Goal: Information Seeking & Learning: Learn about a topic

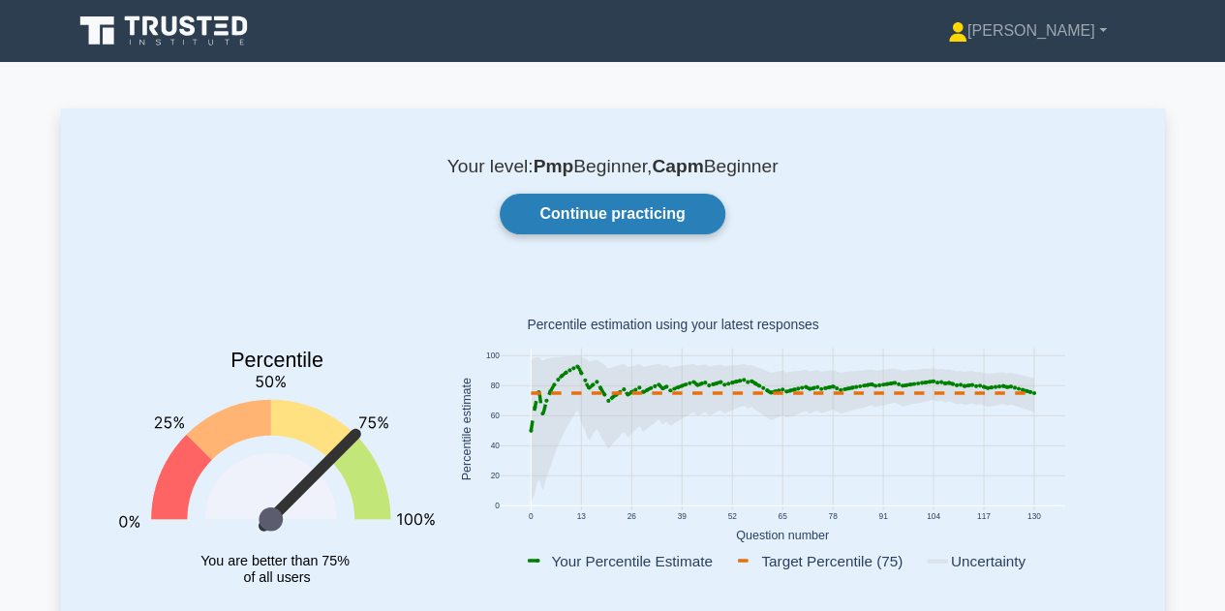
click at [606, 209] on link "Continue practicing" at bounding box center [612, 214] width 225 height 41
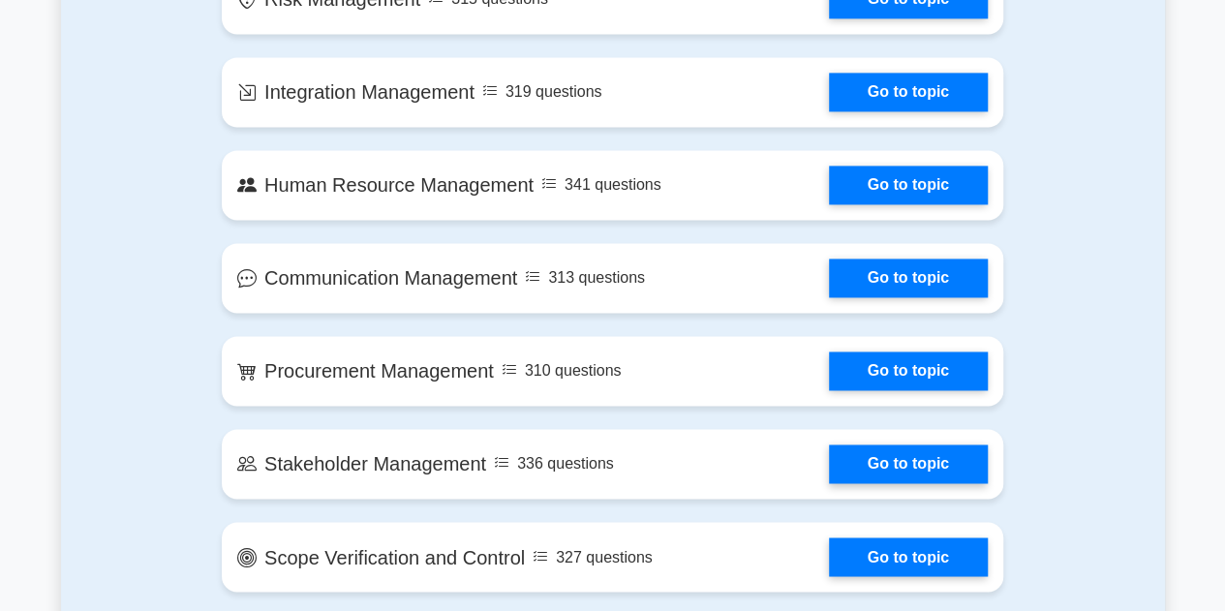
scroll to position [1356, 0]
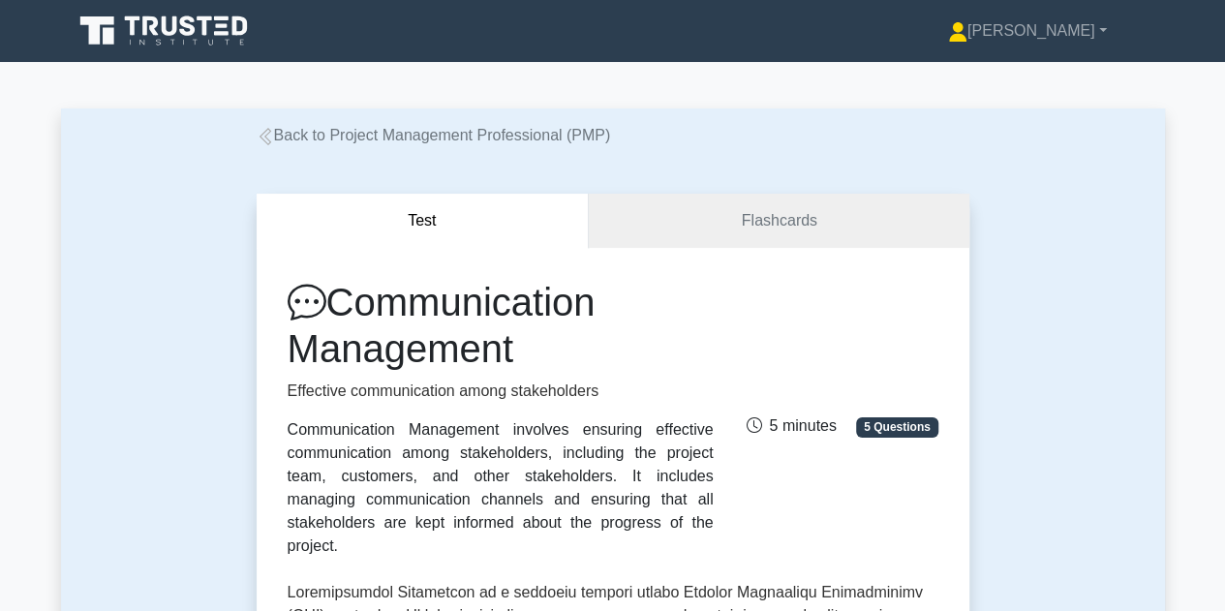
click at [279, 133] on link "Back to Project Management Professional (PMP)" at bounding box center [434, 135] width 354 height 16
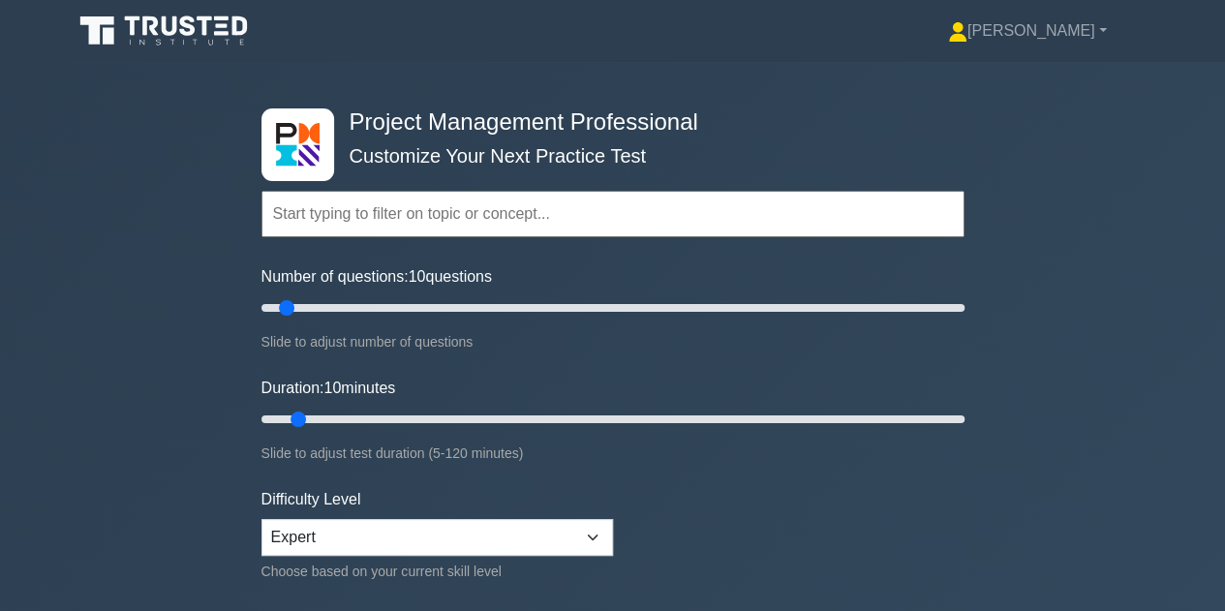
click at [560, 214] on input "text" at bounding box center [612, 214] width 703 height 46
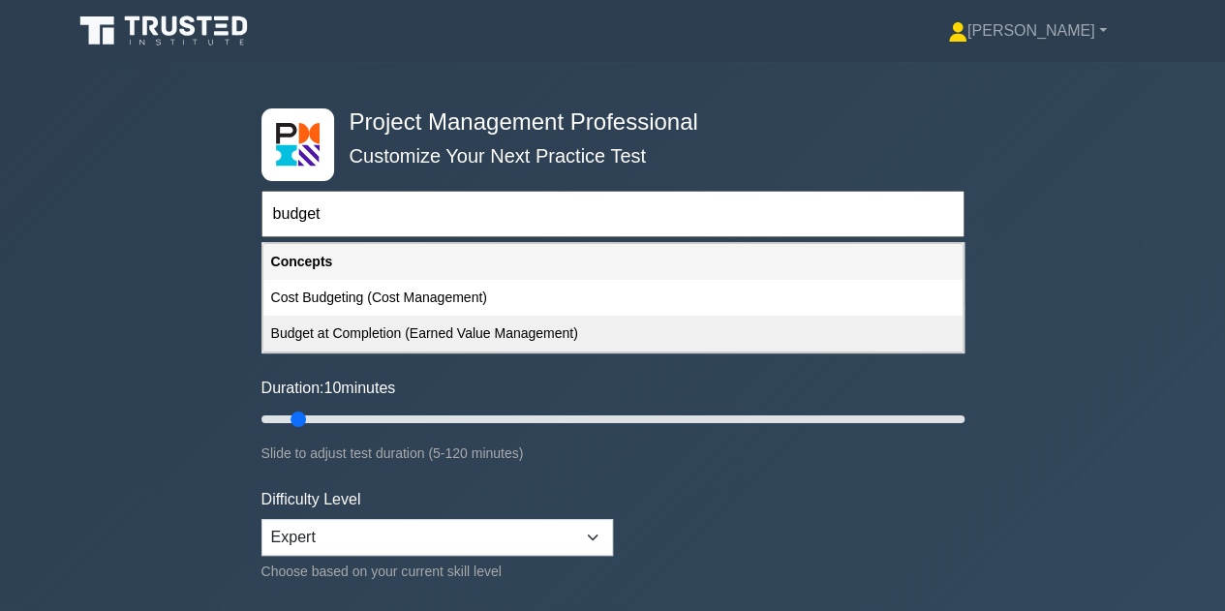
click at [486, 322] on div "Budget at Completion (Earned Value Management)" at bounding box center [612, 334] width 699 height 36
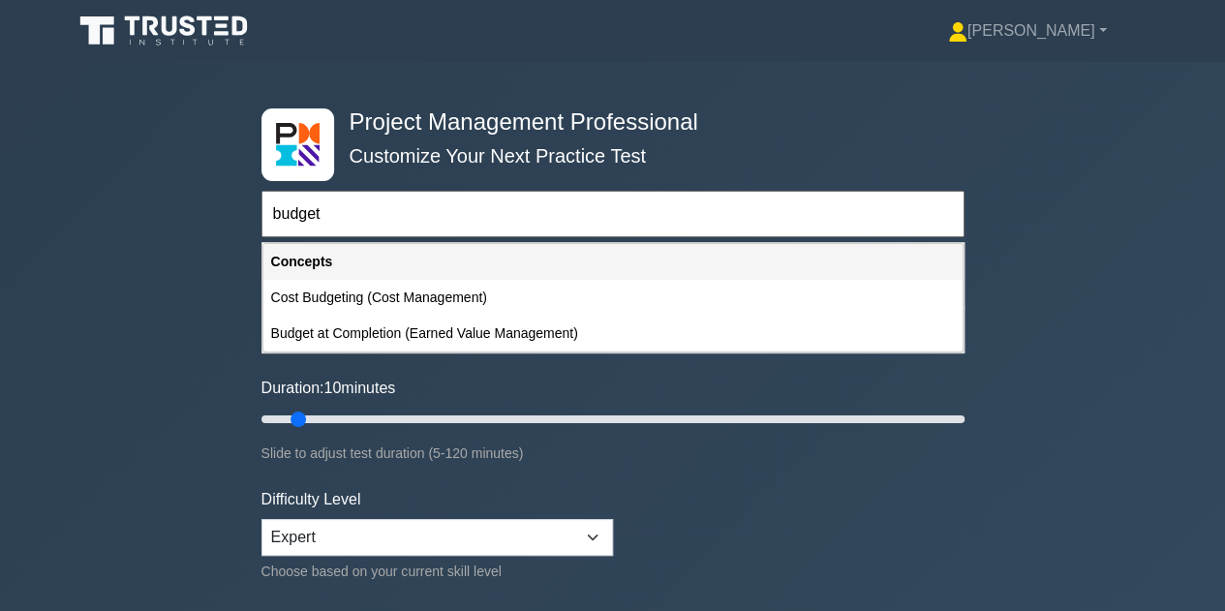
type input "Budget at Completion (Earned Value Management)"
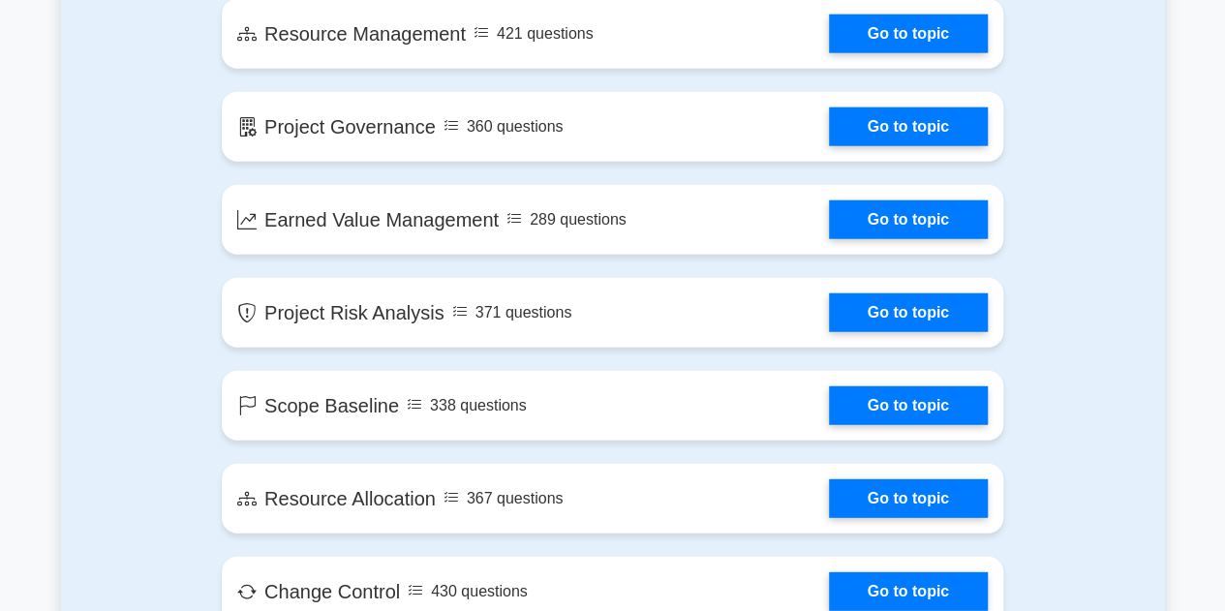
scroll to position [2421, 0]
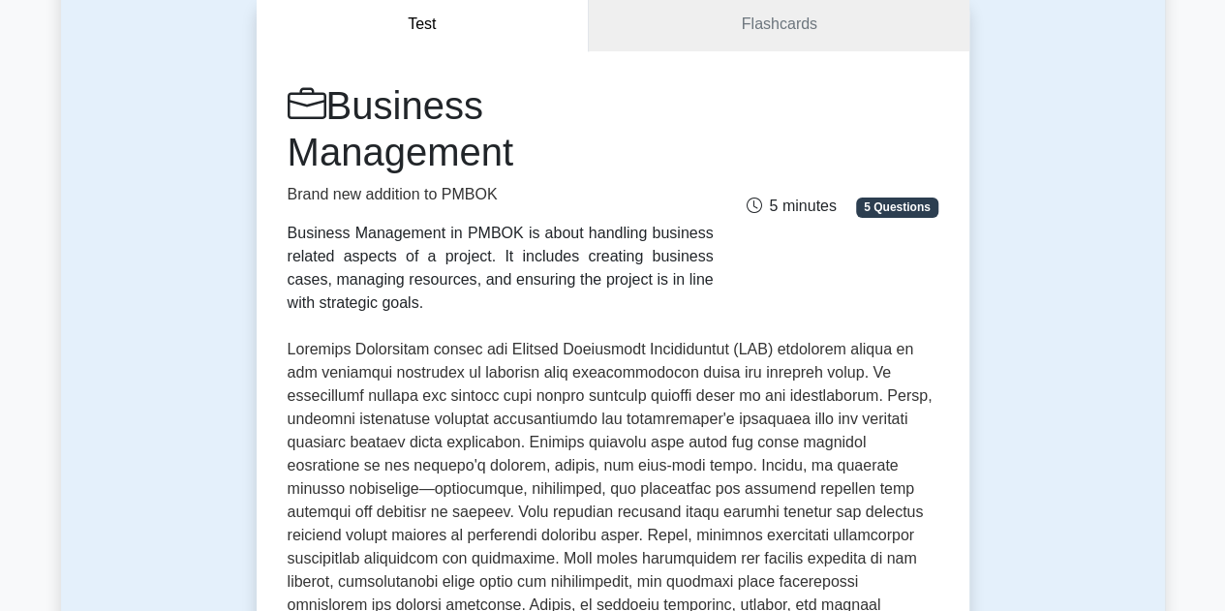
scroll to position [194, 0]
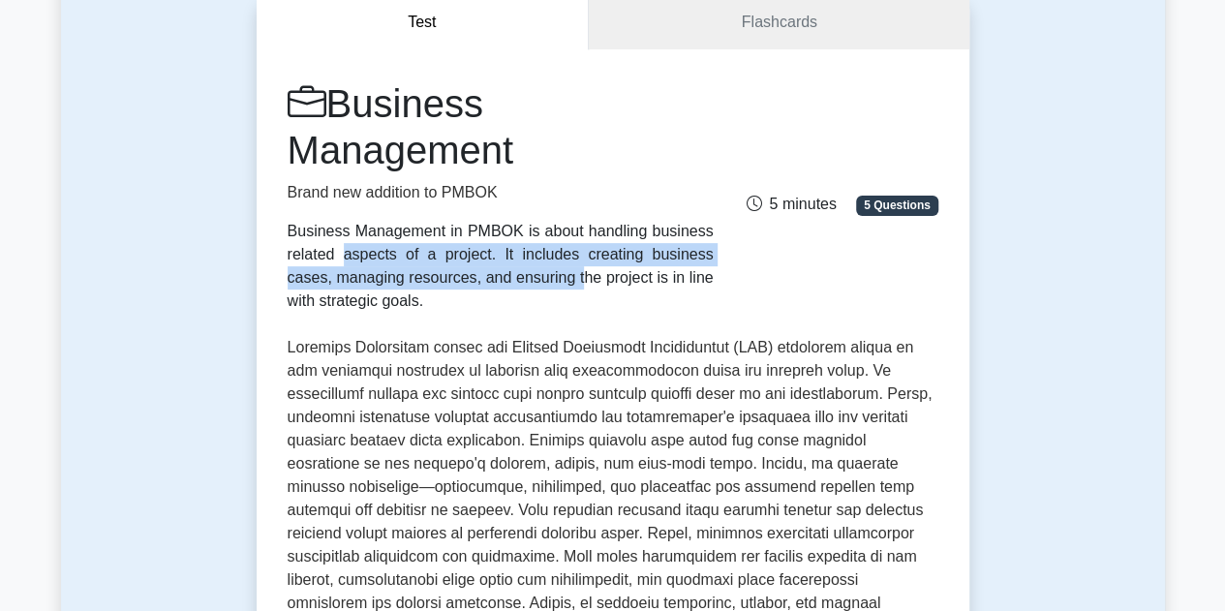
drag, startPoint x: 513, startPoint y: 243, endPoint x: 693, endPoint y: 258, distance: 180.7
click at [703, 247] on div "Business Management in PMBOK is about handling business related aspects of a pr…" at bounding box center [501, 266] width 426 height 93
drag, startPoint x: 422, startPoint y: 280, endPoint x: 727, endPoint y: 286, distance: 305.1
click at [727, 286] on div "Business Management Brand new addition to PMBOK Business Management in PMBOK is…" at bounding box center [613, 196] width 674 height 232
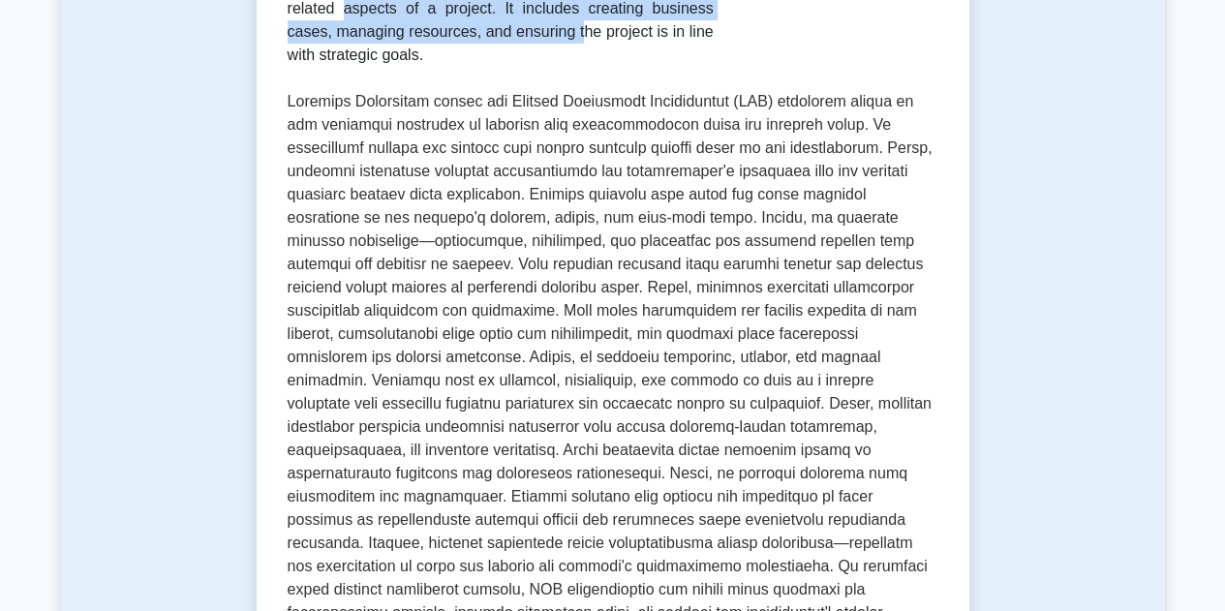
scroll to position [484, 0]
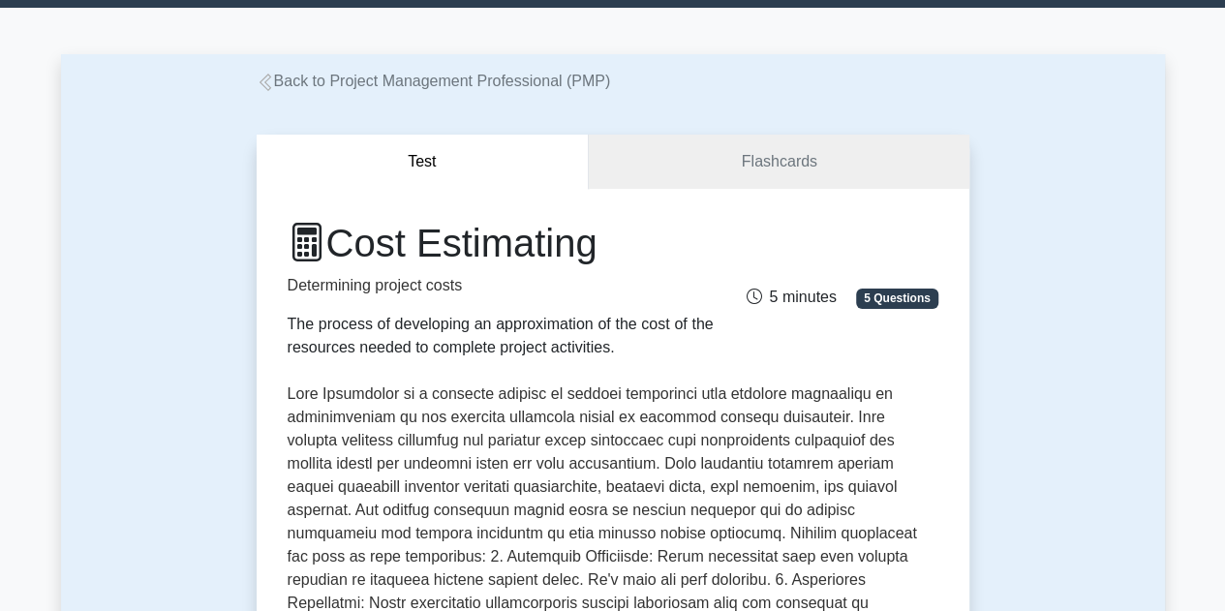
scroll to position [194, 0]
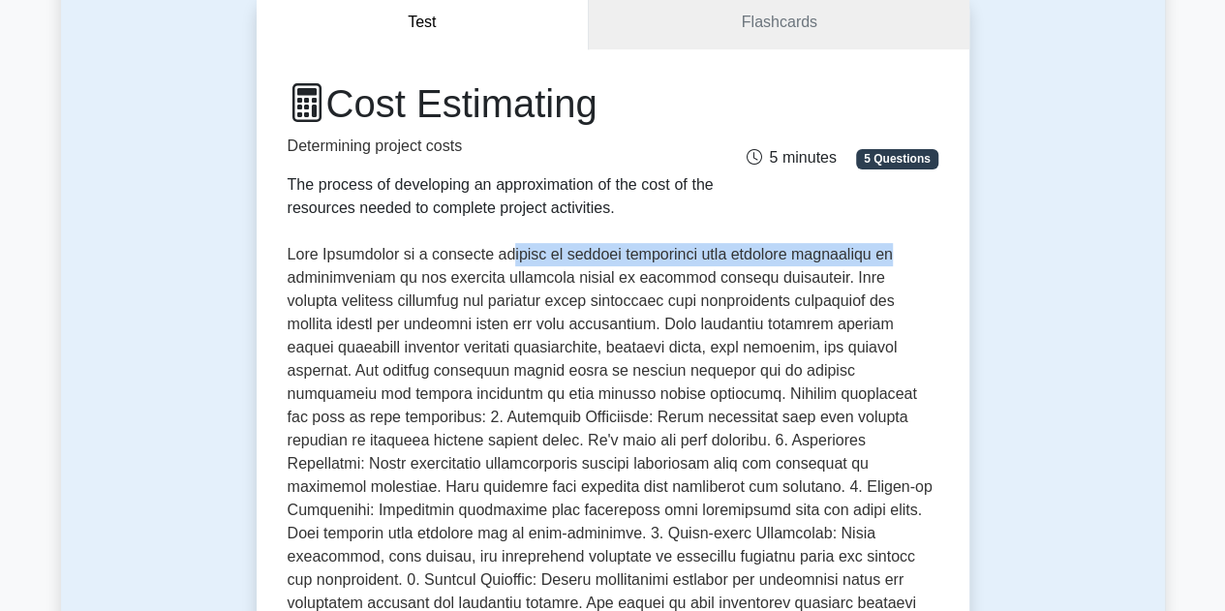
drag, startPoint x: 488, startPoint y: 254, endPoint x: 901, endPoint y: 264, distance: 412.7
click at [901, 264] on p at bounding box center [613, 498] width 651 height 511
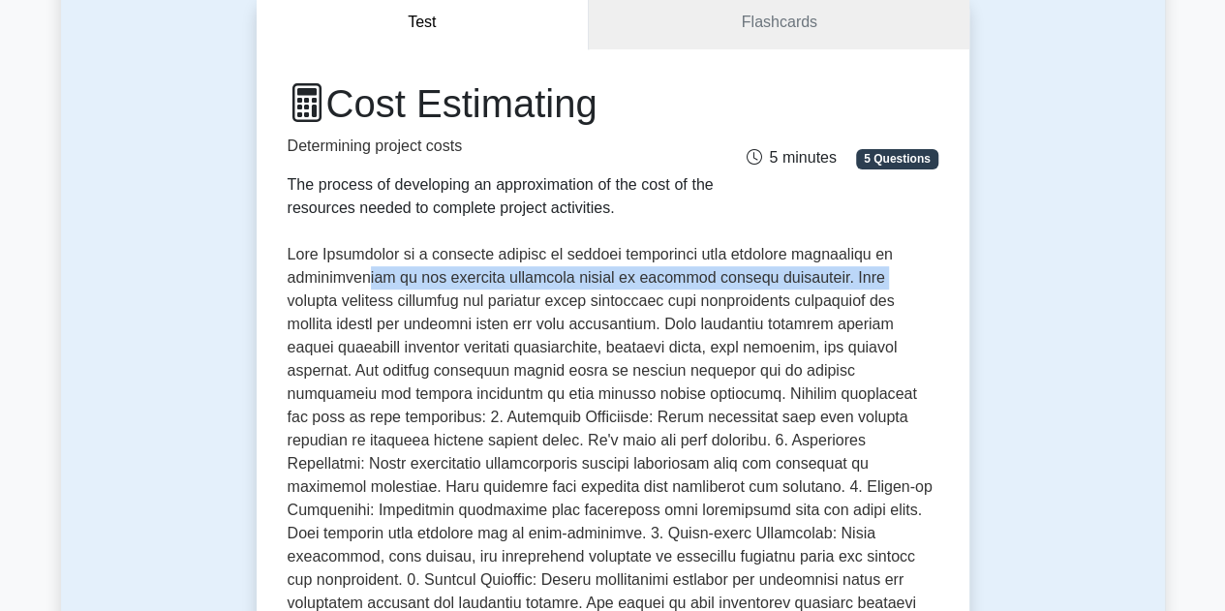
drag, startPoint x: 366, startPoint y: 278, endPoint x: 868, endPoint y: 274, distance: 501.6
click at [868, 275] on p at bounding box center [613, 498] width 651 height 511
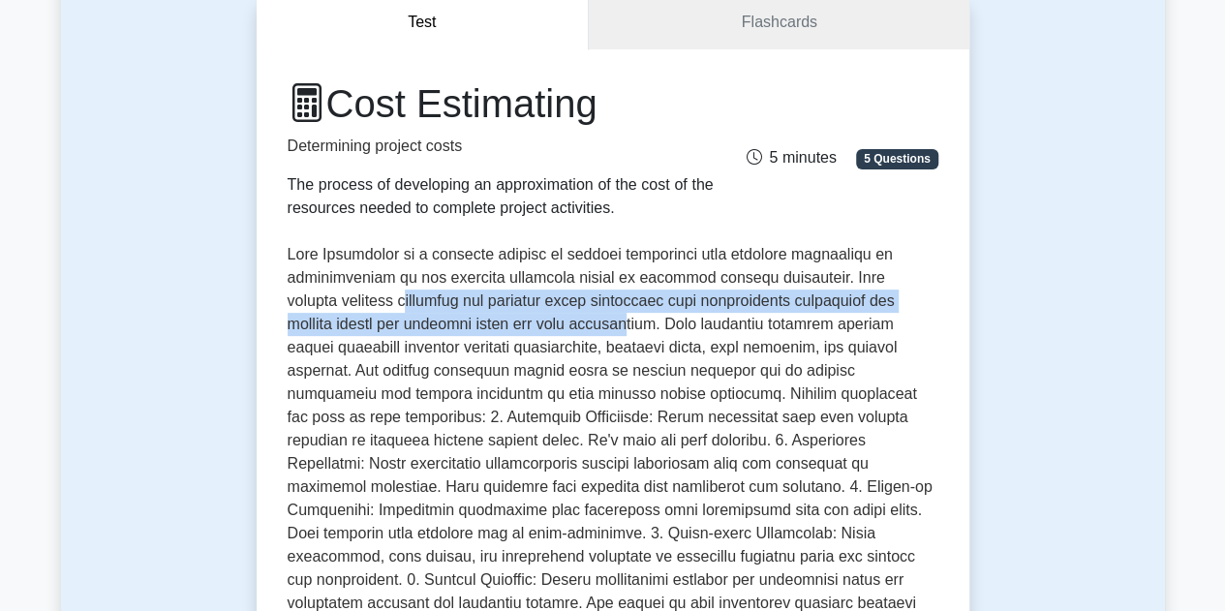
drag, startPoint x: 355, startPoint y: 310, endPoint x: 542, endPoint y: 336, distance: 188.7
click at [542, 336] on p at bounding box center [613, 498] width 651 height 511
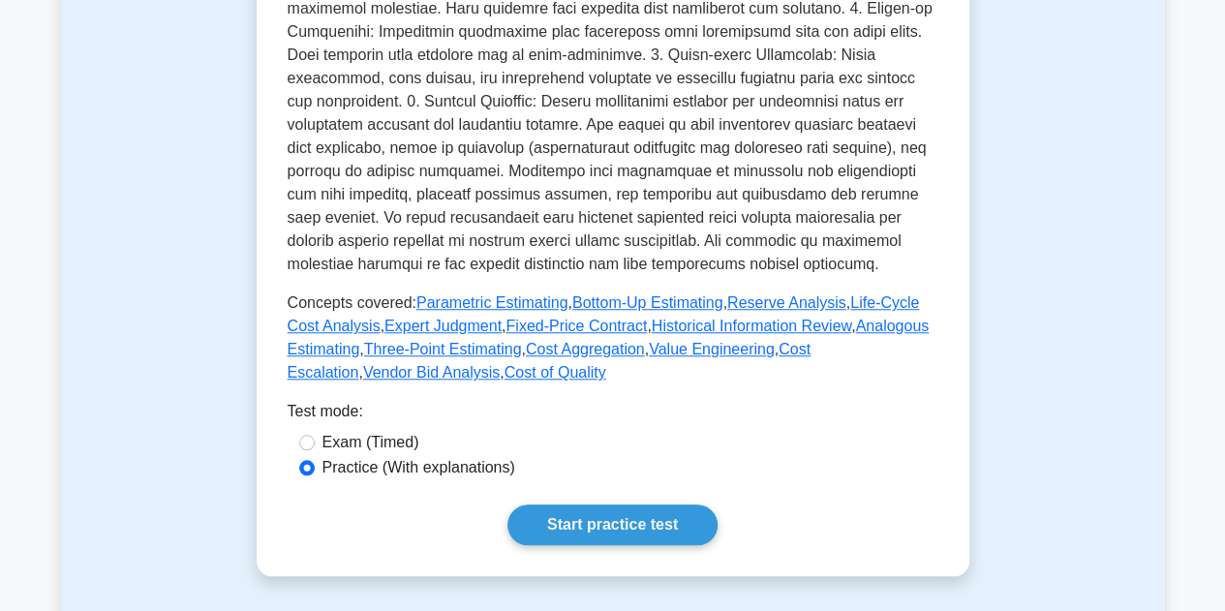
scroll to position [678, 0]
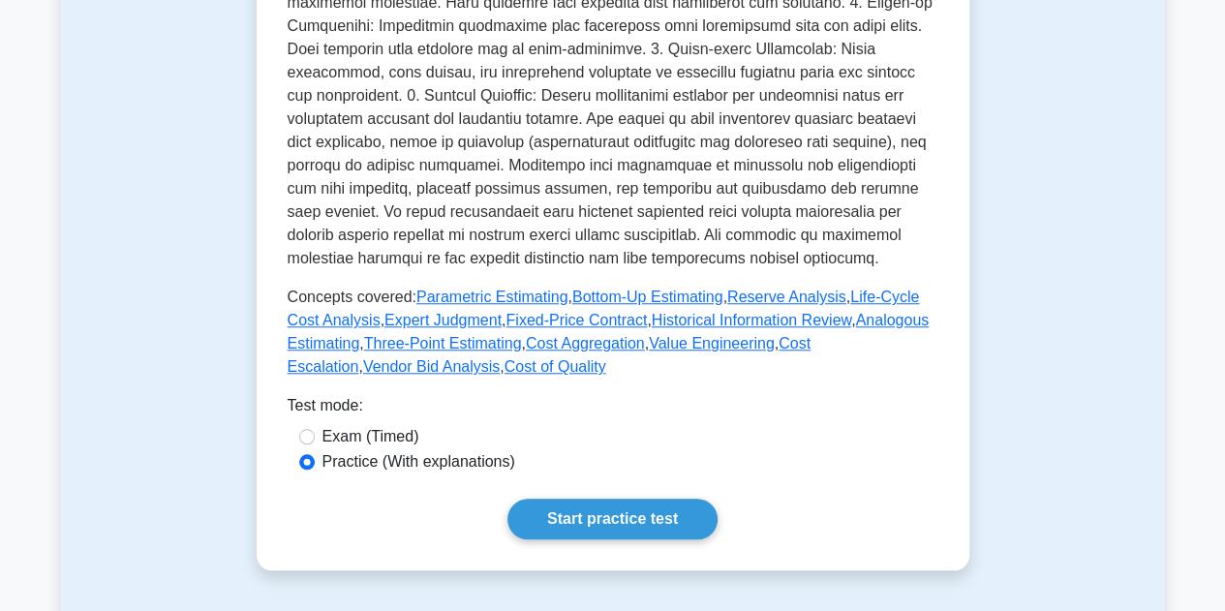
click at [388, 425] on label "Exam (Timed)" at bounding box center [370, 436] width 97 height 23
click at [315, 429] on input "Exam (Timed)" at bounding box center [306, 436] width 15 height 15
radio input "true"
click at [484, 450] on label "Practice (With explanations)" at bounding box center [418, 461] width 193 height 23
click at [315, 454] on input "Practice (With explanations)" at bounding box center [306, 461] width 15 height 15
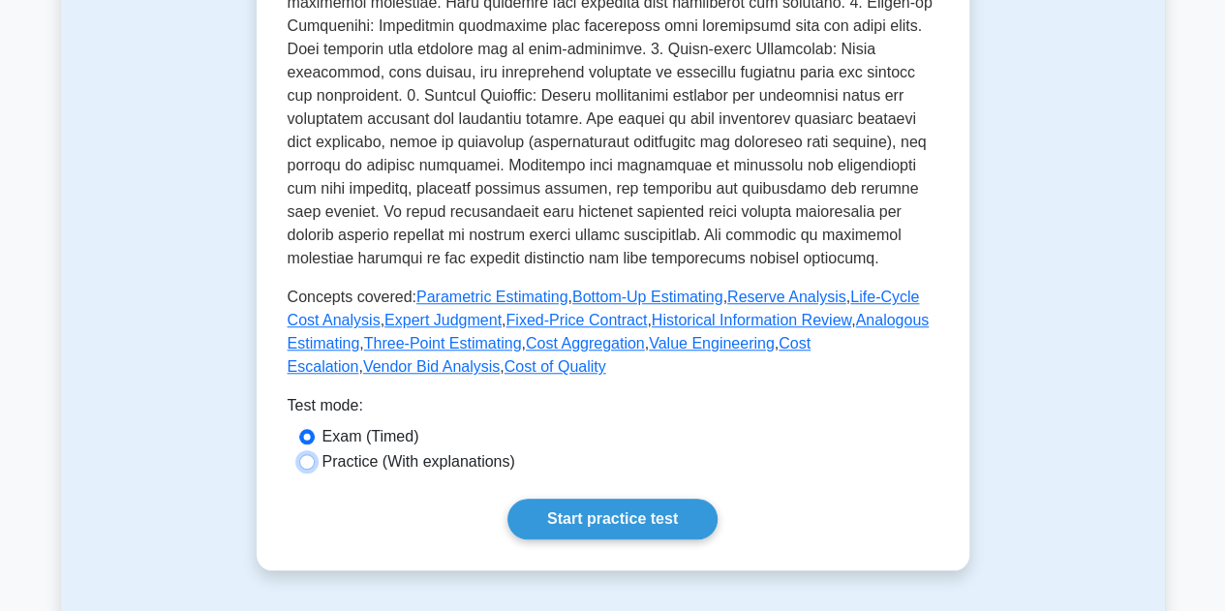
radio input "true"
click at [577, 499] on link "Start practice test" at bounding box center [612, 519] width 210 height 41
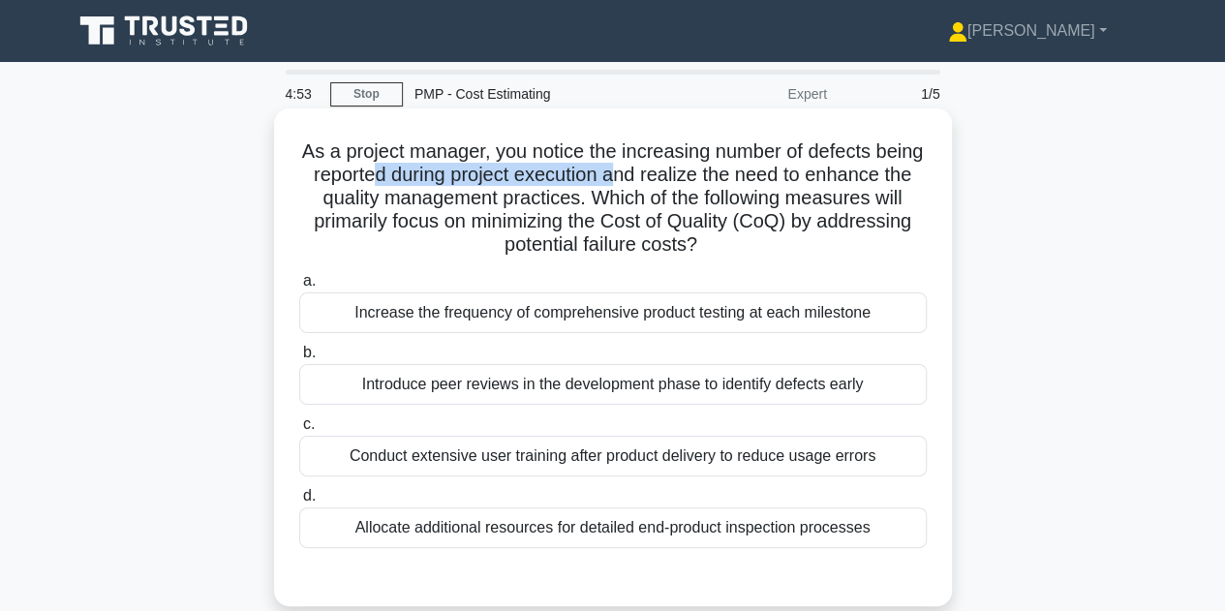
drag, startPoint x: 457, startPoint y: 177, endPoint x: 698, endPoint y: 181, distance: 241.2
click at [698, 181] on h5 "As a project manager, you notice the increasing number of defects being reporte…" at bounding box center [612, 198] width 631 height 118
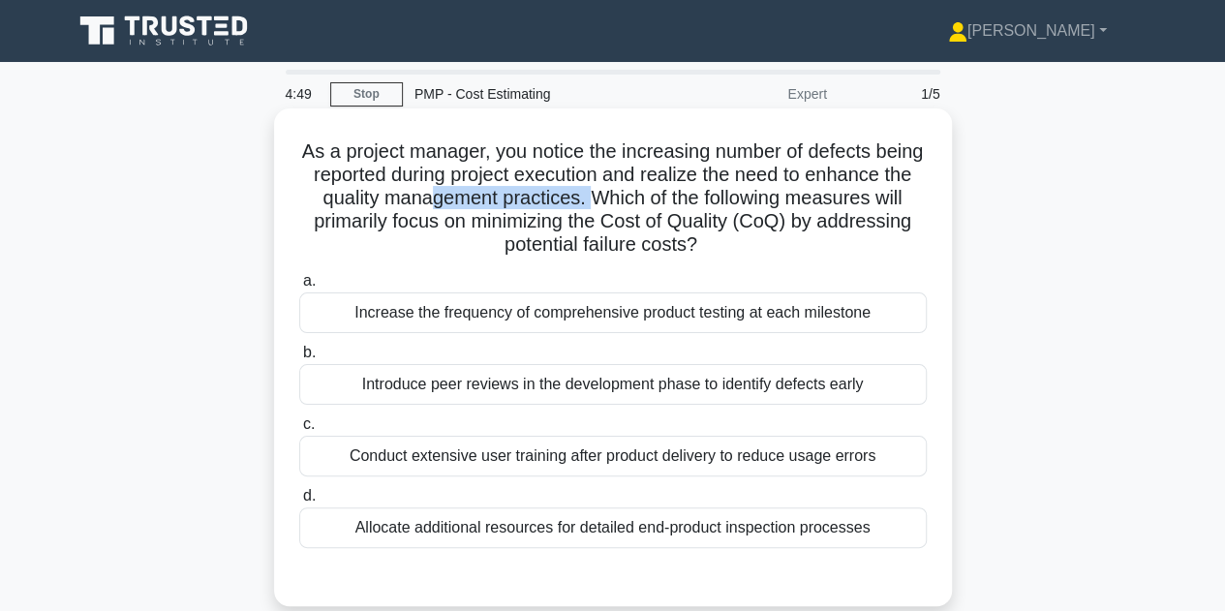
drag, startPoint x: 541, startPoint y: 205, endPoint x: 705, endPoint y: 204, distance: 163.7
click at [705, 204] on h5 "As a project manager, you notice the increasing number of defects being reporte…" at bounding box center [612, 198] width 631 height 118
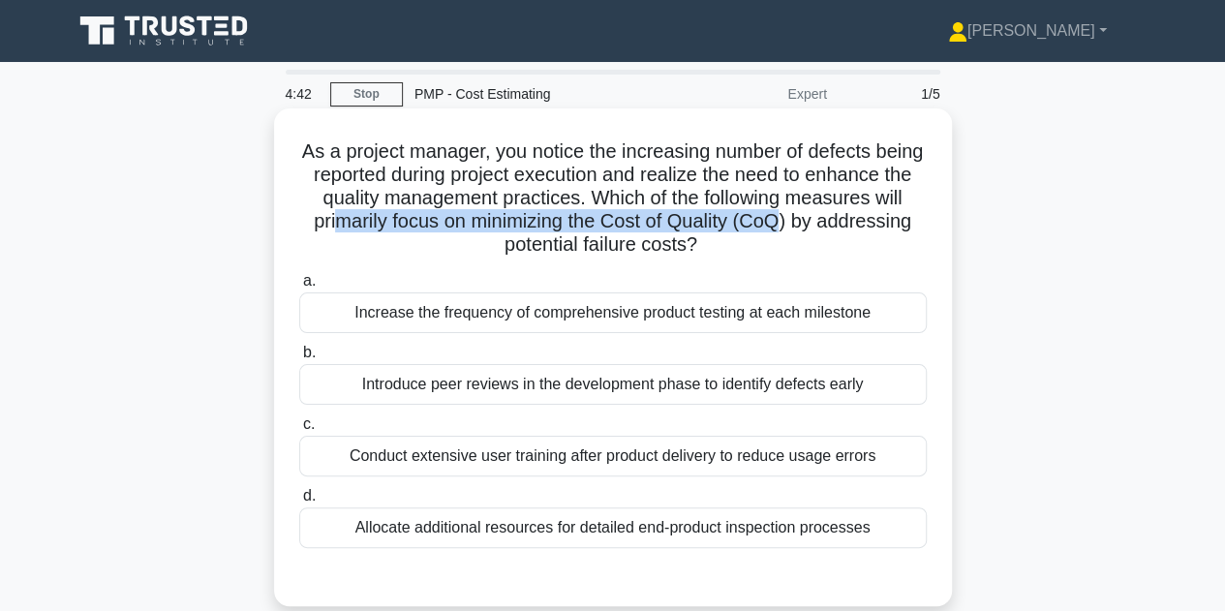
drag, startPoint x: 453, startPoint y: 221, endPoint x: 835, endPoint y: 216, distance: 381.6
click at [904, 216] on h5 "As a project manager, you notice the increasing number of defects being reporte…" at bounding box center [612, 198] width 631 height 118
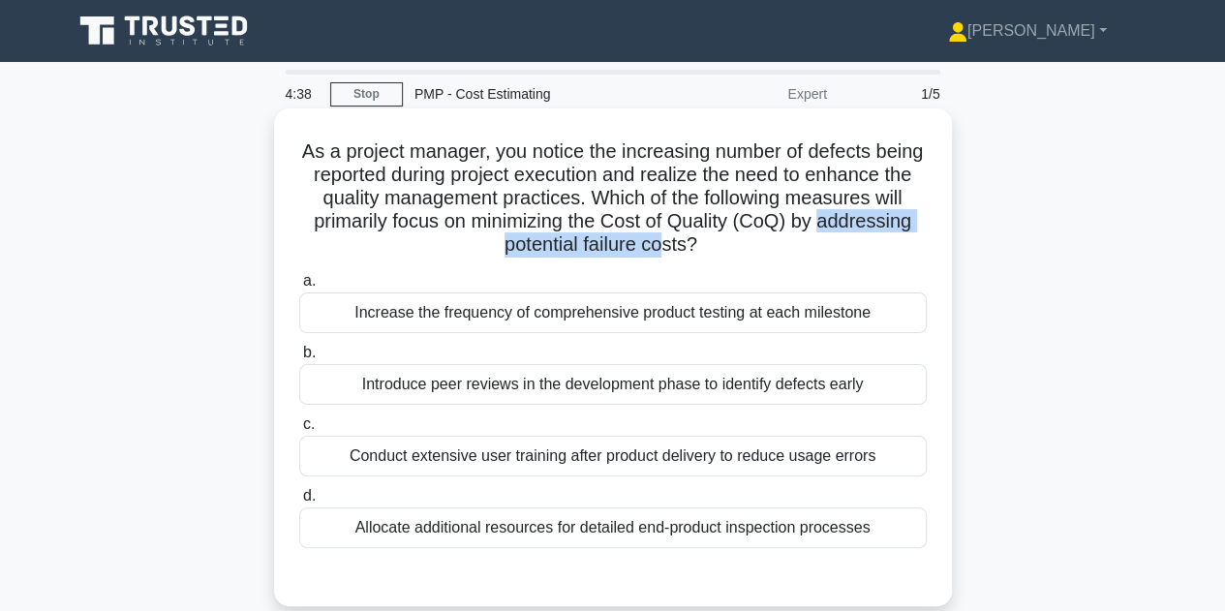
drag, startPoint x: 461, startPoint y: 250, endPoint x: 729, endPoint y: 250, distance: 268.2
click at [729, 250] on h5 "As a project manager, you notice the increasing number of defects being reporte…" at bounding box center [612, 198] width 631 height 118
drag, startPoint x: 387, startPoint y: 385, endPoint x: 842, endPoint y: 392, distance: 454.2
click at [842, 392] on div "Introduce peer reviews in the development phase to identify defects early" at bounding box center [613, 384] width 628 height 41
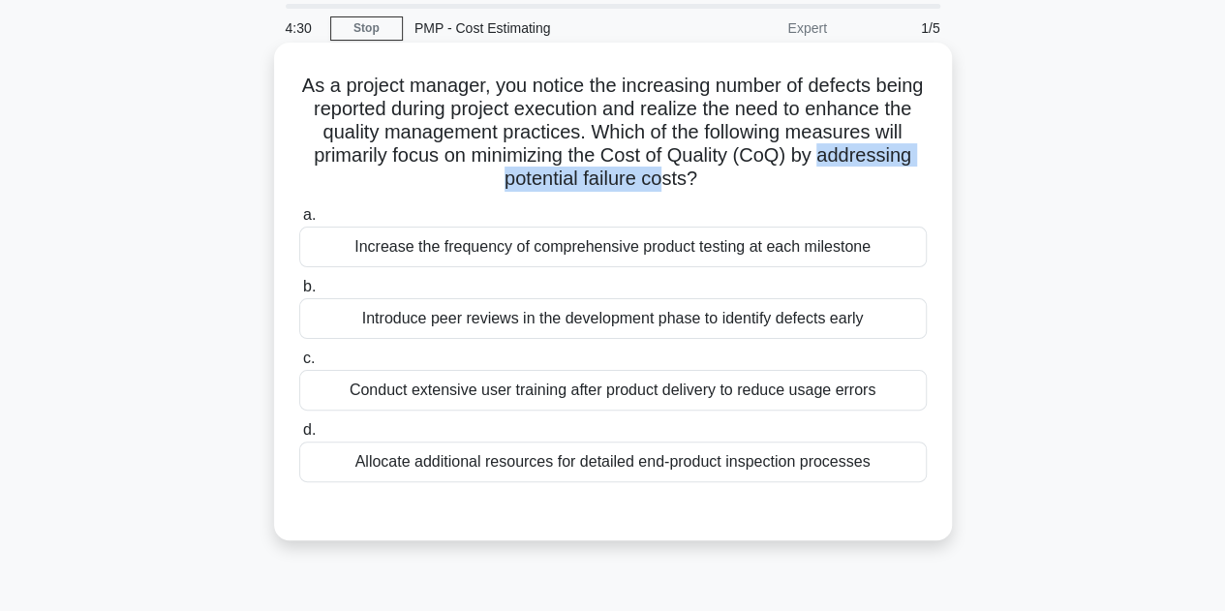
scroll to position [97, 0]
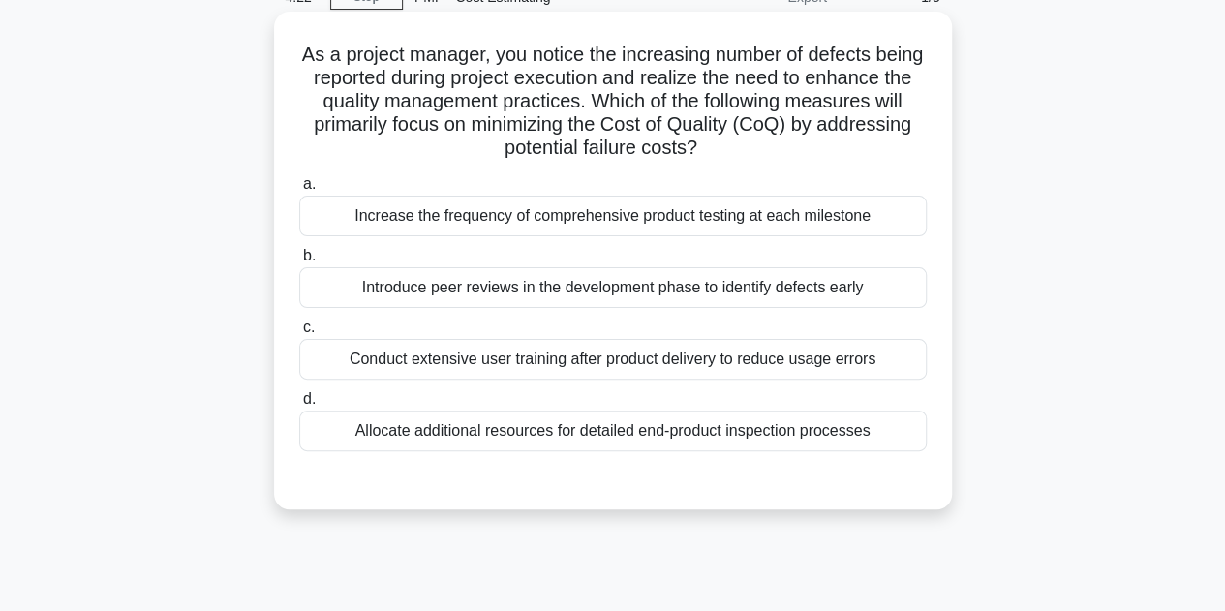
click at [467, 219] on div "Increase the frequency of comprehensive product testing at each milestone" at bounding box center [613, 216] width 628 height 41
click at [299, 191] on input "a. Increase the frequency of comprehensive product testing at each milestone" at bounding box center [299, 184] width 0 height 13
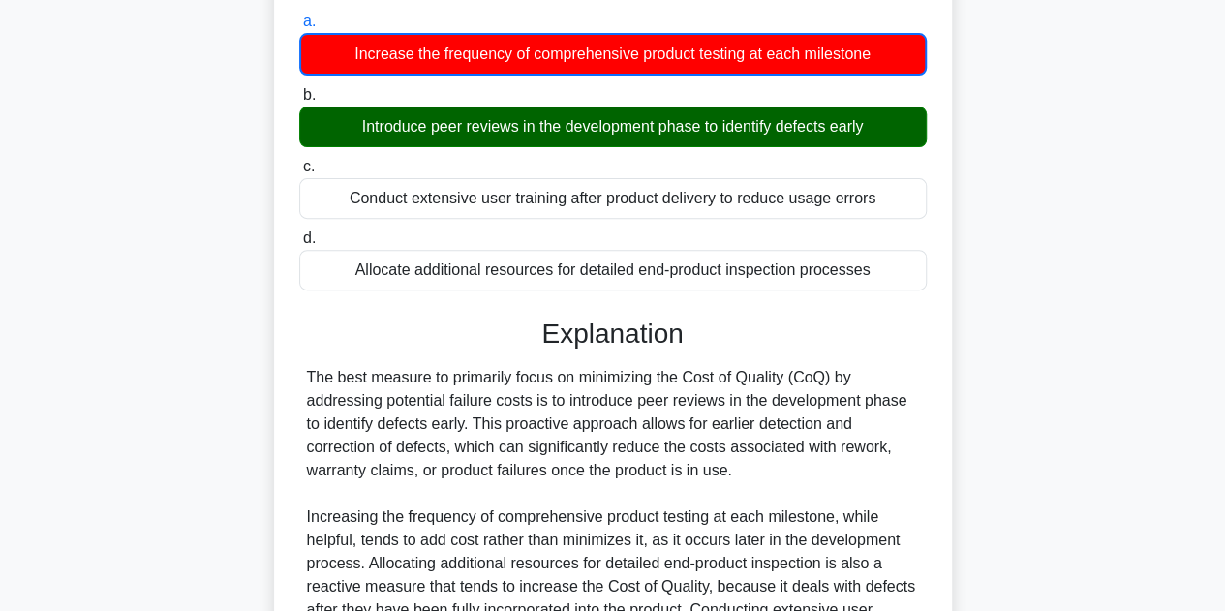
scroll to position [291, 0]
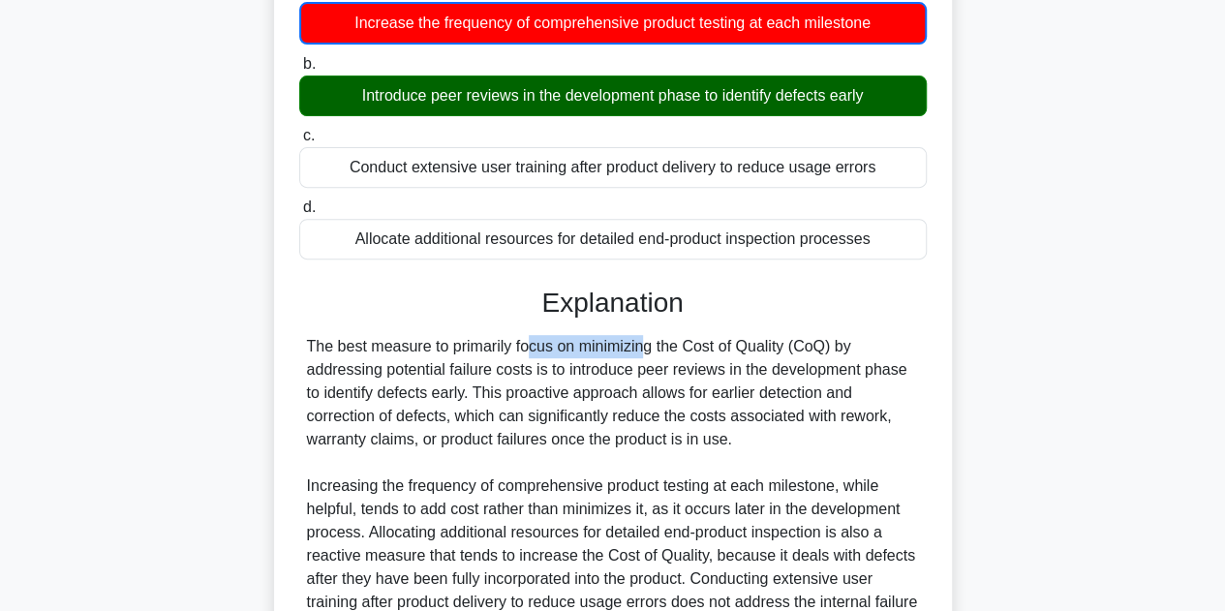
drag, startPoint x: 419, startPoint y: 353, endPoint x: 517, endPoint y: 353, distance: 97.8
click at [517, 353] on div "The best measure to primarily focus on minimizing the Cost of Quality (CoQ) by …" at bounding box center [613, 509] width 612 height 349
drag, startPoint x: 323, startPoint y: 390, endPoint x: 465, endPoint y: 398, distance: 141.6
click at [465, 398] on div "The best measure to primarily focus on minimizing the Cost of Quality (CoQ) by …" at bounding box center [613, 509] width 612 height 349
drag, startPoint x: 637, startPoint y: 371, endPoint x: 730, endPoint y: 377, distance: 93.1
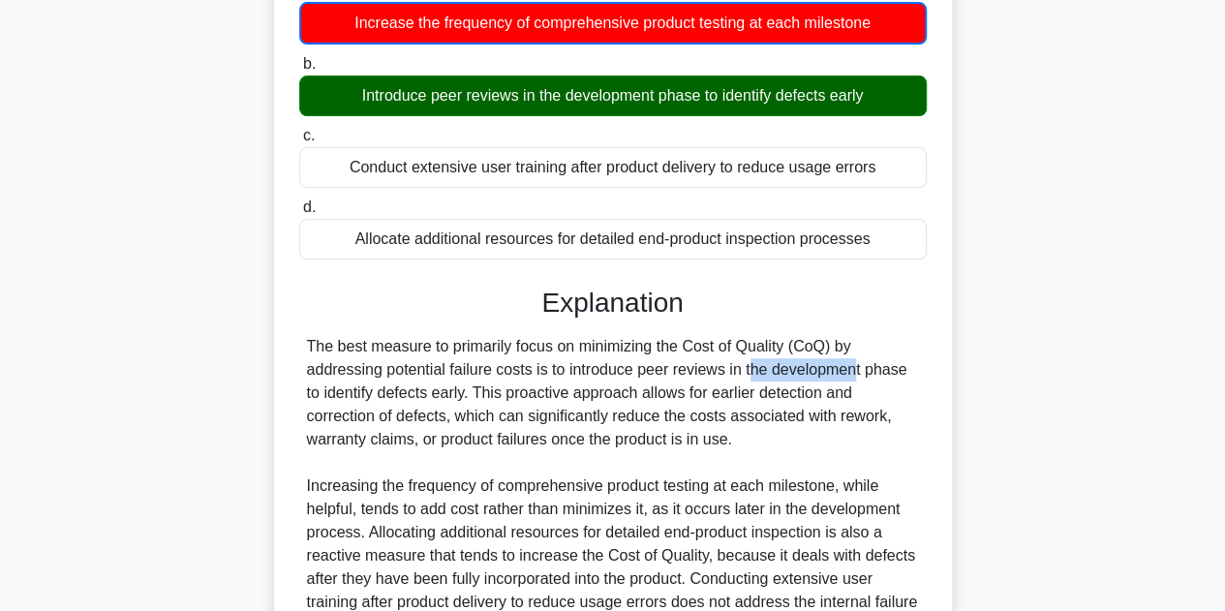
click at [730, 377] on div "The best measure to primarily focus on minimizing the Cost of Quality (CoQ) by …" at bounding box center [613, 509] width 612 height 349
copy div "peer reviews"
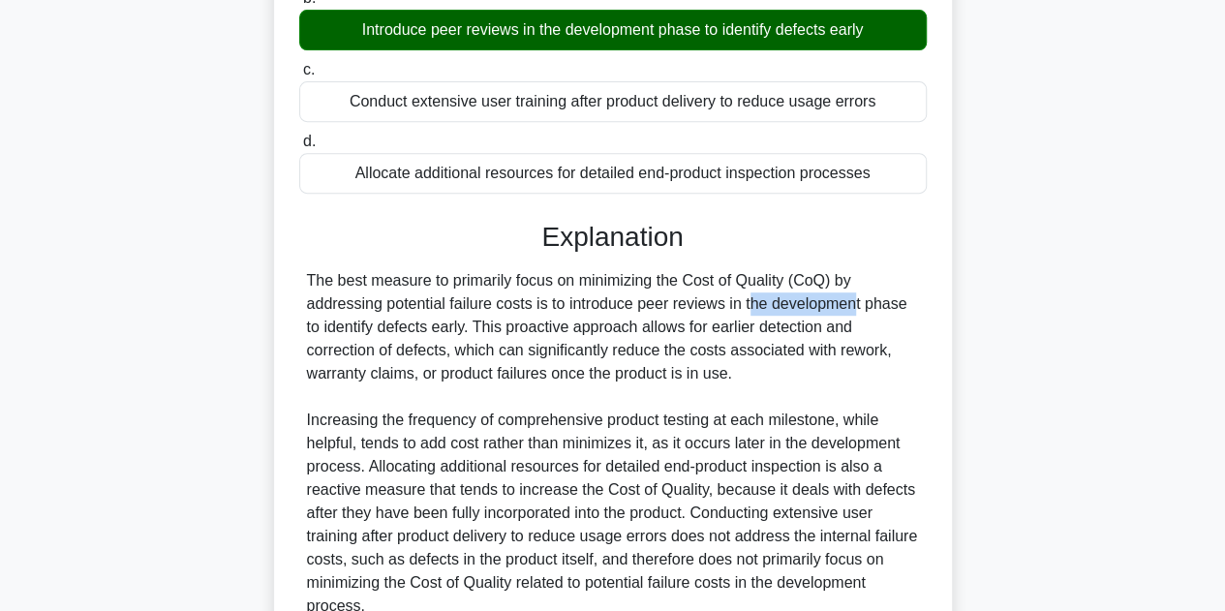
scroll to position [387, 0]
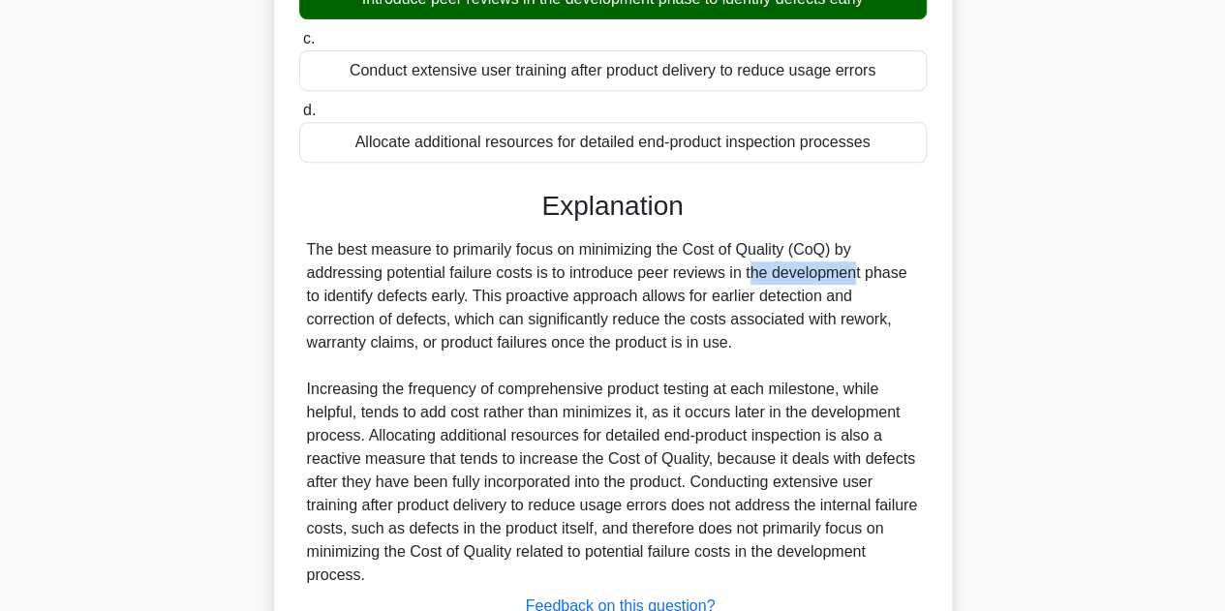
drag, startPoint x: 659, startPoint y: 313, endPoint x: 890, endPoint y: 330, distance: 232.1
click at [890, 330] on div "The best measure to primarily focus on minimizing the Cost of Quality (CoQ) by …" at bounding box center [613, 412] width 612 height 349
click at [447, 391] on div "The best measure to primarily focus on minimizing the Cost of Quality (CoQ) by …" at bounding box center [613, 412] width 612 height 349
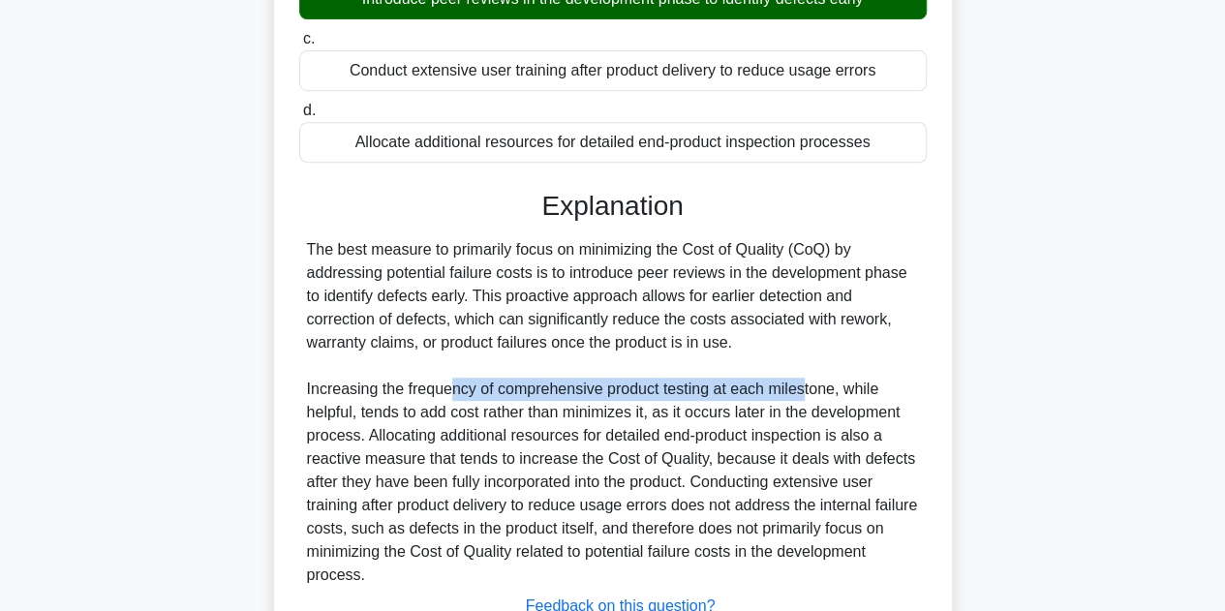
drag, startPoint x: 447, startPoint y: 388, endPoint x: 812, endPoint y: 395, distance: 364.2
click at [811, 396] on div "The best measure to primarily focus on minimizing the Cost of Quality (CoQ) by …" at bounding box center [613, 412] width 612 height 349
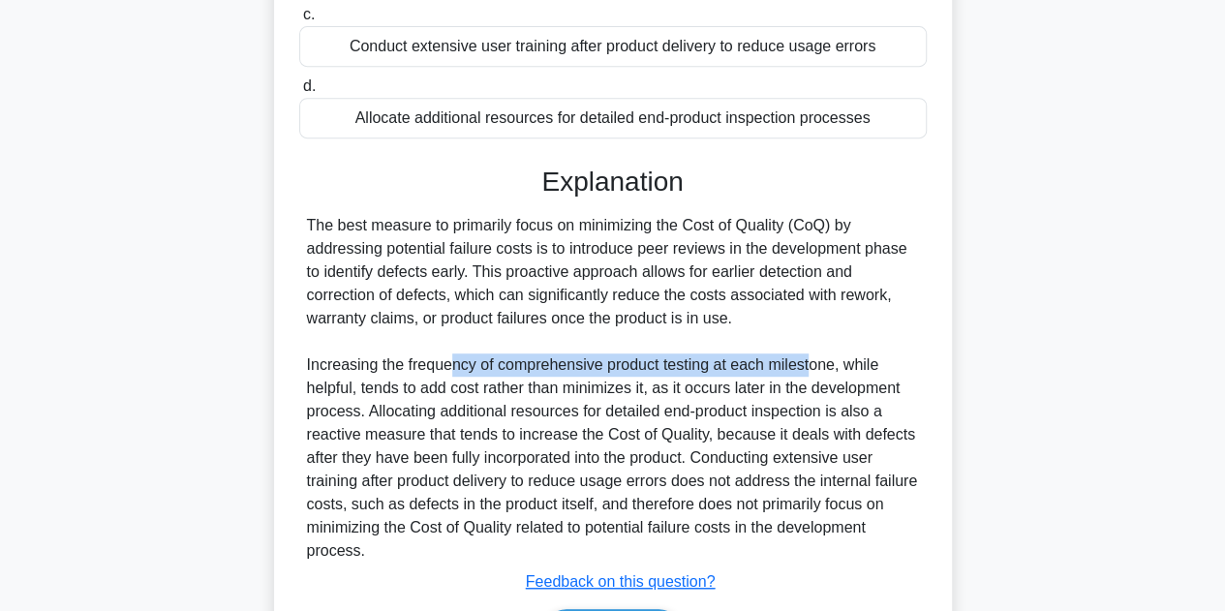
scroll to position [536, 0]
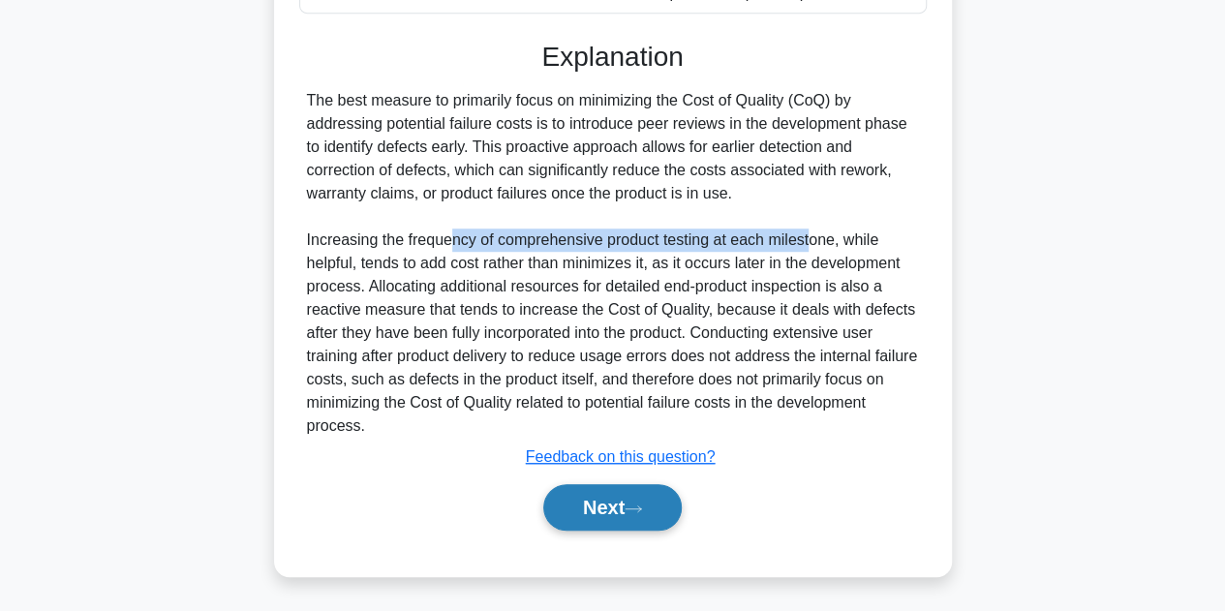
drag, startPoint x: 604, startPoint y: 494, endPoint x: 614, endPoint y: 491, distance: 10.1
click at [606, 495] on button "Next" at bounding box center [612, 507] width 138 height 46
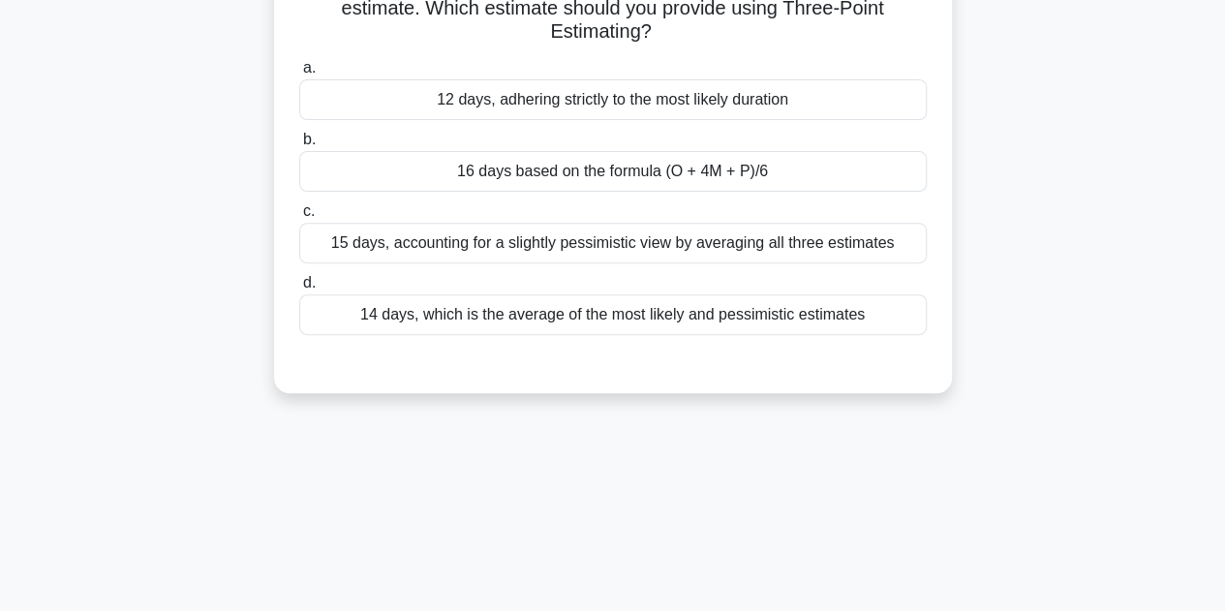
scroll to position [0, 0]
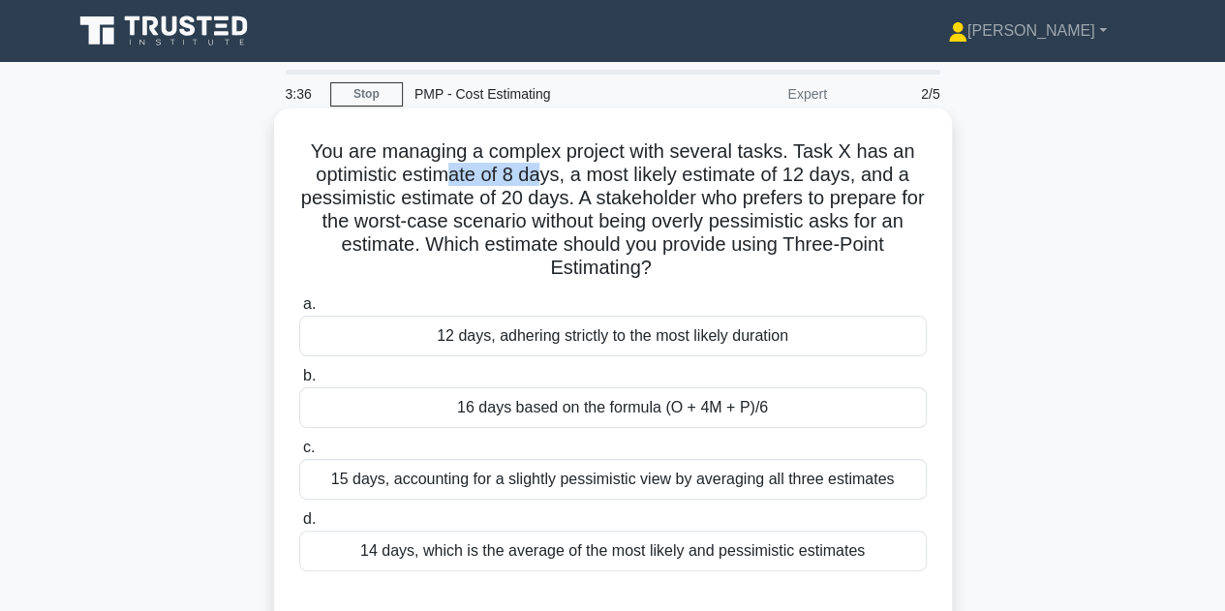
drag, startPoint x: 459, startPoint y: 176, endPoint x: 546, endPoint y: 178, distance: 87.2
click at [546, 178] on h5 "You are managing a complex project with several tasks. Task X has an optimistic…" at bounding box center [612, 209] width 631 height 141
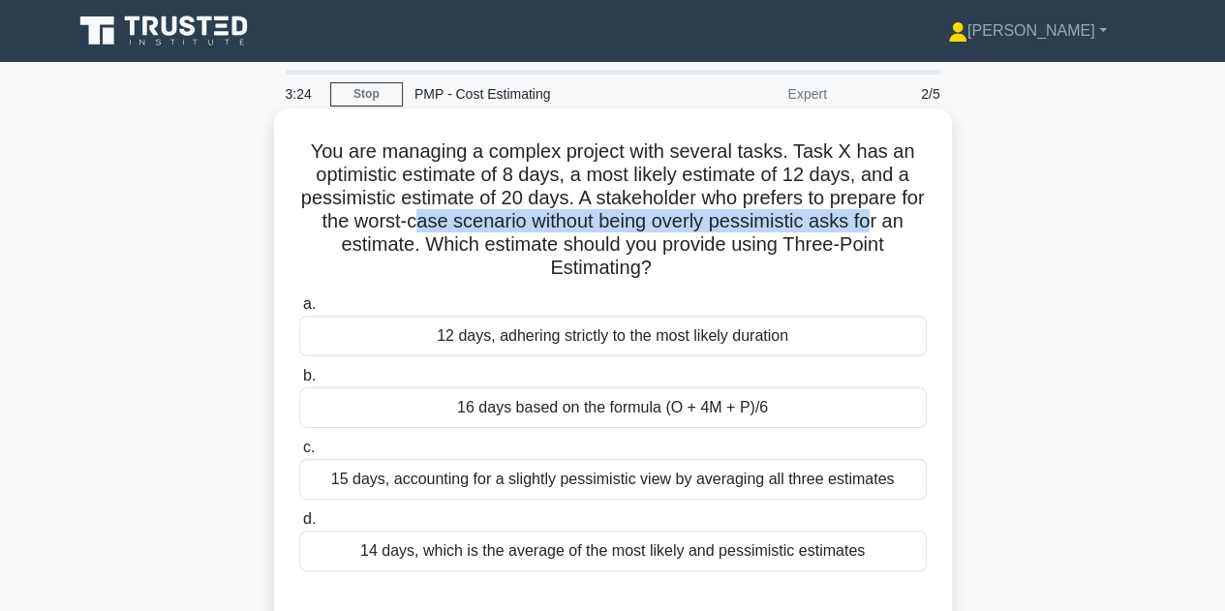
drag, startPoint x: 436, startPoint y: 232, endPoint x: 892, endPoint y: 227, distance: 456.2
click at [895, 227] on h5 "You are managing a complex project with several tasks. Task X has an optimistic…" at bounding box center [612, 209] width 631 height 141
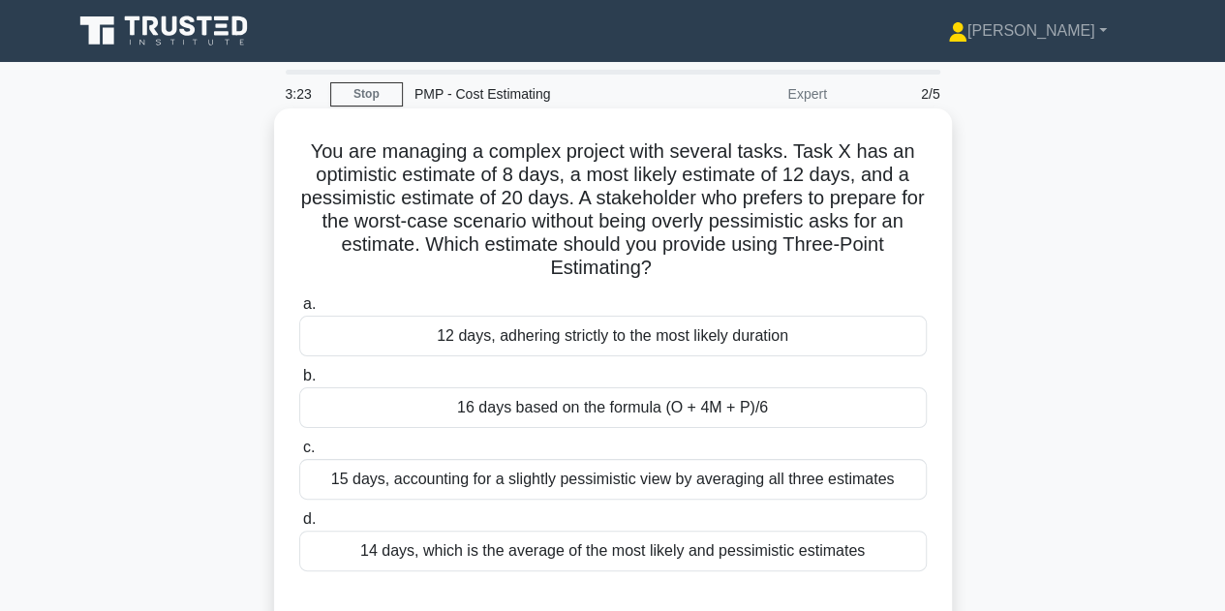
drag, startPoint x: 403, startPoint y: 247, endPoint x: 413, endPoint y: 243, distance: 10.4
click at [403, 246] on h5 "You are managing a complex project with several tasks. Task X has an optimistic…" at bounding box center [612, 209] width 631 height 141
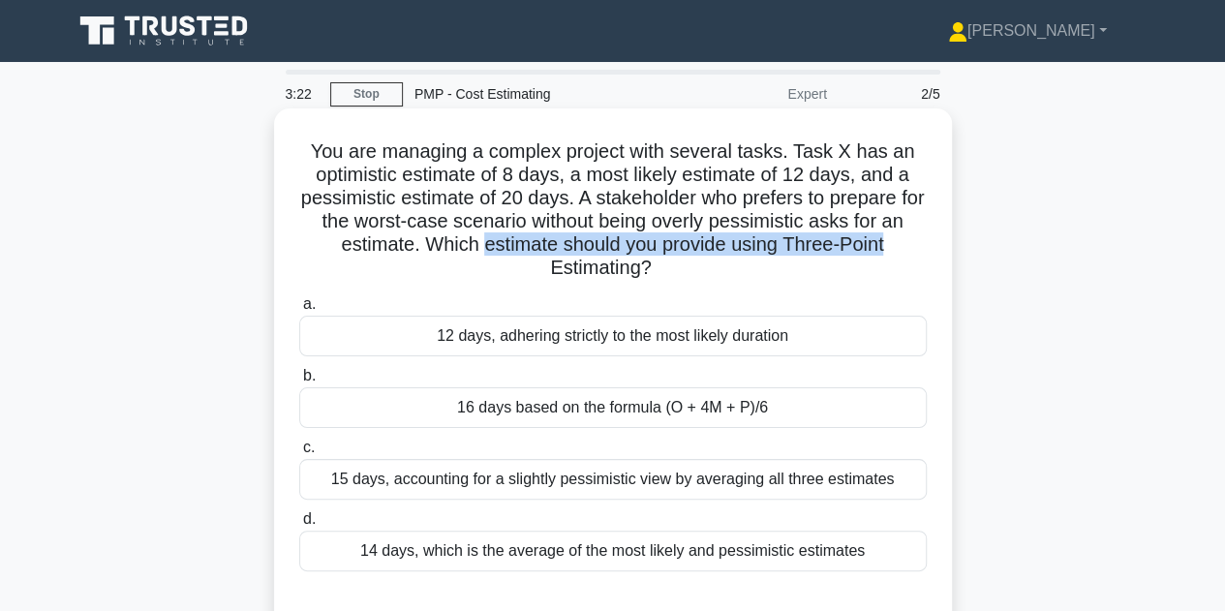
drag, startPoint x: 479, startPoint y: 245, endPoint x: 889, endPoint y: 254, distance: 409.7
click at [889, 254] on h5 "You are managing a complex project with several tasks. Task X has an optimistic…" at bounding box center [612, 209] width 631 height 141
drag, startPoint x: 497, startPoint y: 328, endPoint x: 846, endPoint y: 339, distance: 349.8
click at [846, 339] on div "12 days, adhering strictly to the most likely duration" at bounding box center [613, 336] width 628 height 41
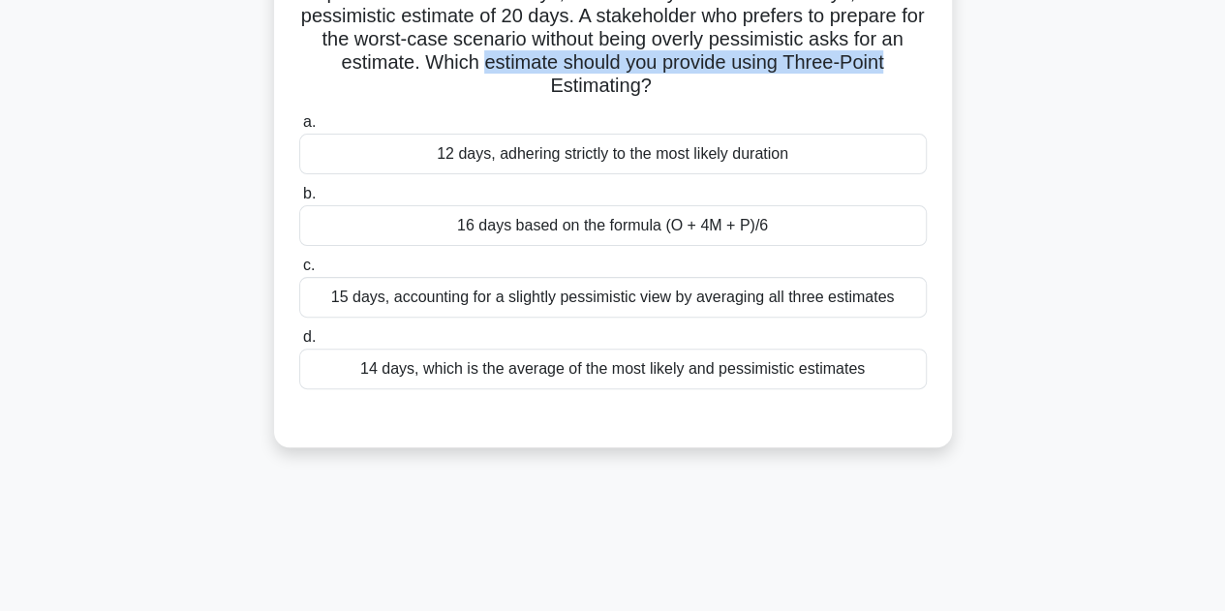
scroll to position [194, 0]
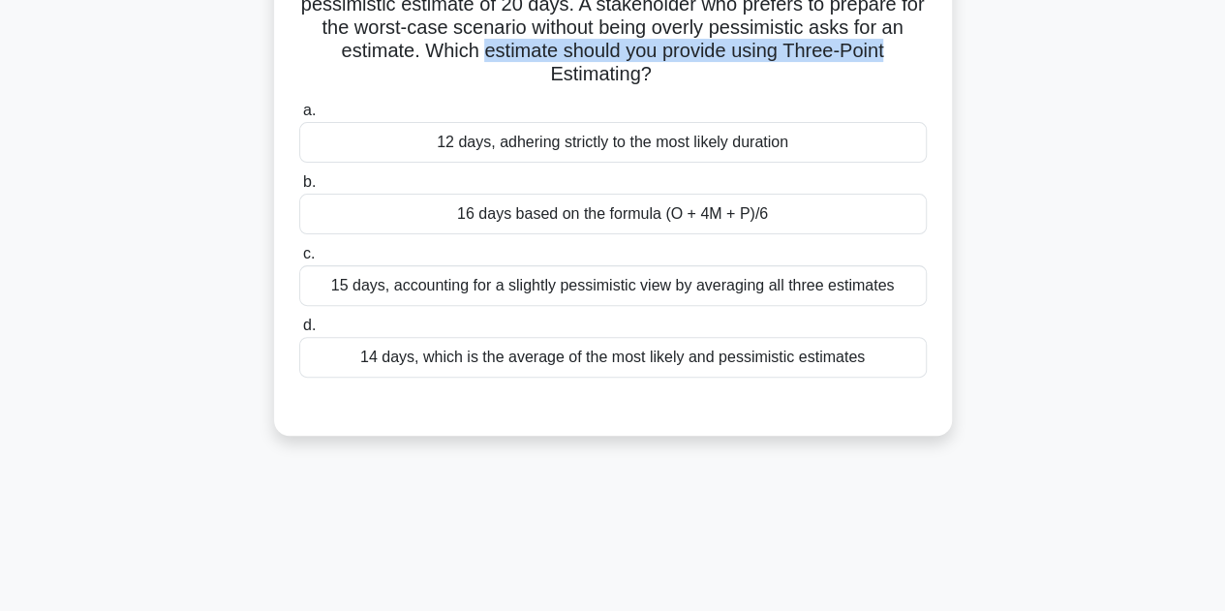
drag, startPoint x: 490, startPoint y: 209, endPoint x: 792, endPoint y: 230, distance: 302.9
click at [792, 229] on div "16 days based on the formula (O + 4M + P)/6" at bounding box center [613, 214] width 628 height 41
drag, startPoint x: 465, startPoint y: 294, endPoint x: 769, endPoint y: 291, distance: 304.1
click at [769, 291] on div "15 days, accounting for a slightly pessimistic view by averaging all three esti…" at bounding box center [613, 285] width 628 height 41
click at [529, 222] on div "16 days based on the formula (O + 4M + P)/6" at bounding box center [613, 214] width 628 height 41
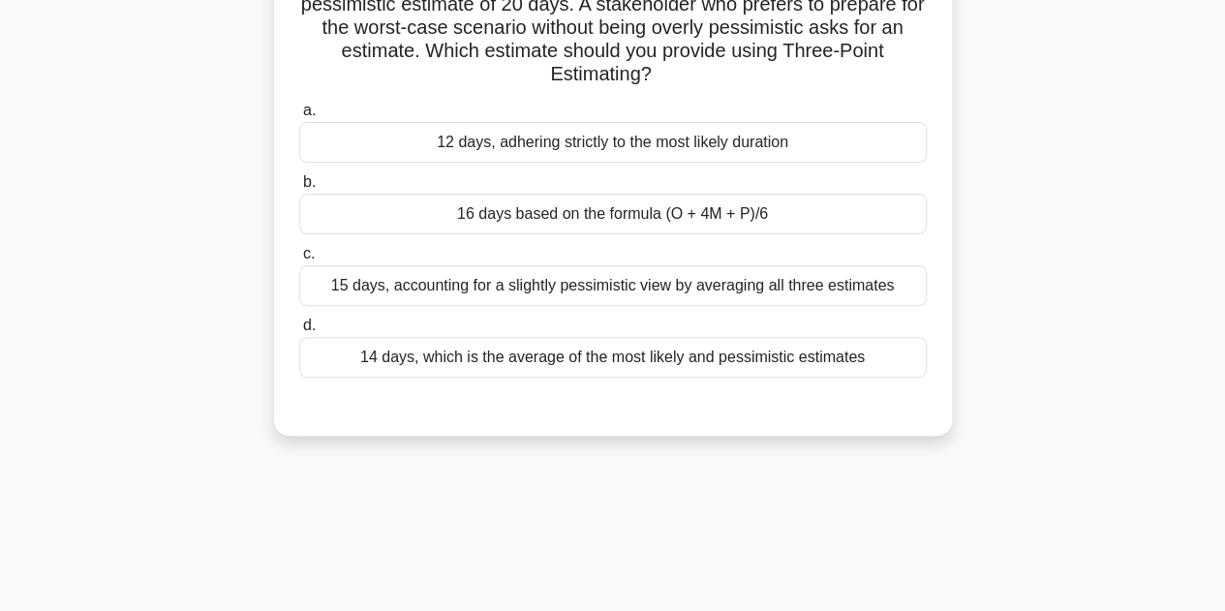
click at [299, 189] on input "b. 16 days based on the formula (O + 4M + P)/6" at bounding box center [299, 182] width 0 height 13
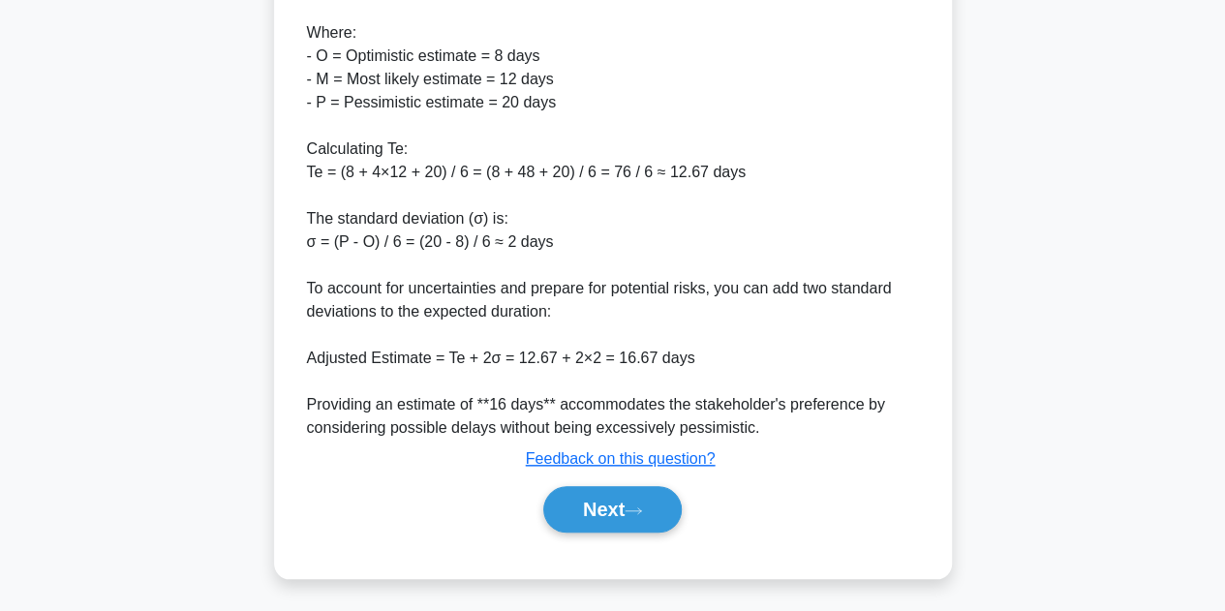
scroll to position [789, 0]
drag, startPoint x: 523, startPoint y: 355, endPoint x: 669, endPoint y: 359, distance: 146.3
click at [668, 353] on div "To satisfy the stakeholder's desire to prepare for the worst-case scenario with…" at bounding box center [613, 148] width 612 height 581
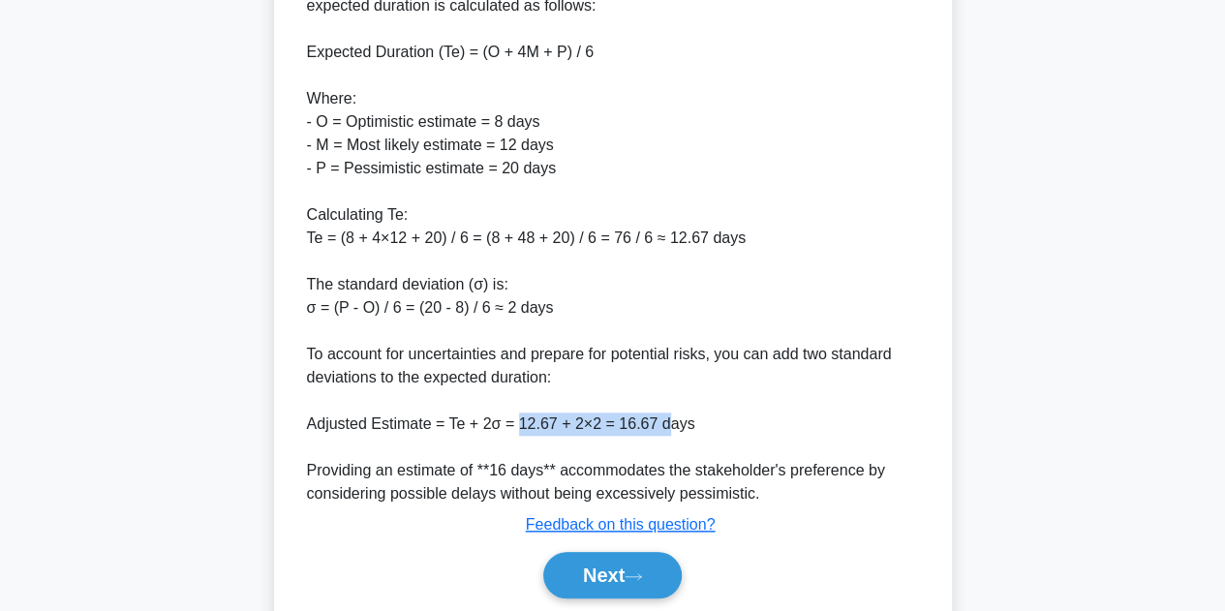
scroll to position [692, 0]
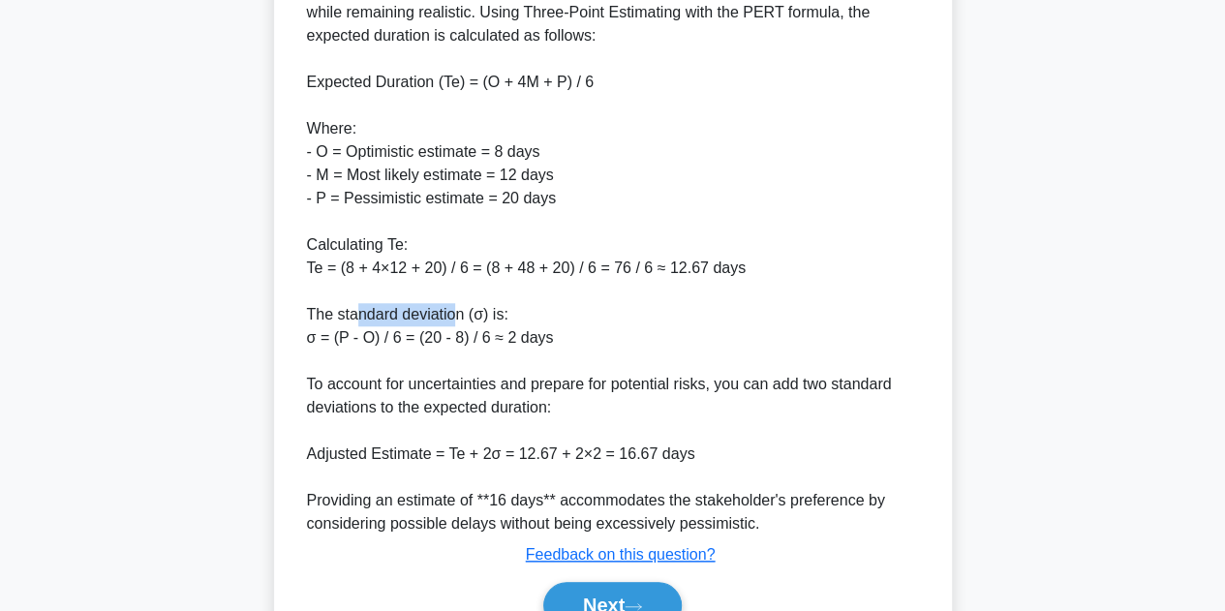
drag, startPoint x: 361, startPoint y: 320, endPoint x: 455, endPoint y: 322, distance: 94.0
click at [455, 322] on div "To satisfy the stakeholder's desire to prepare for the worst-case scenario with…" at bounding box center [613, 244] width 612 height 581
drag, startPoint x: 423, startPoint y: 143, endPoint x: 555, endPoint y: 154, distance: 132.1
click at [620, 137] on div "To satisfy the stakeholder's desire to prepare for the worst-case scenario with…" at bounding box center [613, 244] width 612 height 581
drag, startPoint x: 459, startPoint y: 172, endPoint x: 560, endPoint y: 196, distance: 103.4
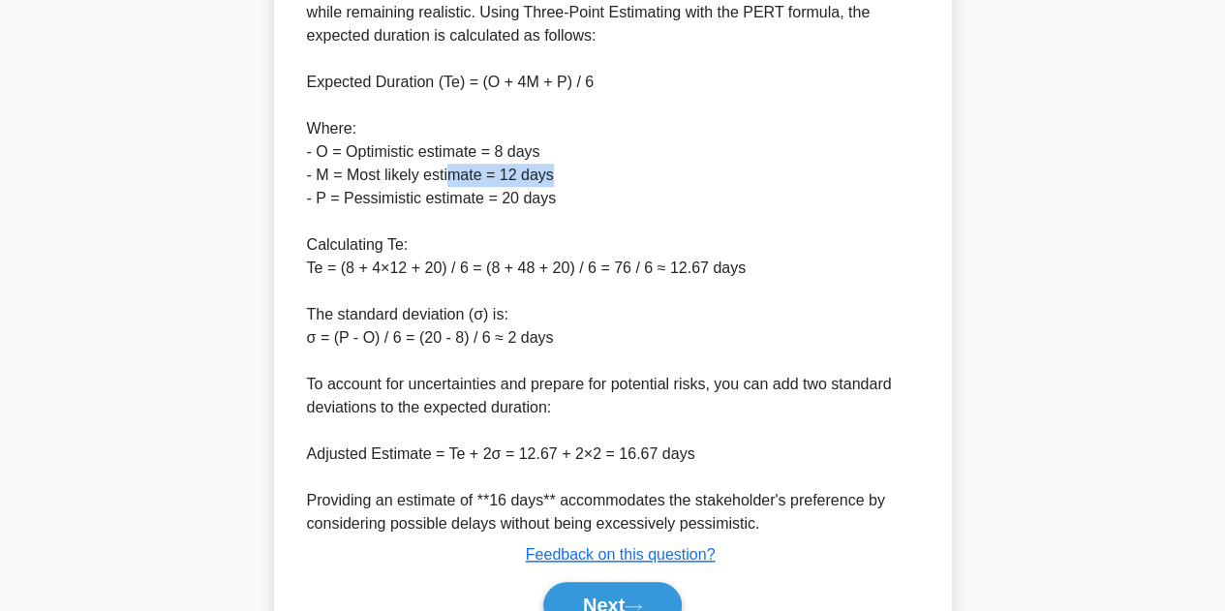
click at [564, 187] on div "To satisfy the stakeholder's desire to prepare for the worst-case scenario with…" at bounding box center [613, 244] width 612 height 581
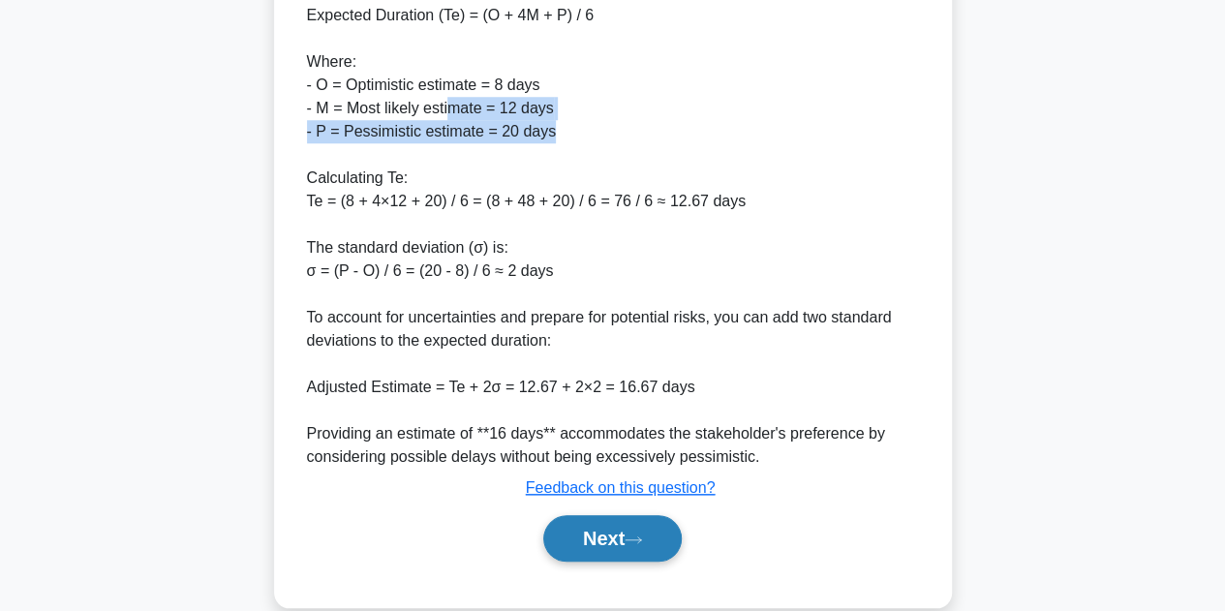
scroll to position [789, 0]
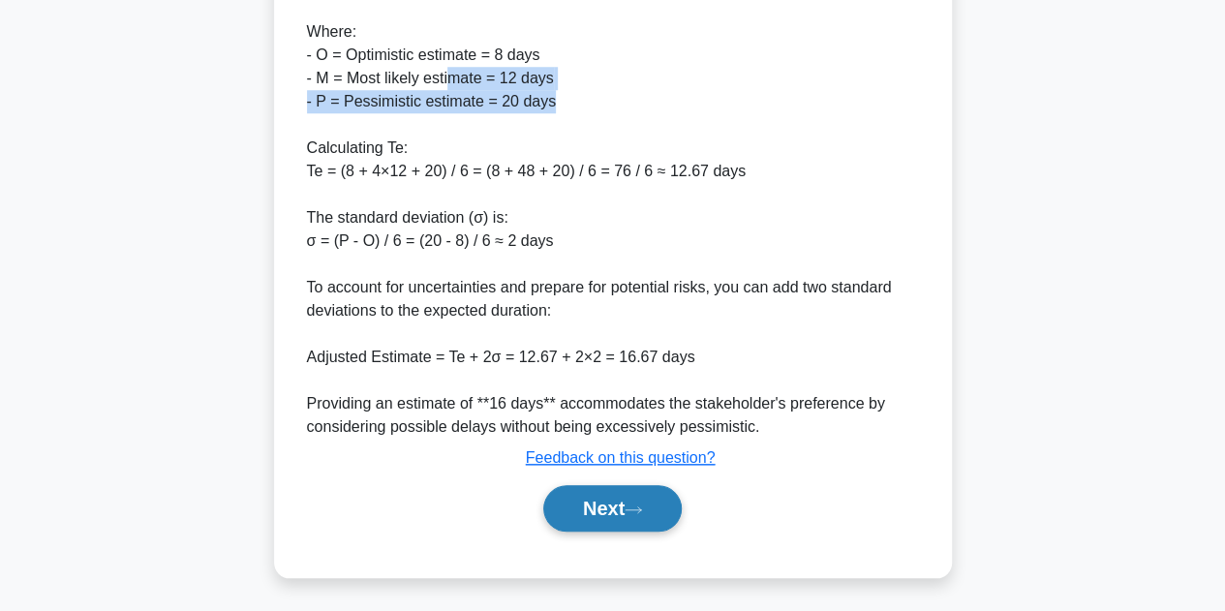
click at [618, 504] on button "Next" at bounding box center [612, 508] width 138 height 46
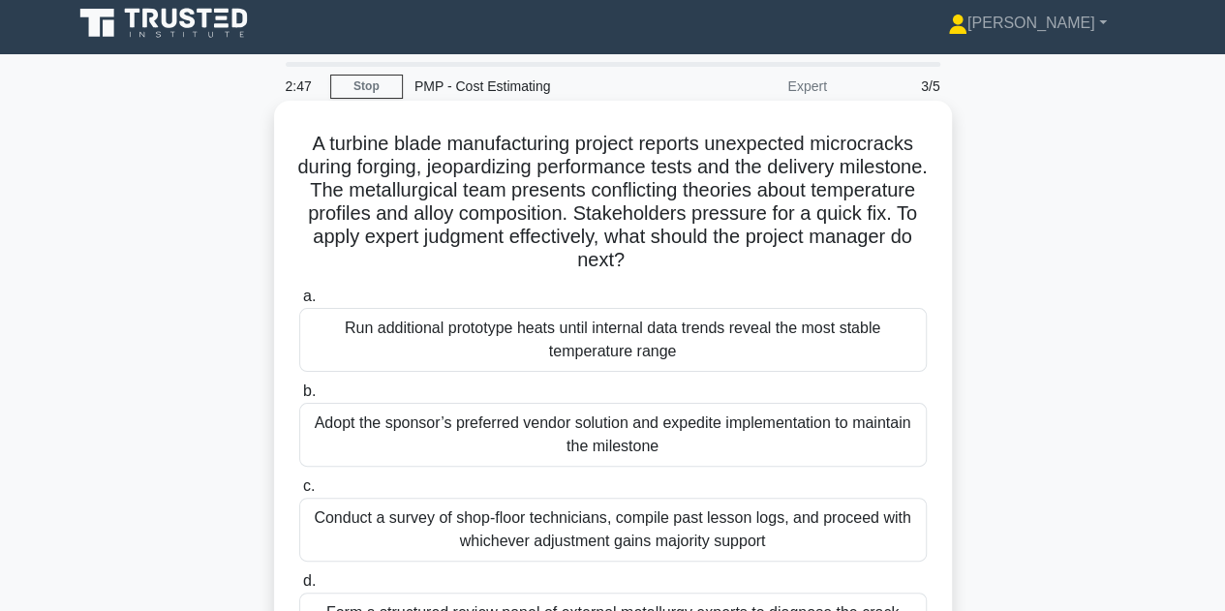
scroll to position [0, 0]
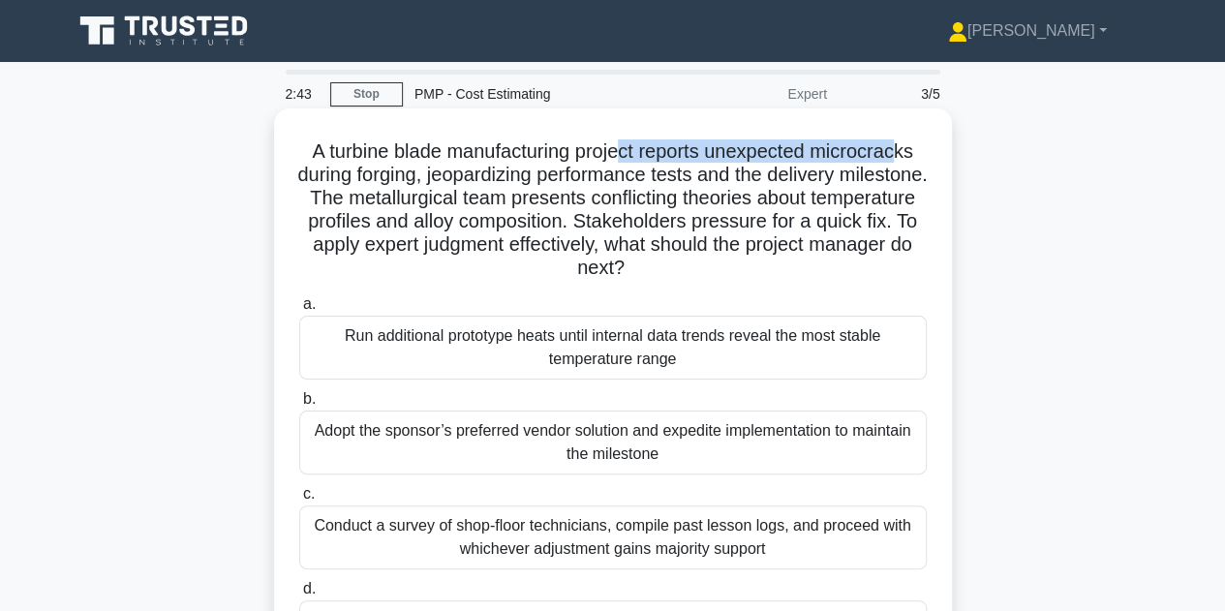
drag, startPoint x: 626, startPoint y: 154, endPoint x: 908, endPoint y: 154, distance: 282.8
click at [908, 154] on h5 "A turbine blade manufacturing project reports unexpected microcracks during for…" at bounding box center [612, 209] width 631 height 141
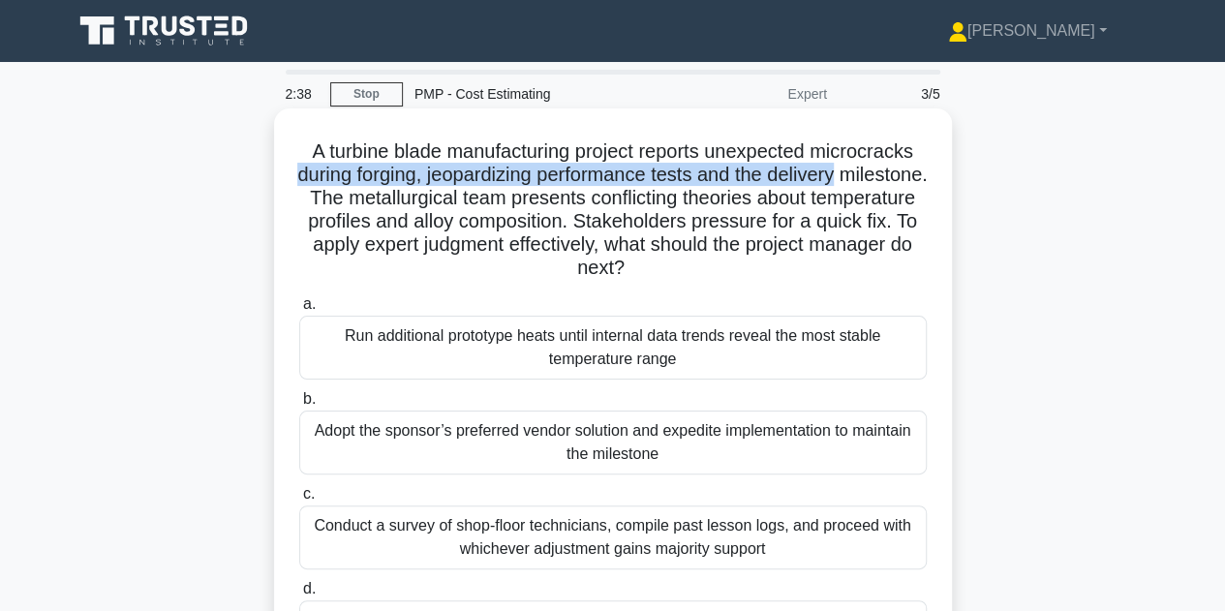
drag, startPoint x: 330, startPoint y: 181, endPoint x: 895, endPoint y: 178, distance: 564.6
click at [895, 178] on h5 "A turbine blade manufacturing project reports unexpected microcracks during for…" at bounding box center [612, 209] width 631 height 141
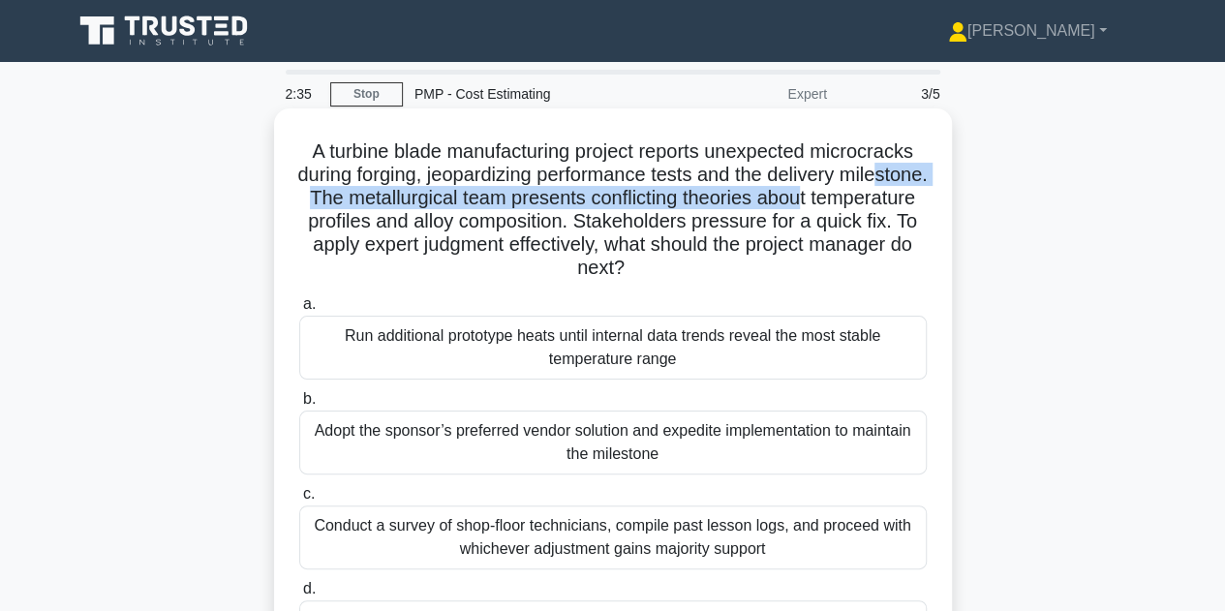
drag, startPoint x: 349, startPoint y: 195, endPoint x: 907, endPoint y: 210, distance: 559.0
click at [910, 206] on h5 "A turbine blade manufacturing project reports unexpected microcracks during for…" at bounding box center [612, 209] width 631 height 141
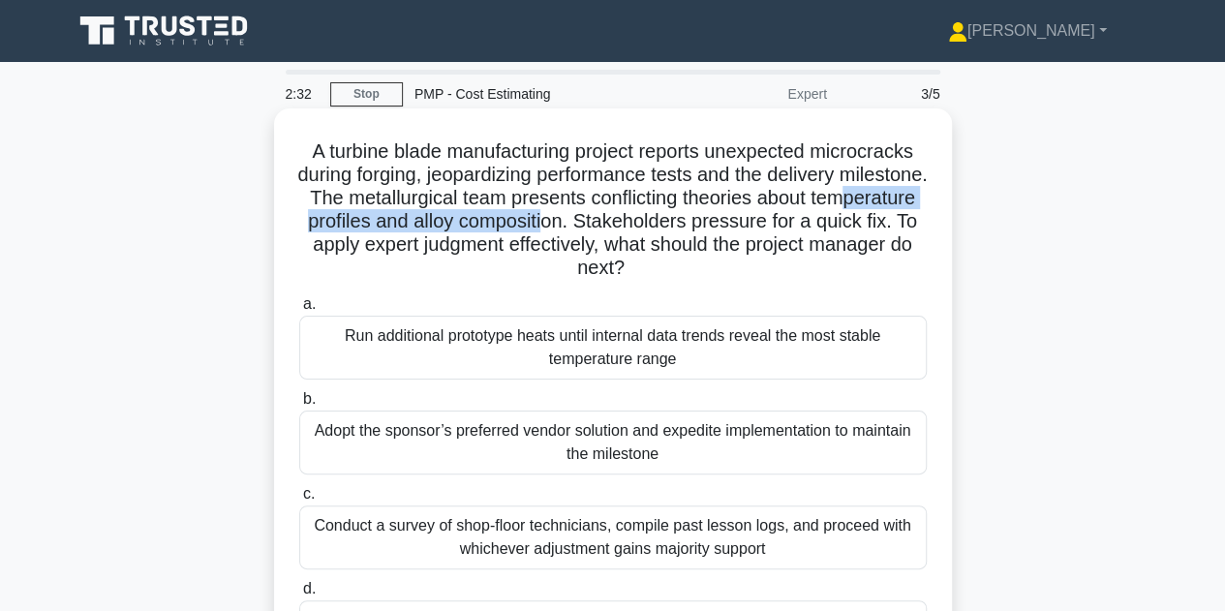
drag, startPoint x: 329, startPoint y: 222, endPoint x: 656, endPoint y: 229, distance: 326.4
click at [656, 229] on h5 "A turbine blade manufacturing project reports unexpected microcracks during for…" at bounding box center [612, 209] width 631 height 141
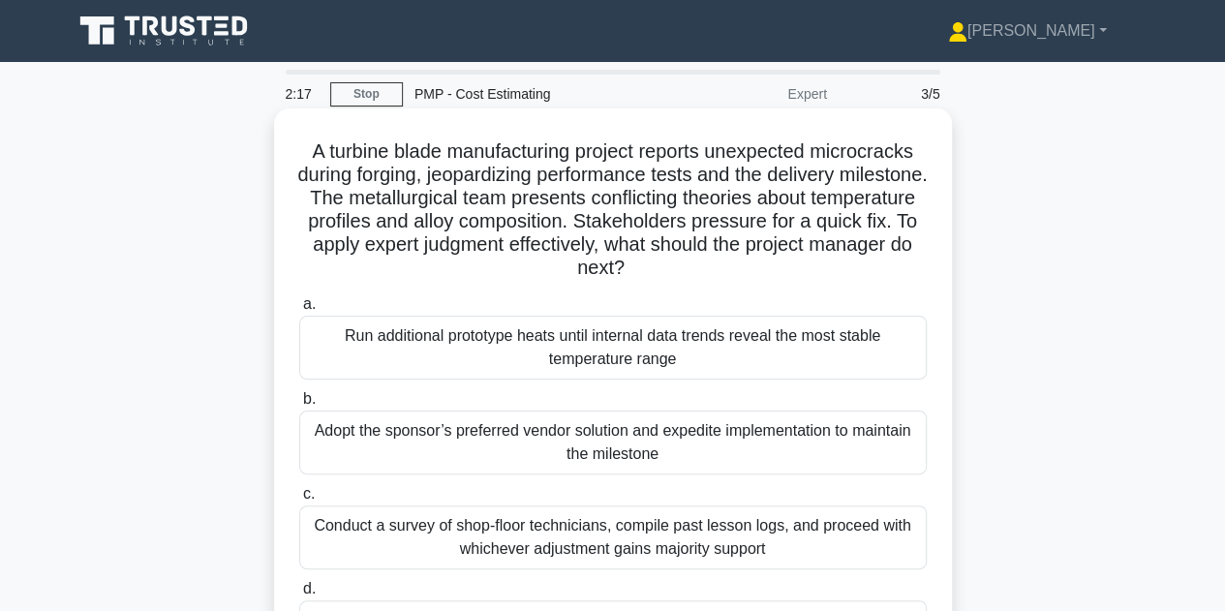
click at [407, 272] on h5 "A turbine blade manufacturing project reports unexpected microcracks during for…" at bounding box center [612, 209] width 631 height 141
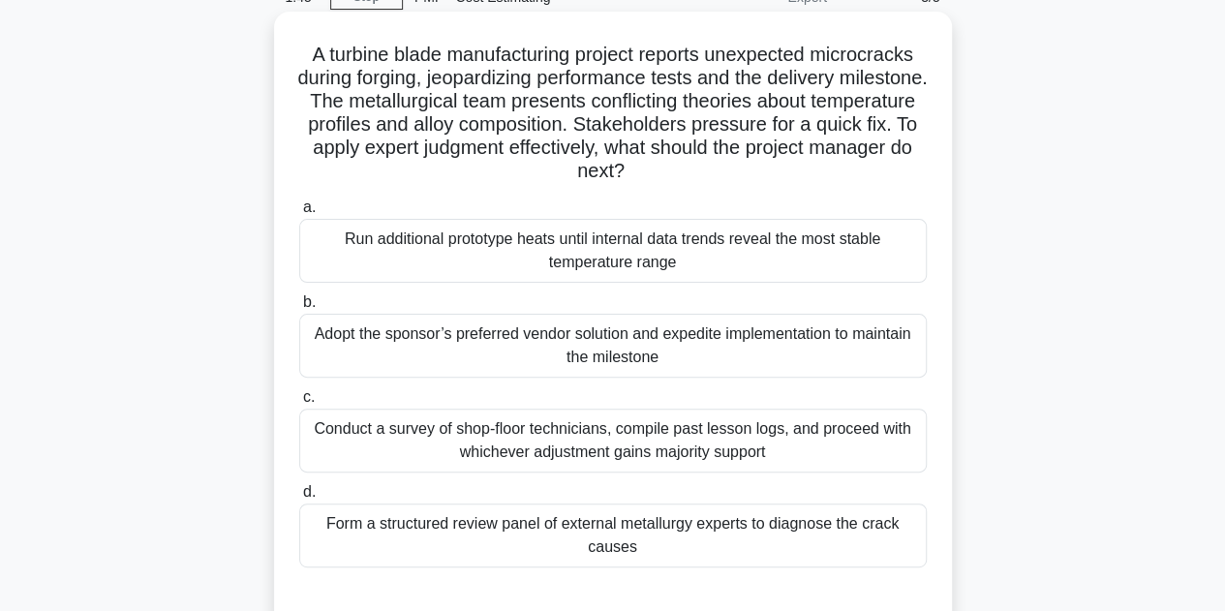
click at [697, 243] on div "Run additional prototype heats until internal data trends reveal the most stabl…" at bounding box center [613, 251] width 628 height 64
click at [299, 214] on input "a. Run additional prototype heats until internal data trends reveal the most st…" at bounding box center [299, 207] width 0 height 13
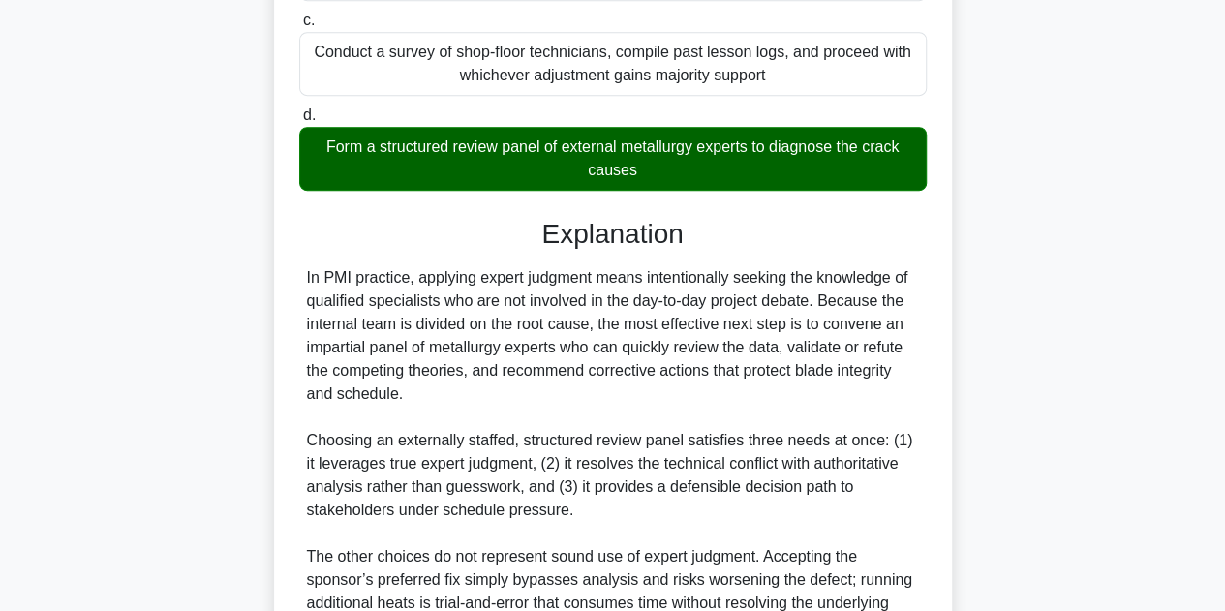
scroll to position [484, 0]
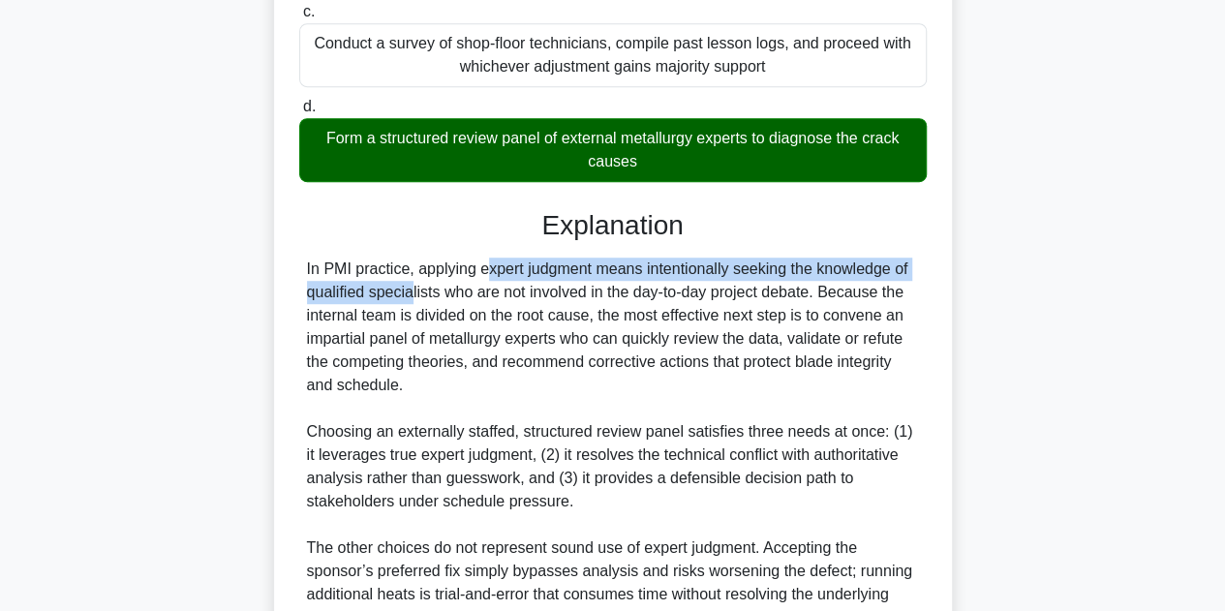
drag, startPoint x: 376, startPoint y: 272, endPoint x: 908, endPoint y: 267, distance: 532.6
click at [908, 267] on div "In PMI practice, applying expert judgment means intentionally seeking the knowl…" at bounding box center [613, 467] width 612 height 418
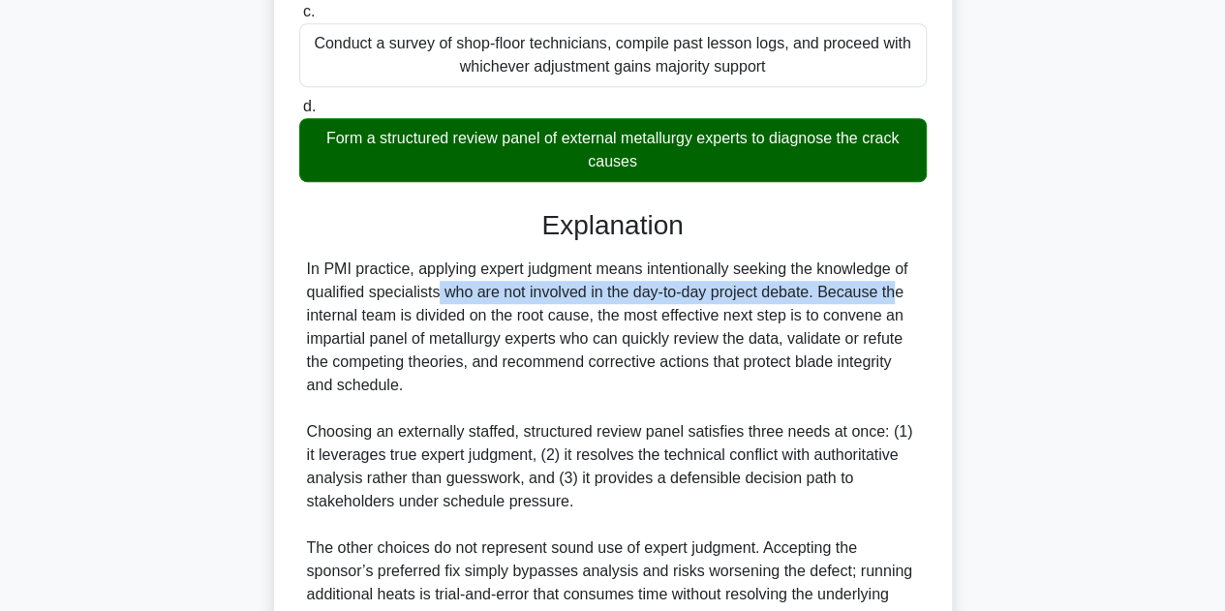
drag, startPoint x: 350, startPoint y: 305, endPoint x: 773, endPoint y: 300, distance: 423.2
click at [773, 300] on div "In PMI practice, applying expert judgment means intentionally seeking the knowl…" at bounding box center [613, 467] width 612 height 418
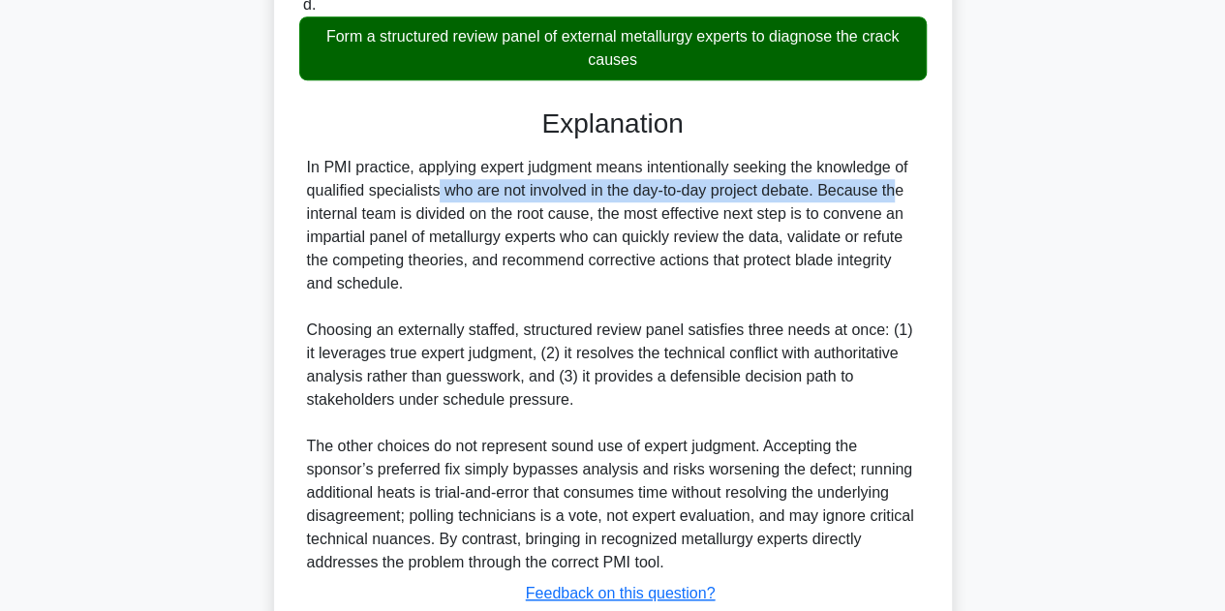
scroll to position [678, 0]
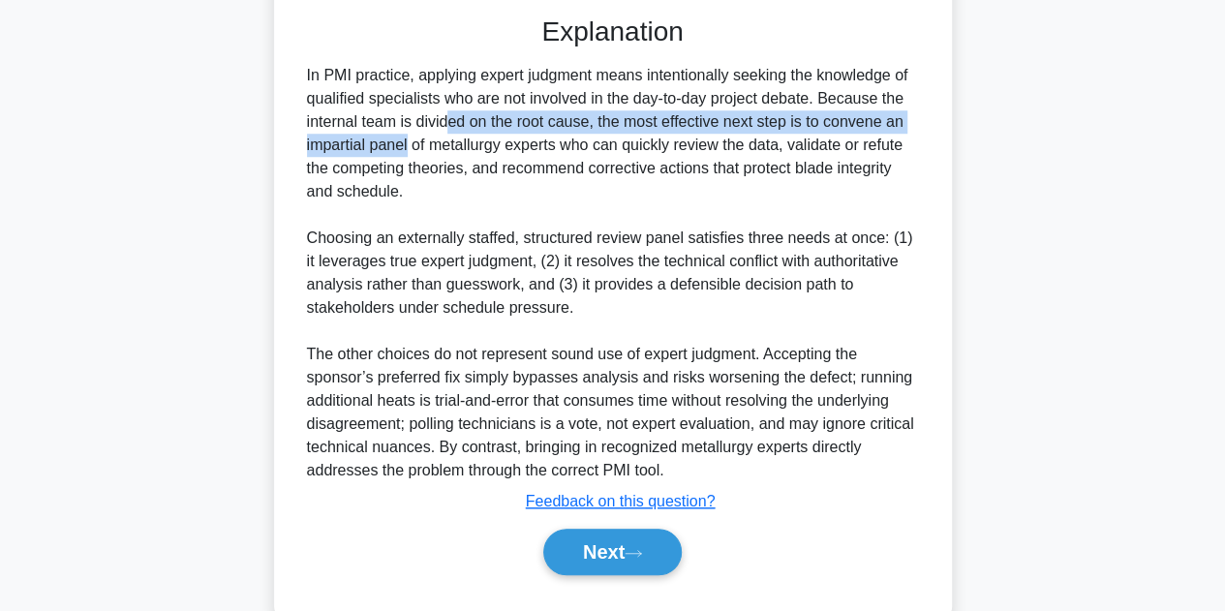
drag, startPoint x: 341, startPoint y: 117, endPoint x: 893, endPoint y: 126, distance: 552.1
click at [893, 126] on div "In PMI practice, applying expert judgment means intentionally seeking the knowl…" at bounding box center [613, 273] width 612 height 418
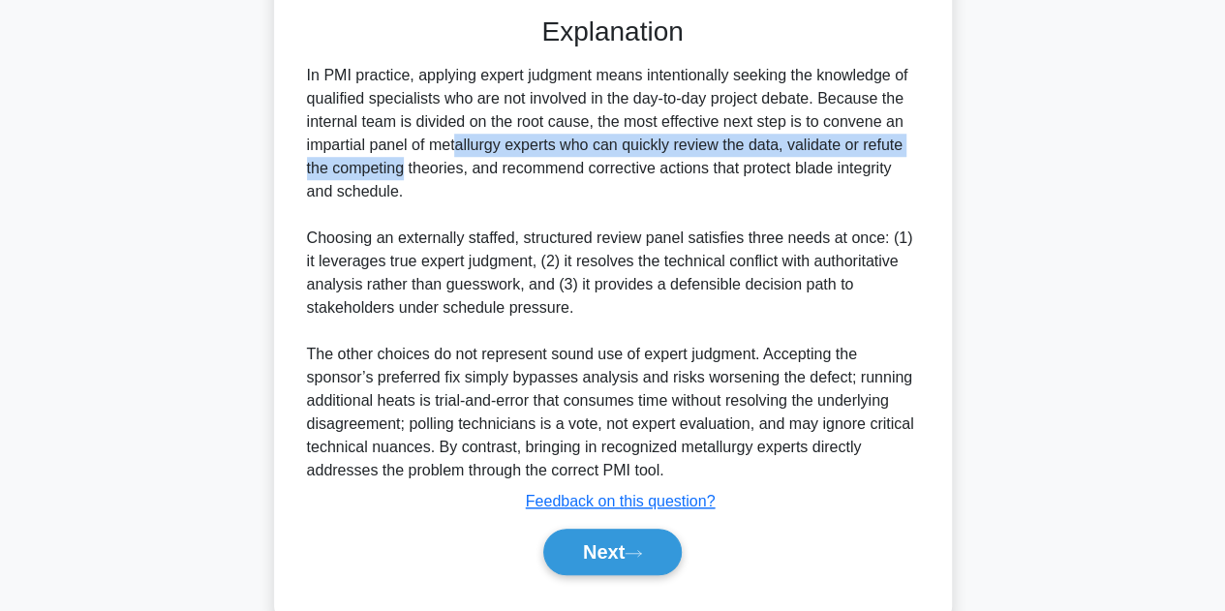
drag, startPoint x: 348, startPoint y: 146, endPoint x: 883, endPoint y: 149, distance: 535.5
click at [883, 149] on div "In PMI practice, applying expert judgment means intentionally seeking the knowl…" at bounding box center [613, 273] width 612 height 418
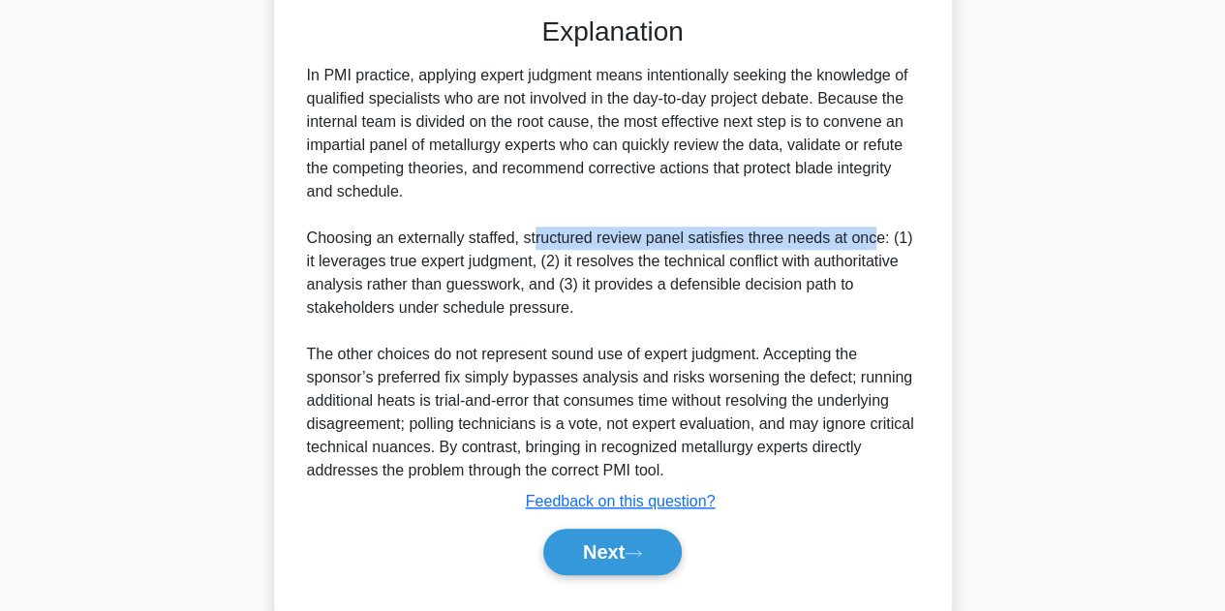
drag, startPoint x: 533, startPoint y: 239, endPoint x: 868, endPoint y: 236, distance: 335.1
click at [868, 236] on div "In PMI practice, applying expert judgment means intentionally seeking the knowl…" at bounding box center [613, 273] width 612 height 418
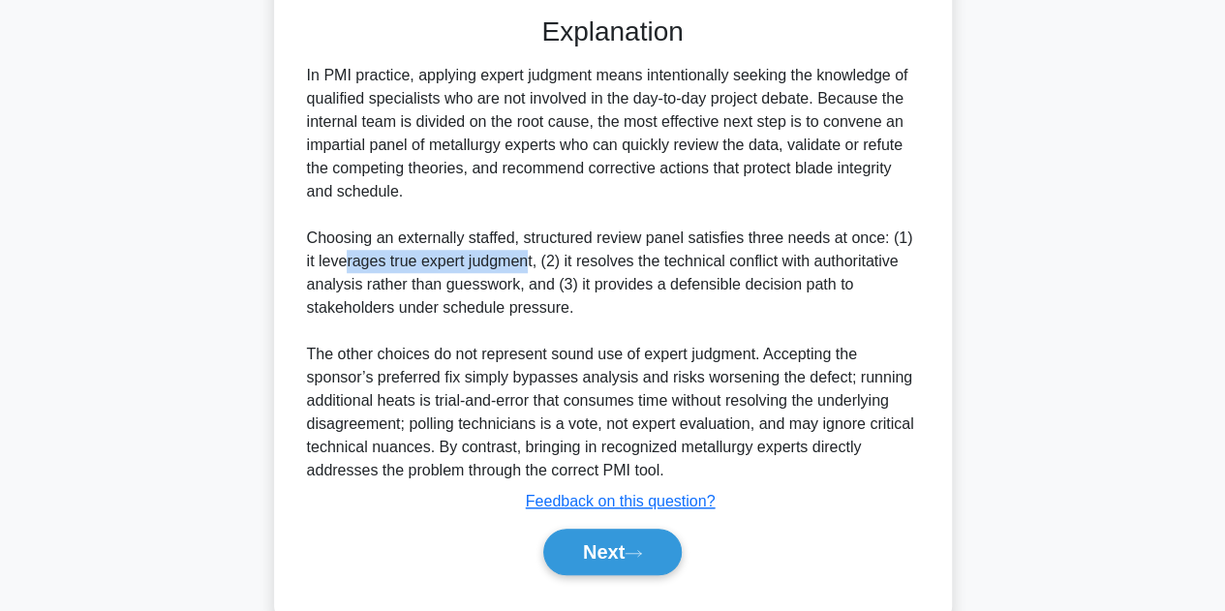
drag, startPoint x: 332, startPoint y: 266, endPoint x: 514, endPoint y: 261, distance: 182.1
click at [514, 261] on div "In PMI practice, applying expert judgment means intentionally seeking the knowl…" at bounding box center [613, 273] width 612 height 418
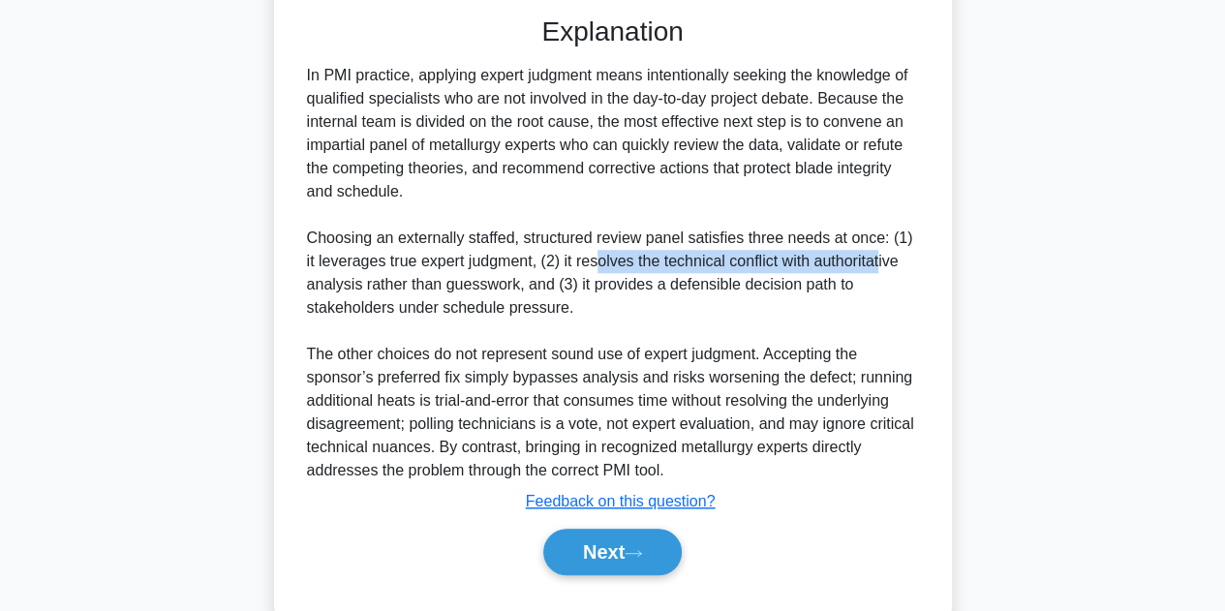
drag, startPoint x: 587, startPoint y: 257, endPoint x: 870, endPoint y: 256, distance: 282.8
click at [870, 256] on div "In PMI practice, applying expert judgment means intentionally seeking the knowl…" at bounding box center [613, 273] width 612 height 418
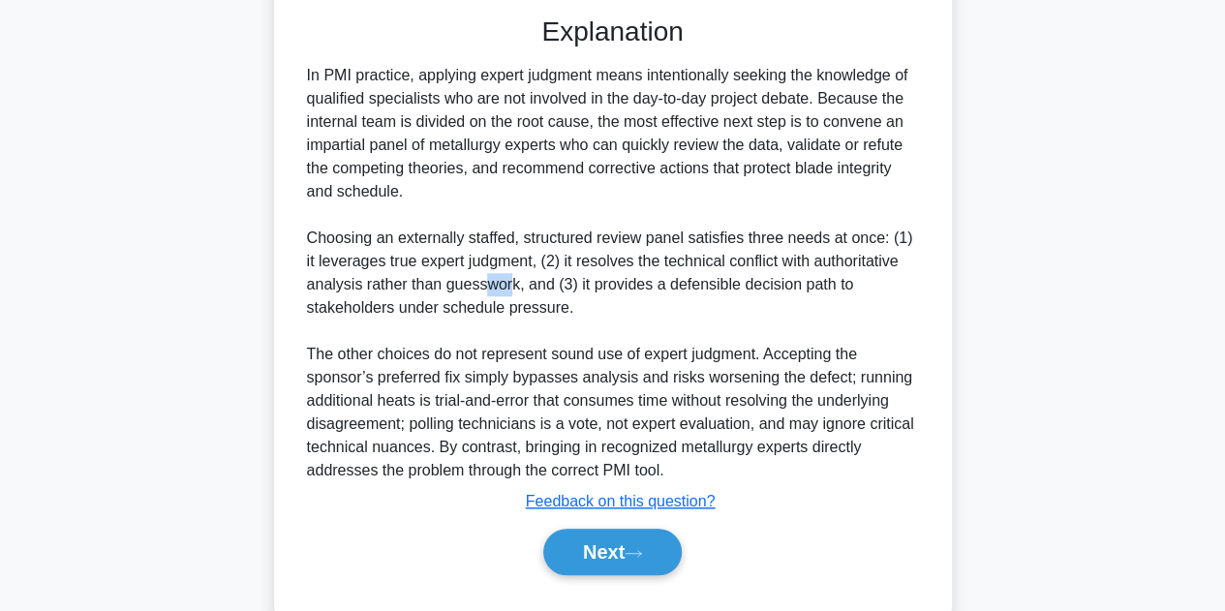
drag, startPoint x: 487, startPoint y: 282, endPoint x: 510, endPoint y: 283, distance: 23.3
click at [510, 283] on div "In PMI practice, applying expert judgment means intentionally seeking the knowl…" at bounding box center [613, 273] width 612 height 418
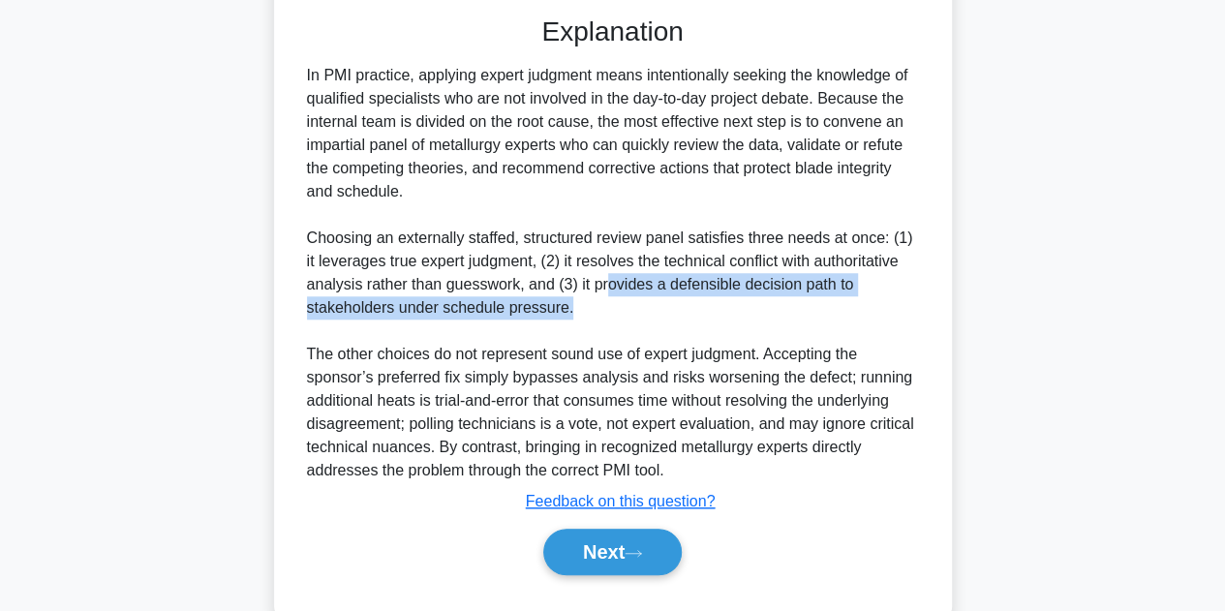
drag, startPoint x: 607, startPoint y: 290, endPoint x: 837, endPoint y: 296, distance: 229.6
click at [837, 296] on div "In PMI practice, applying expert judgment means intentionally seeking the knowl…" at bounding box center [613, 273] width 612 height 418
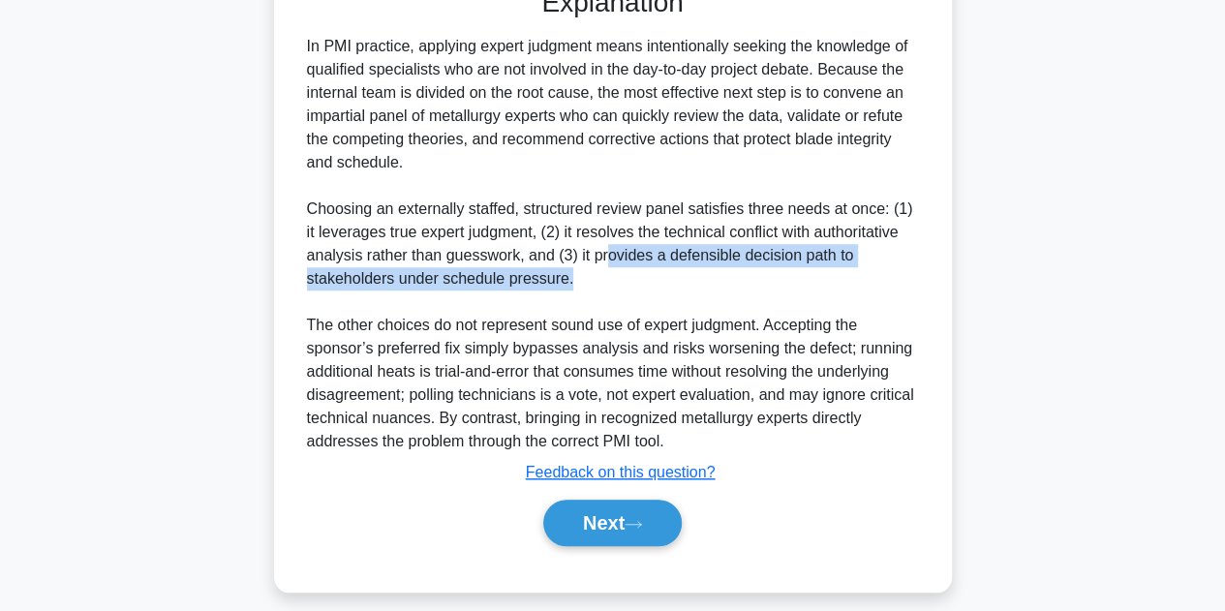
scroll to position [722, 0]
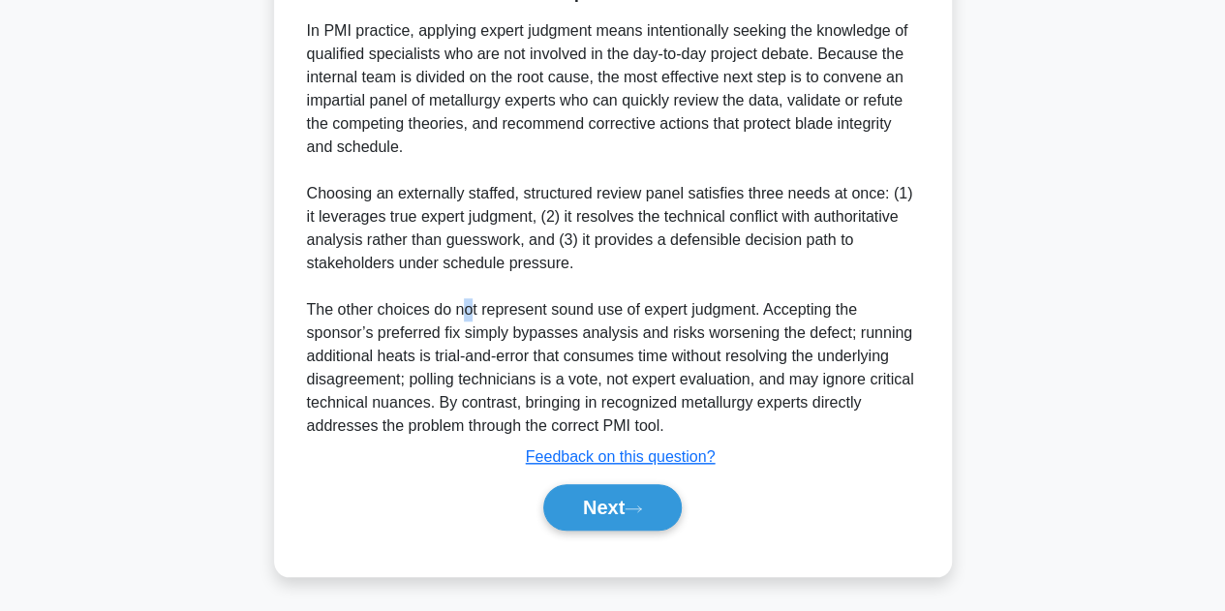
click at [468, 314] on div "In PMI practice, applying expert judgment means intentionally seeking the knowl…" at bounding box center [613, 228] width 612 height 418
click at [604, 500] on button "Next" at bounding box center [612, 507] width 138 height 46
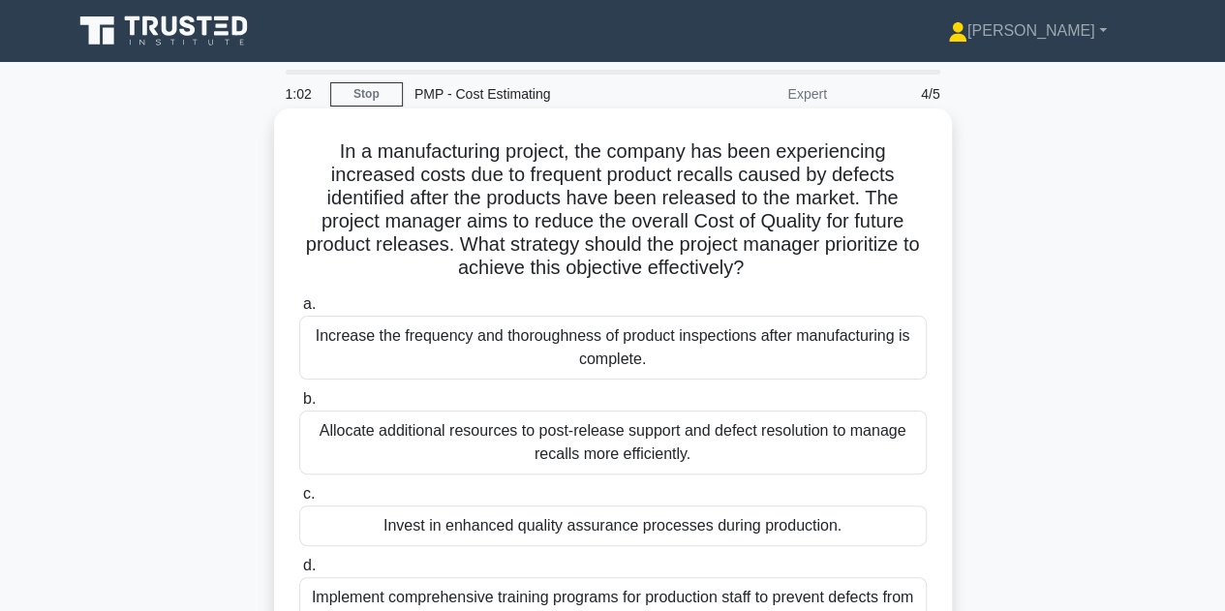
scroll to position [97, 0]
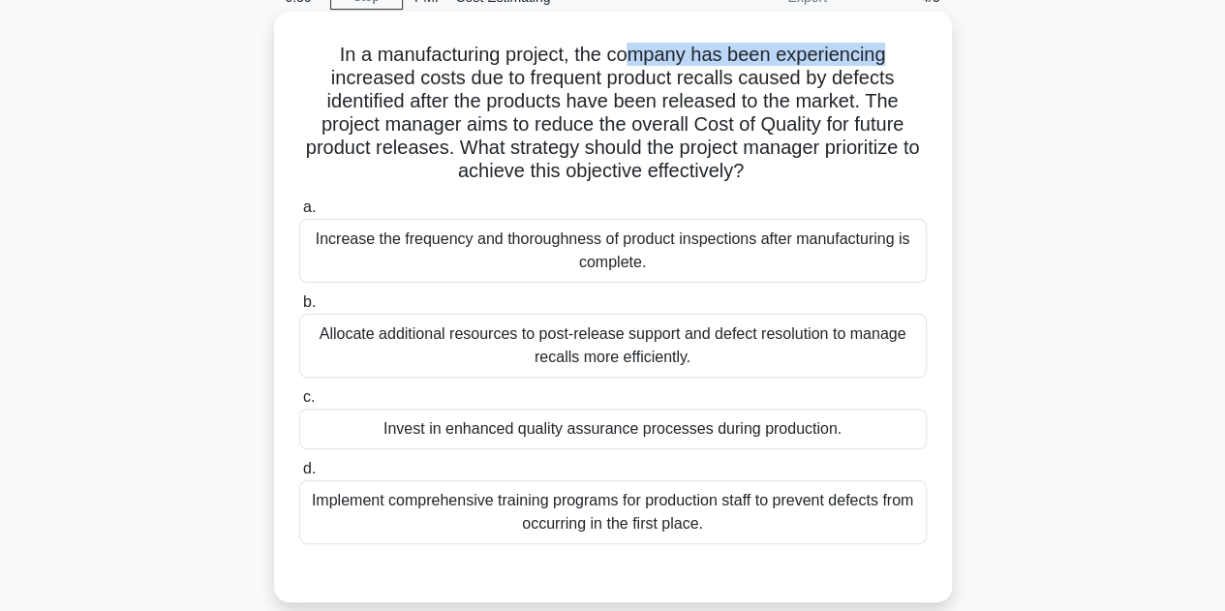
drag, startPoint x: 625, startPoint y: 53, endPoint x: 921, endPoint y: 67, distance: 296.6
click at [921, 66] on h5 "In a manufacturing project, the company has been experiencing increased costs d…" at bounding box center [612, 113] width 631 height 141
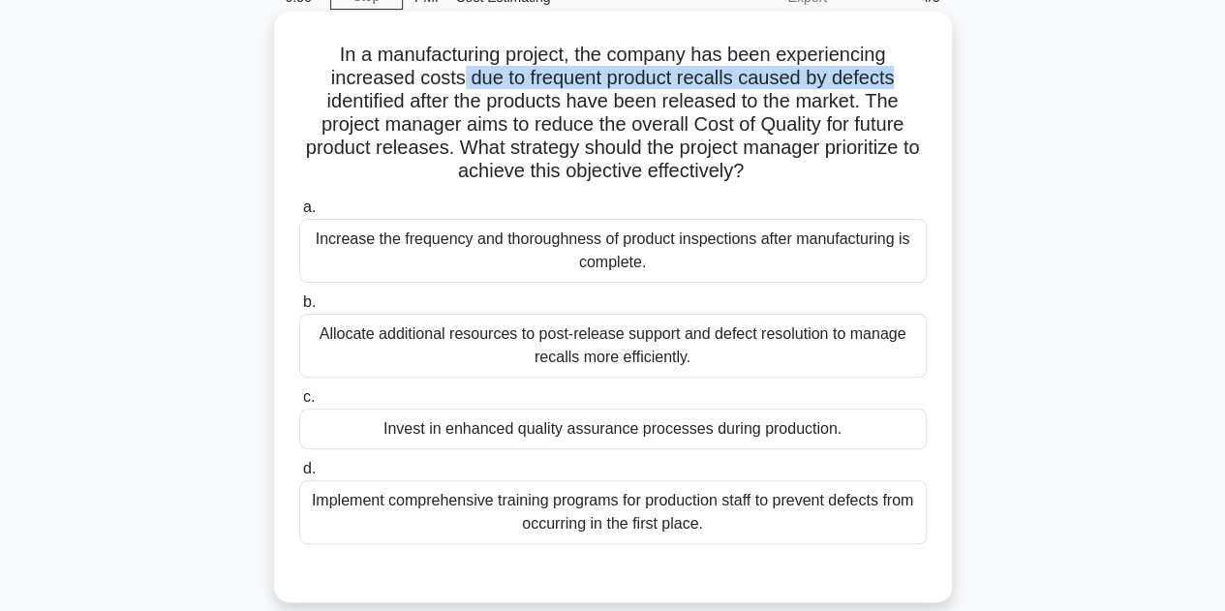
drag, startPoint x: 459, startPoint y: 79, endPoint x: 898, endPoint y: 81, distance: 438.7
click at [899, 80] on h5 "In a manufacturing project, the company has been experiencing increased costs d…" at bounding box center [612, 113] width 631 height 141
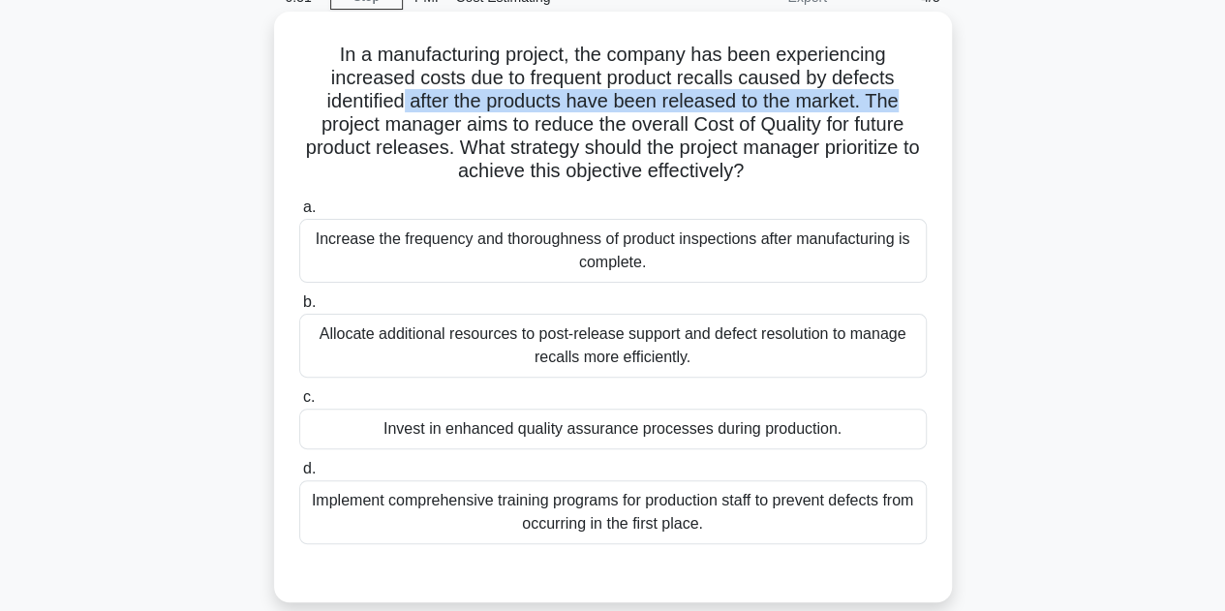
drag, startPoint x: 399, startPoint y: 99, endPoint x: 919, endPoint y: 106, distance: 520.1
click at [919, 106] on h5 "In a manufacturing project, the company has been experiencing increased costs d…" at bounding box center [612, 113] width 631 height 141
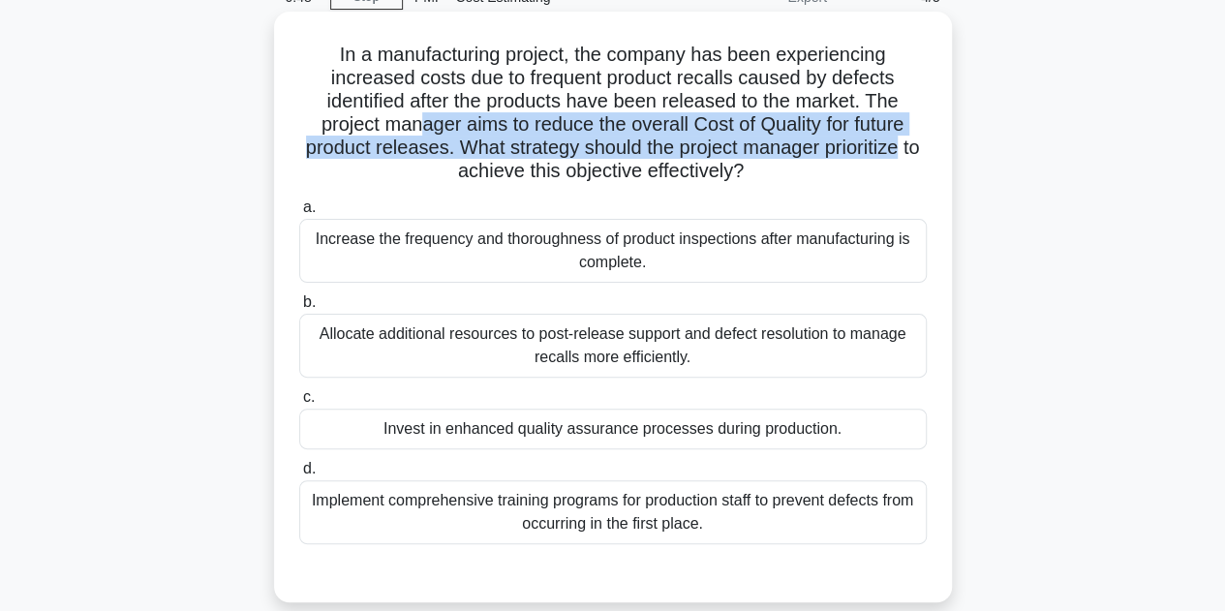
drag, startPoint x: 418, startPoint y: 127, endPoint x: 934, endPoint y: 141, distance: 515.4
click at [934, 141] on div "In a manufacturing project, the company has been experiencing increased costs d…" at bounding box center [613, 306] width 662 height 575
drag, startPoint x: 383, startPoint y: 237, endPoint x: 782, endPoint y: 252, distance: 400.2
click at [782, 252] on div "Increase the frequency and thoroughness of product inspections after manufactur…" at bounding box center [613, 251] width 628 height 64
drag, startPoint x: 422, startPoint y: 334, endPoint x: 610, endPoint y: 349, distance: 188.4
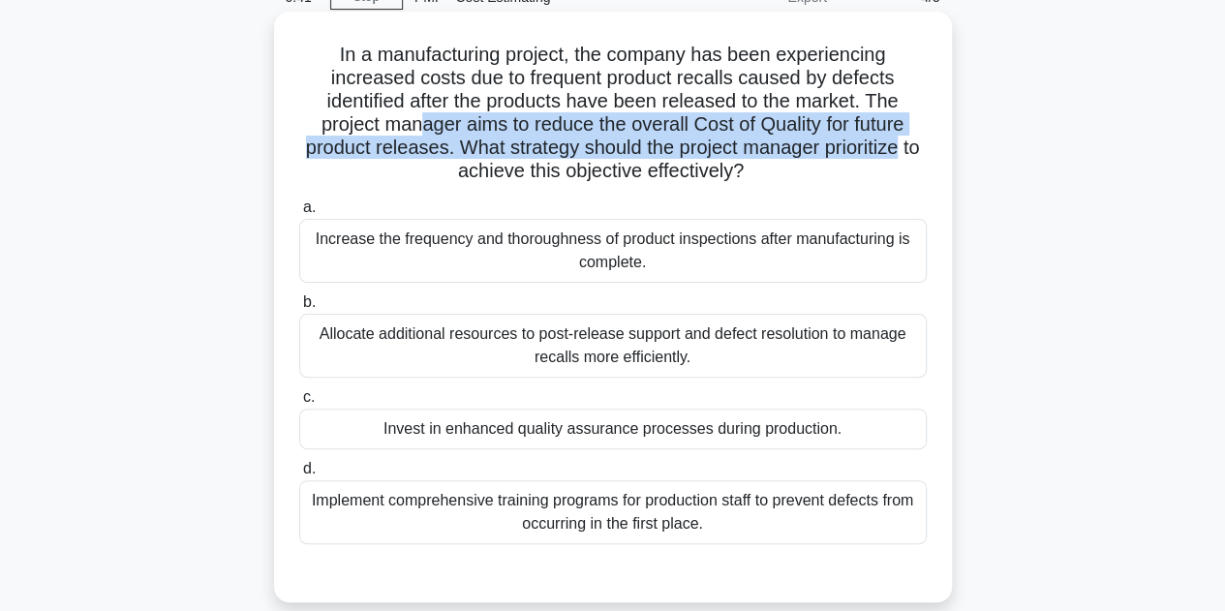
click at [610, 349] on div "Allocate additional resources to post-release support and defect resolution to …" at bounding box center [613, 346] width 628 height 64
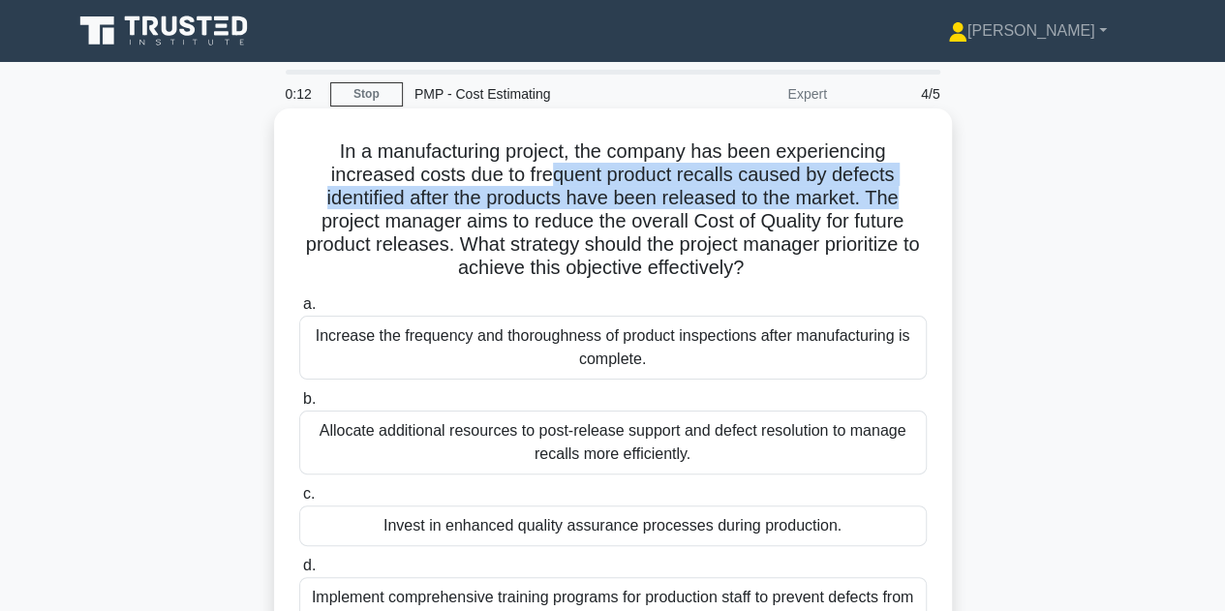
drag, startPoint x: 554, startPoint y: 175, endPoint x: 908, endPoint y: 187, distance: 354.6
click at [909, 187] on h5 "In a manufacturing project, the company has been experiencing increased costs d…" at bounding box center [612, 209] width 631 height 141
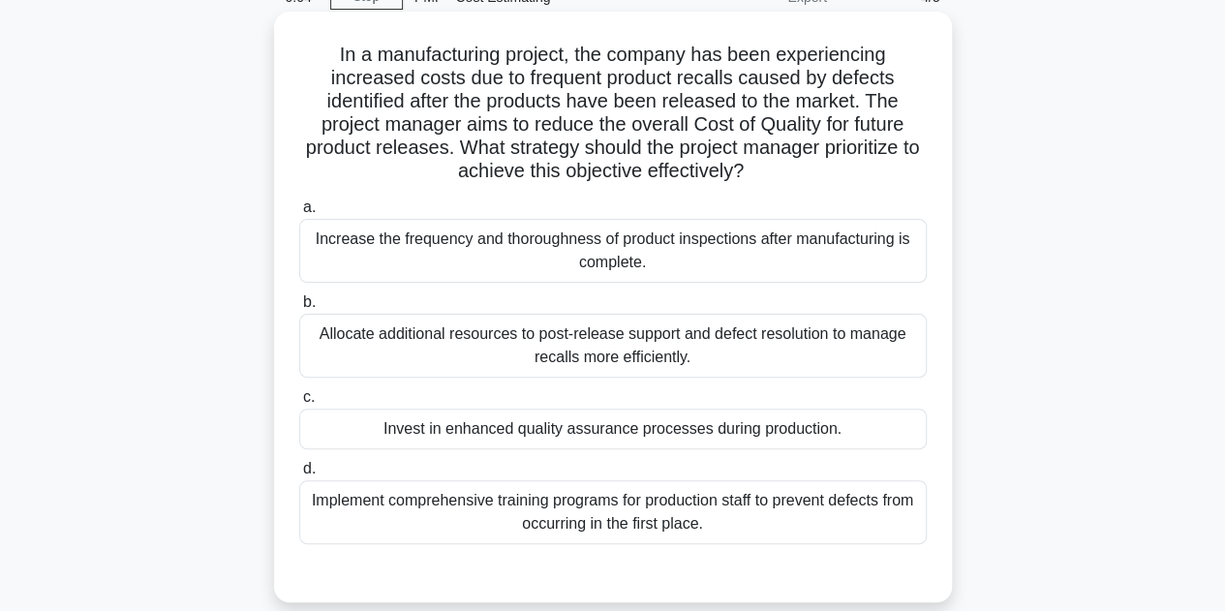
click at [699, 247] on div "Increase the frequency and thoroughness of product inspections after manufactur…" at bounding box center [613, 251] width 628 height 64
click at [299, 214] on input "a. Increase the frequency and thoroughness of product inspections after manufac…" at bounding box center [299, 207] width 0 height 13
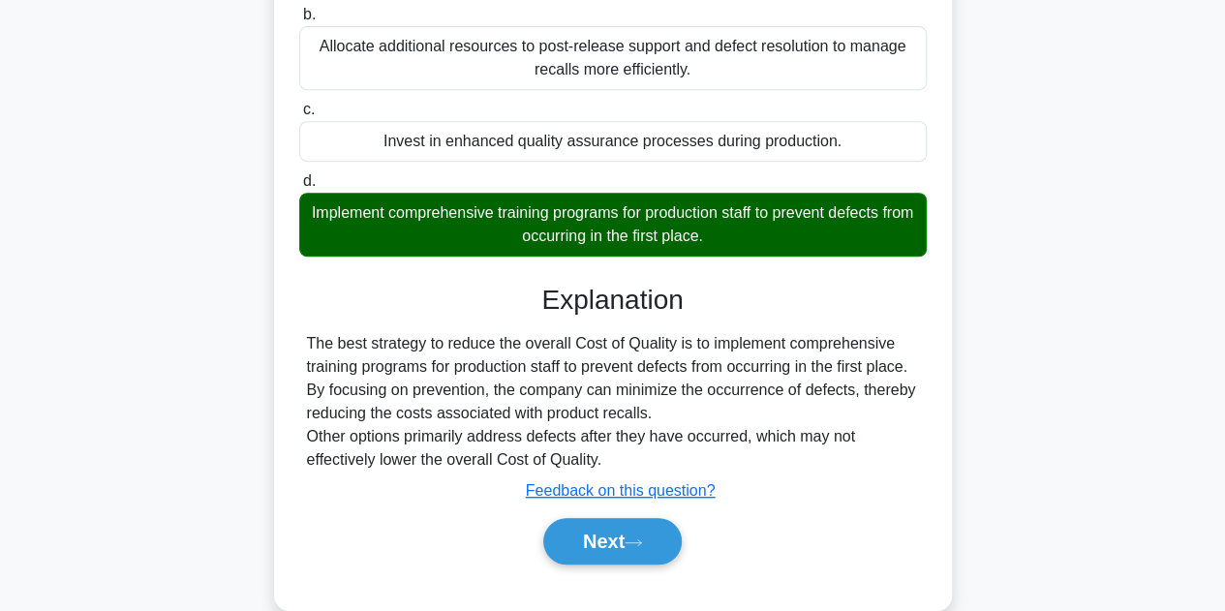
scroll to position [387, 0]
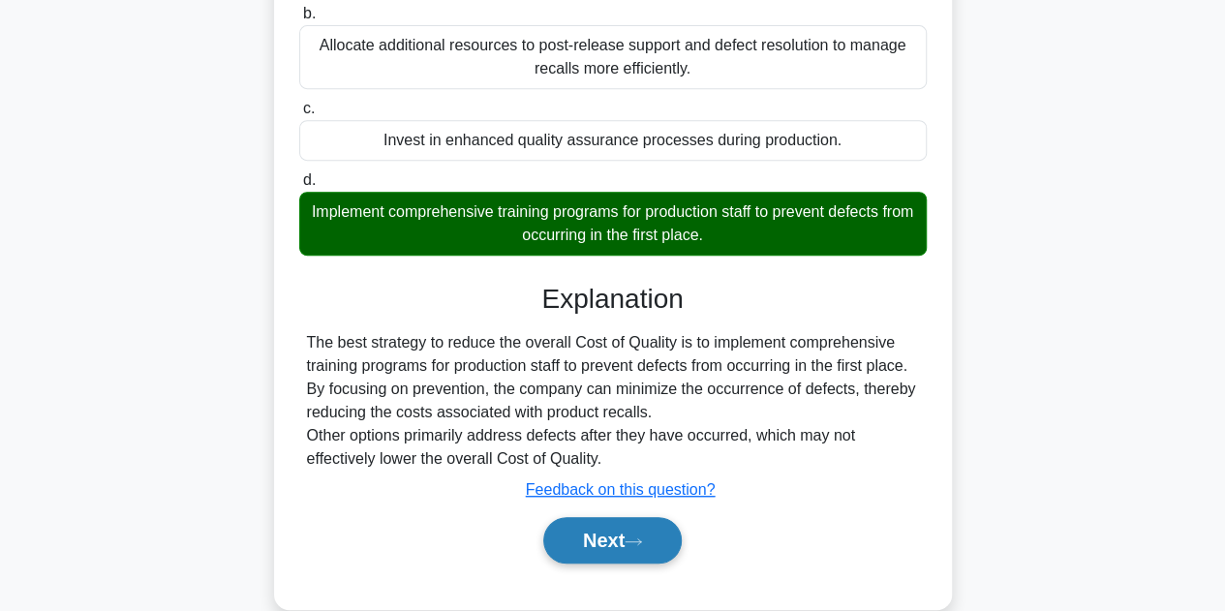
click at [633, 545] on icon at bounding box center [633, 541] width 17 height 11
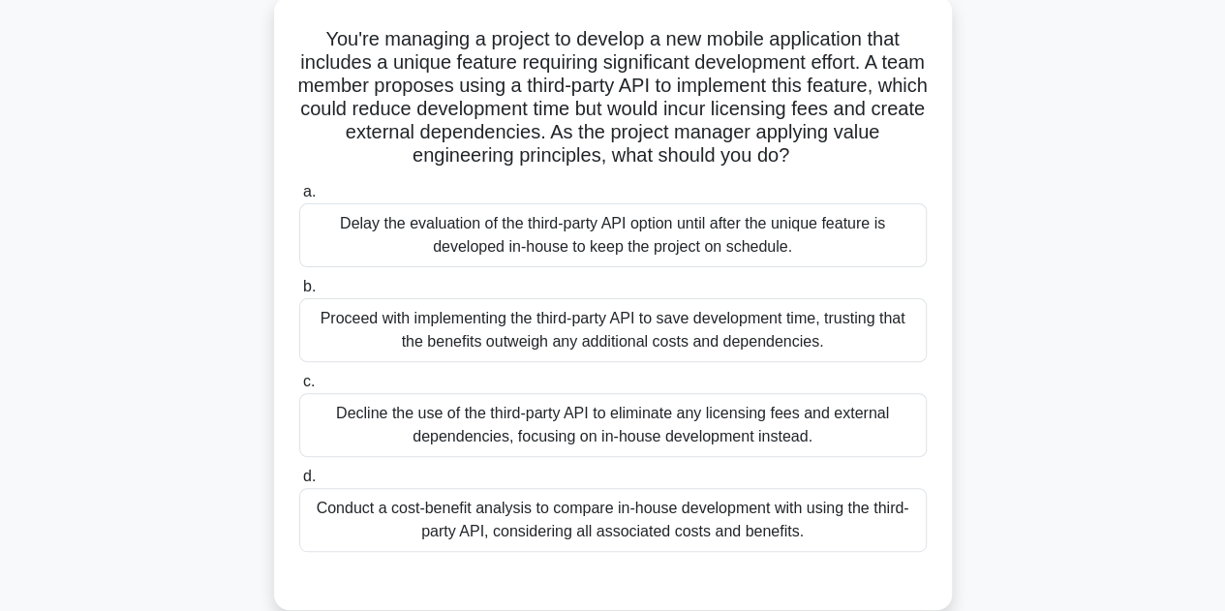
scroll to position [0, 0]
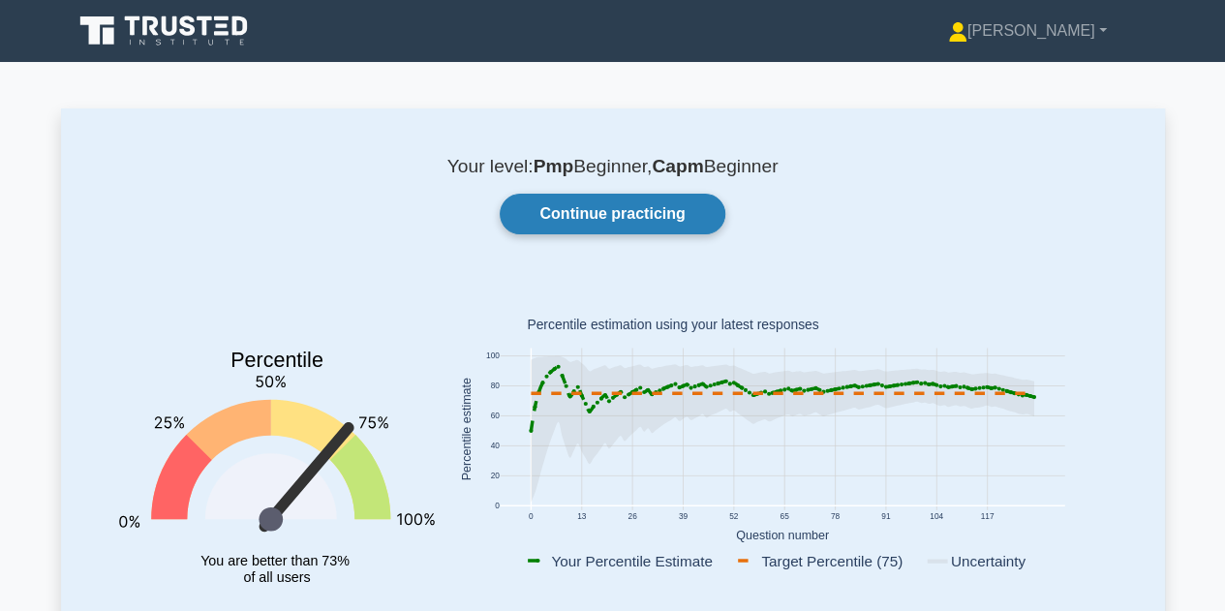
click at [630, 216] on link "Continue practicing" at bounding box center [612, 214] width 225 height 41
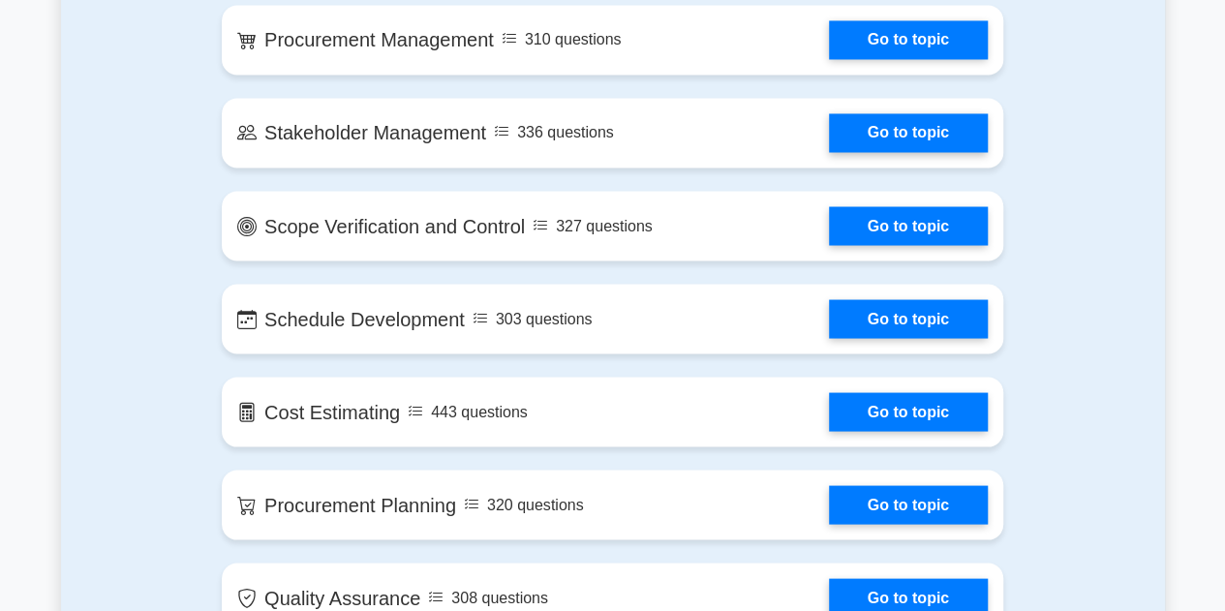
scroll to position [1743, 0]
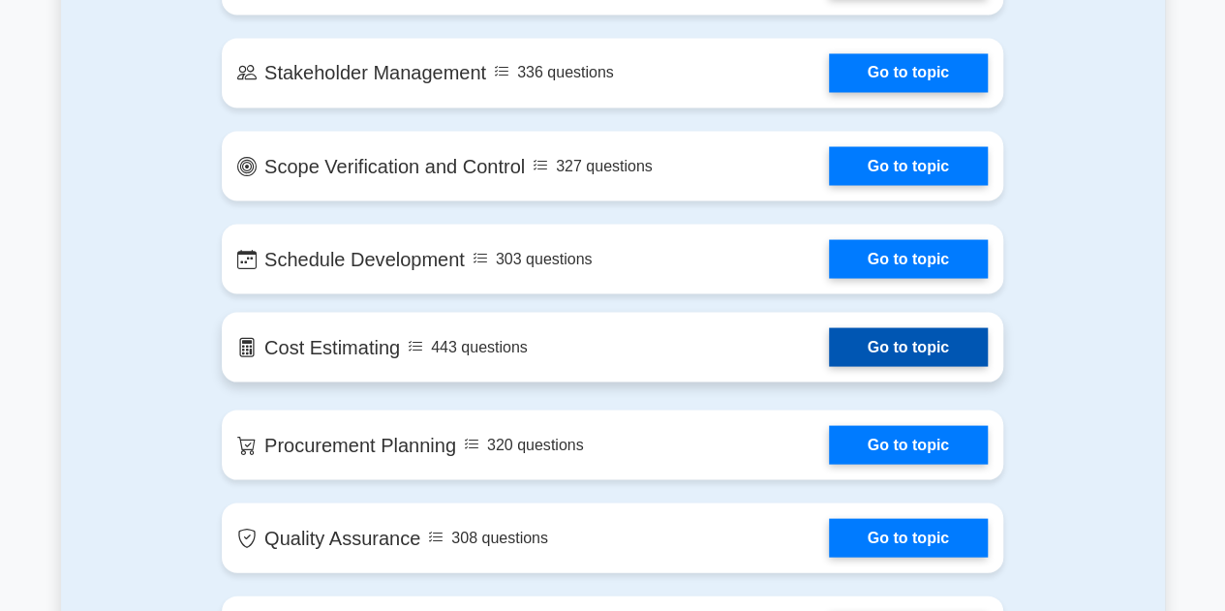
click at [906, 353] on link "Go to topic" at bounding box center [908, 346] width 159 height 39
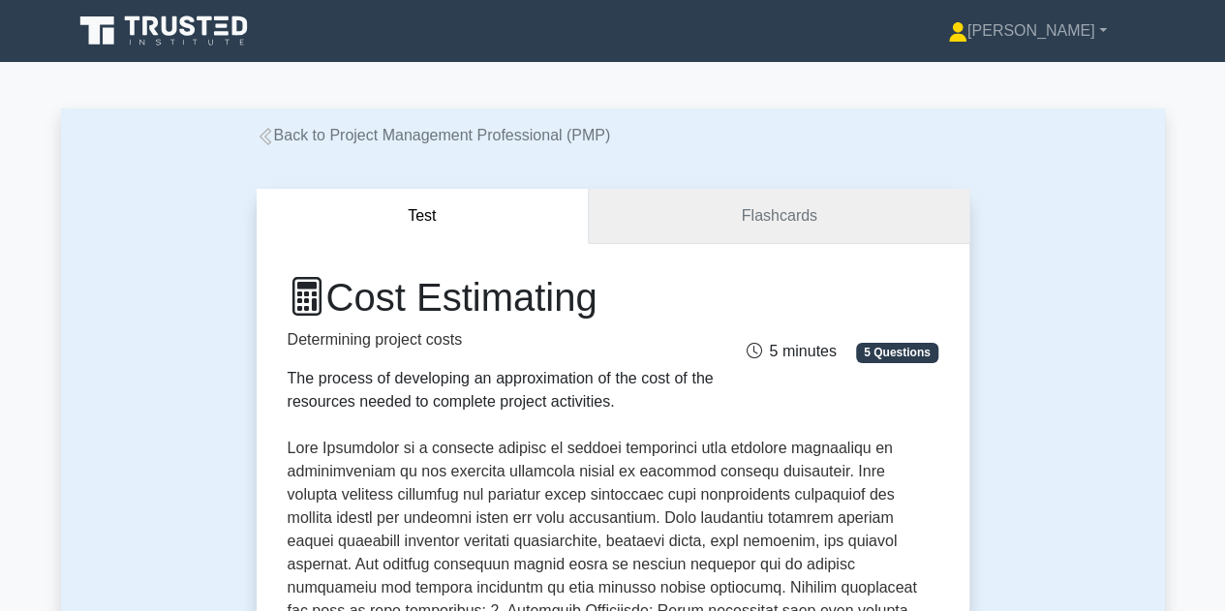
click at [759, 216] on link "Flashcards" at bounding box center [779, 216] width 380 height 55
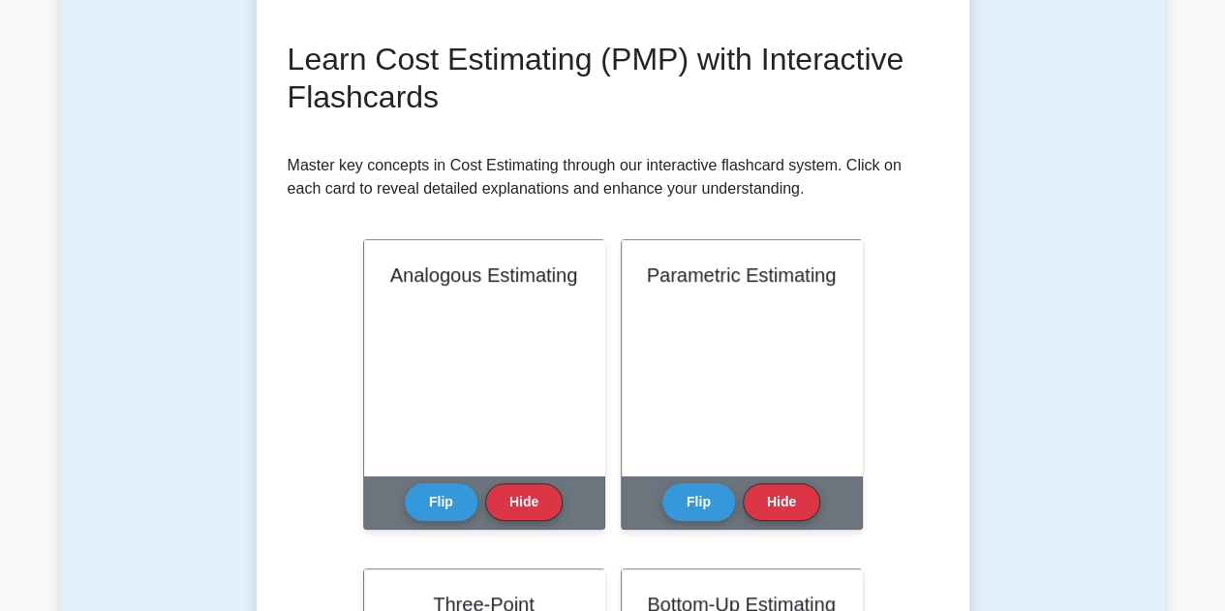
scroll to position [291, 0]
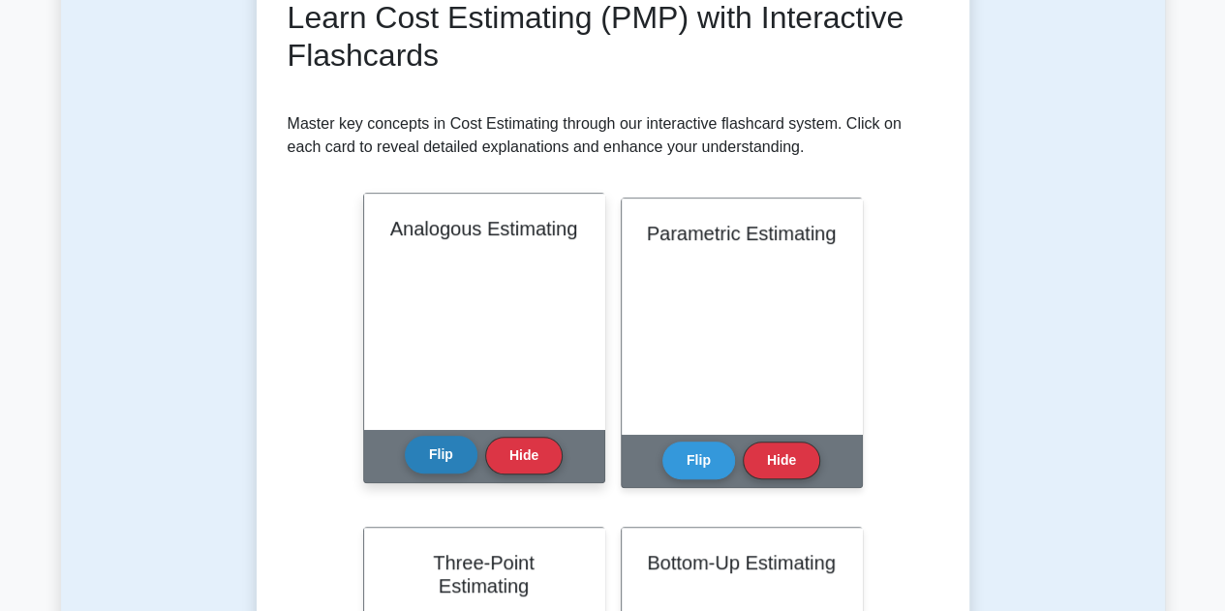
click at [442, 448] on button "Flip" at bounding box center [441, 455] width 73 height 38
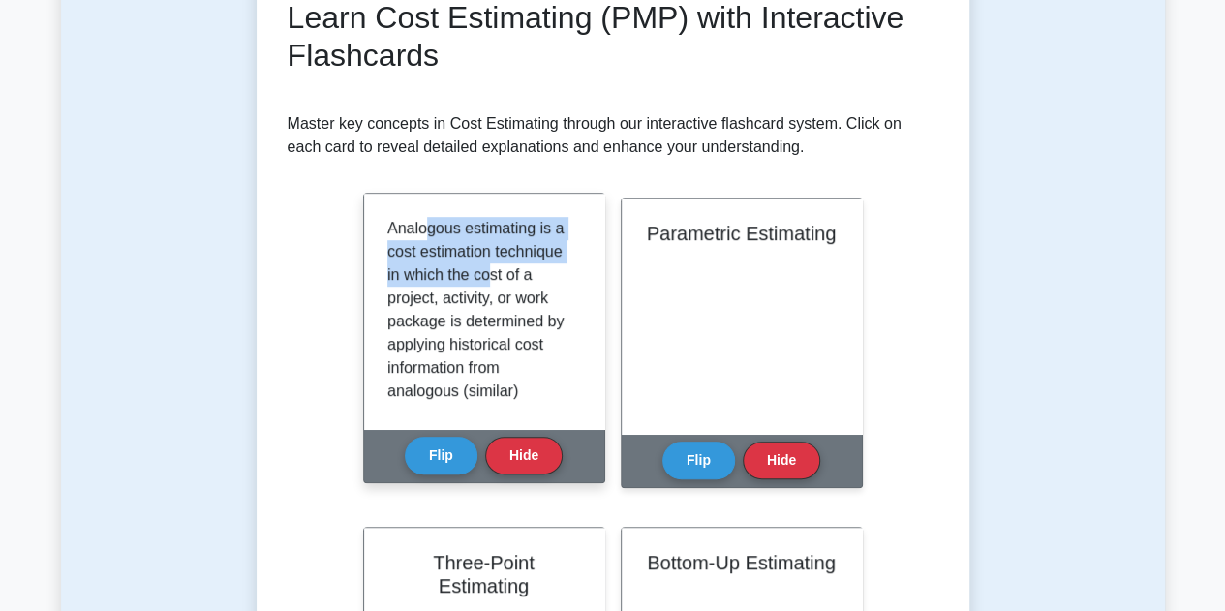
drag, startPoint x: 421, startPoint y: 229, endPoint x: 491, endPoint y: 280, distance: 86.6
click at [491, 280] on p "Analogous estimating is a cost estimation technique in which the cost of a proj…" at bounding box center [480, 612] width 186 height 790
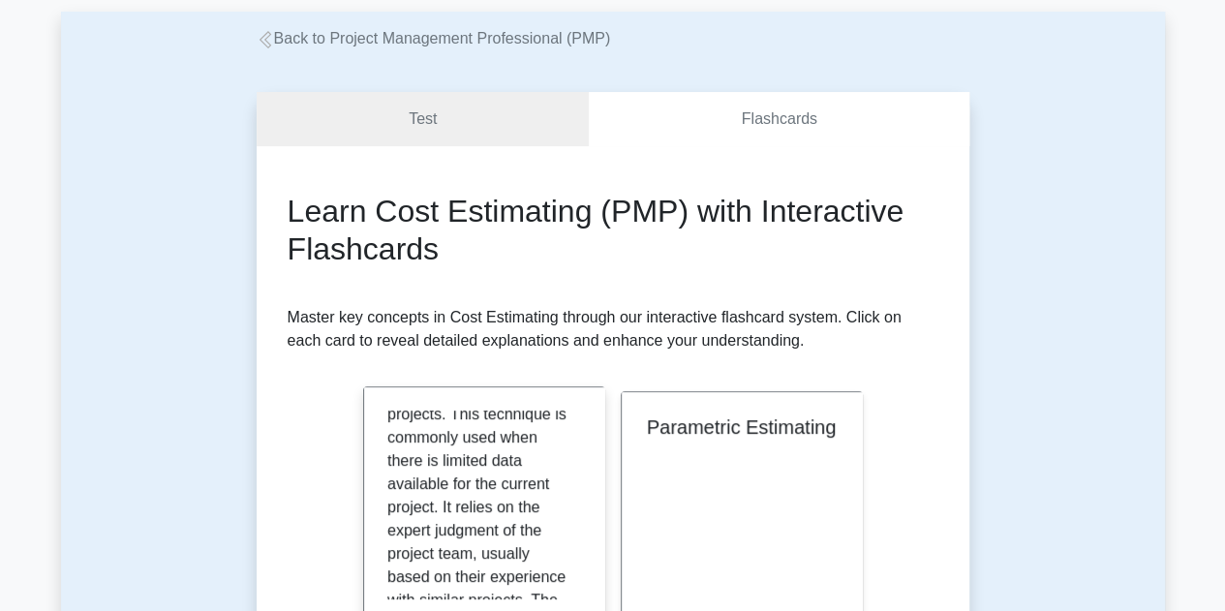
scroll to position [0, 0]
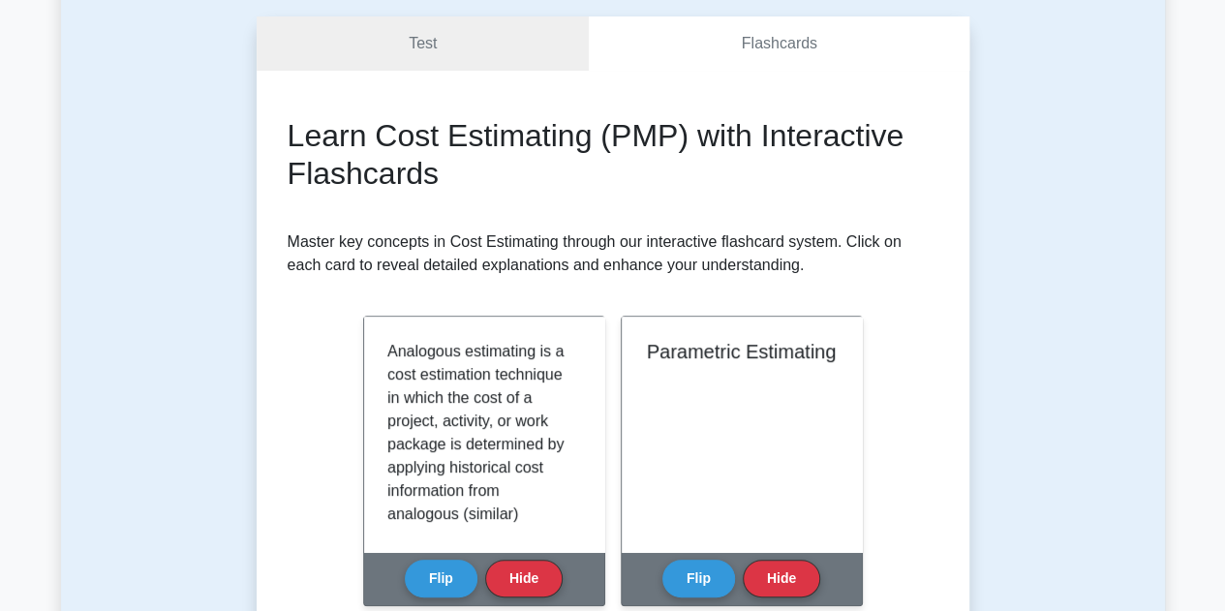
scroll to position [291, 0]
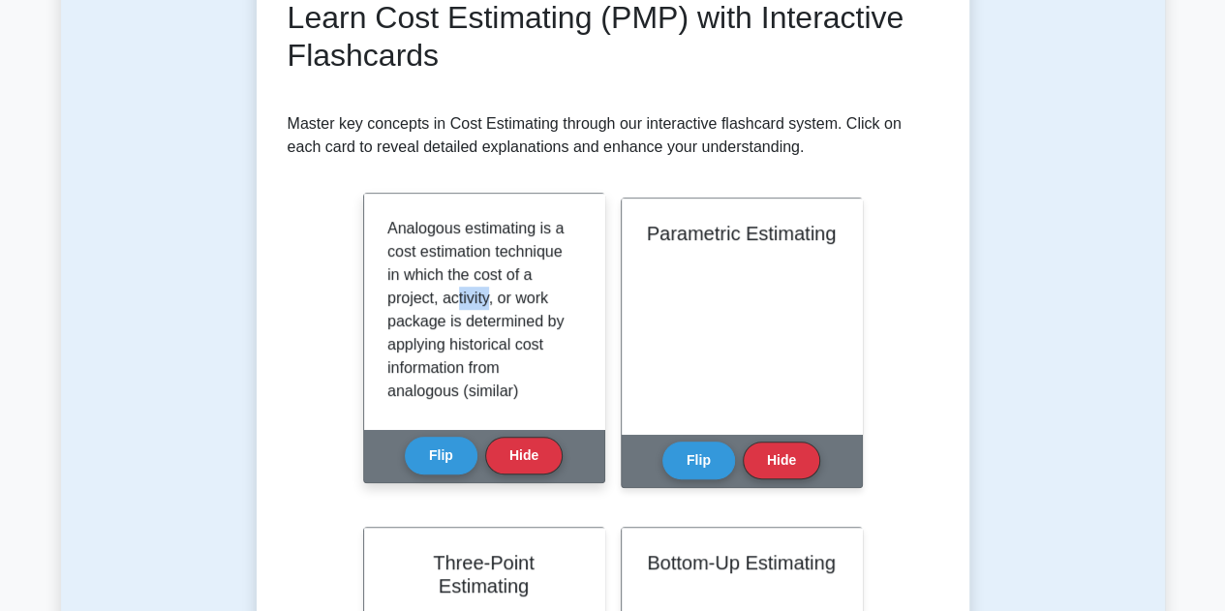
drag, startPoint x: 453, startPoint y: 303, endPoint x: 488, endPoint y: 303, distance: 34.9
click at [488, 303] on p "Analogous estimating is a cost estimation technique in which the cost of a proj…" at bounding box center [480, 612] width 186 height 790
drag, startPoint x: 517, startPoint y: 321, endPoint x: 556, endPoint y: 366, distance: 59.8
click at [556, 366] on p "Analogous estimating is a cost estimation technique in which the cost of a proj…" at bounding box center [480, 612] width 186 height 790
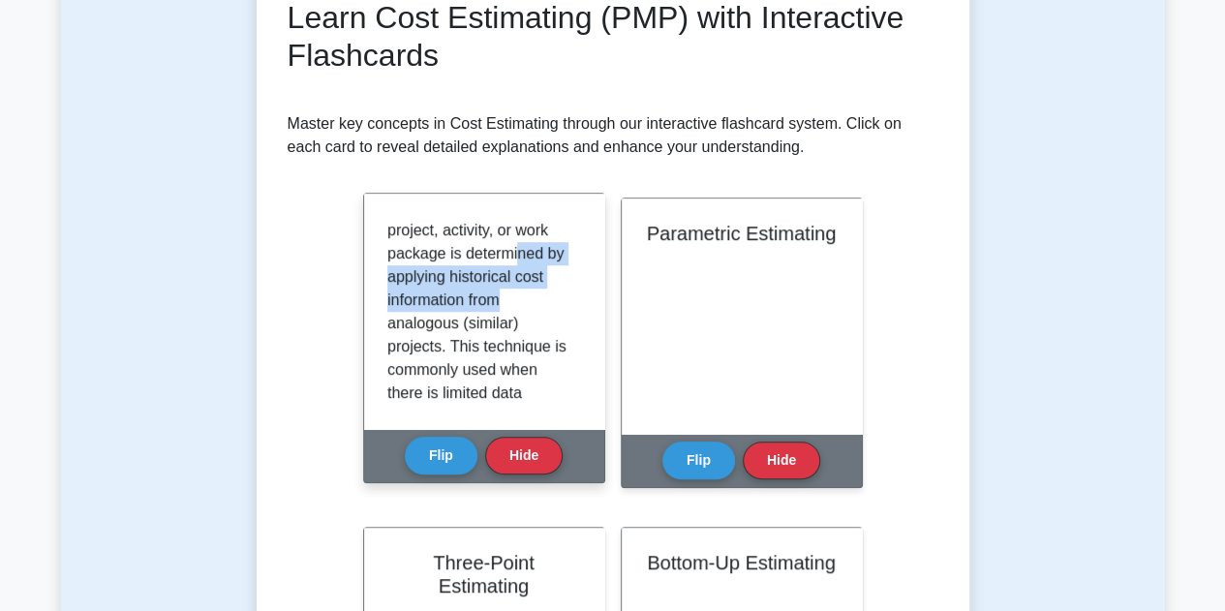
scroll to position [97, 0]
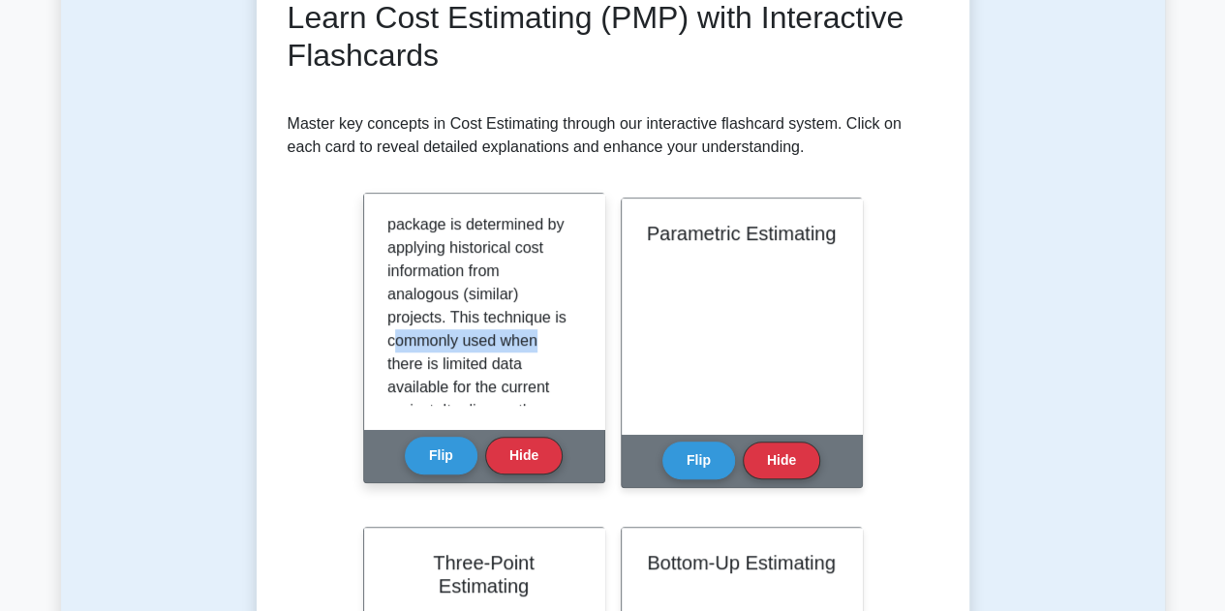
drag, startPoint x: 398, startPoint y: 338, endPoint x: 553, endPoint y: 340, distance: 155.0
click at [553, 340] on p "Analogous estimating is a cost estimation technique in which the cost of a proj…" at bounding box center [480, 515] width 186 height 790
drag, startPoint x: 378, startPoint y: 362, endPoint x: 532, endPoint y: 362, distance: 154.0
click at [532, 362] on div "Analogous estimating is a cost estimation technique in which the cost of a proj…" at bounding box center [484, 311] width 240 height 235
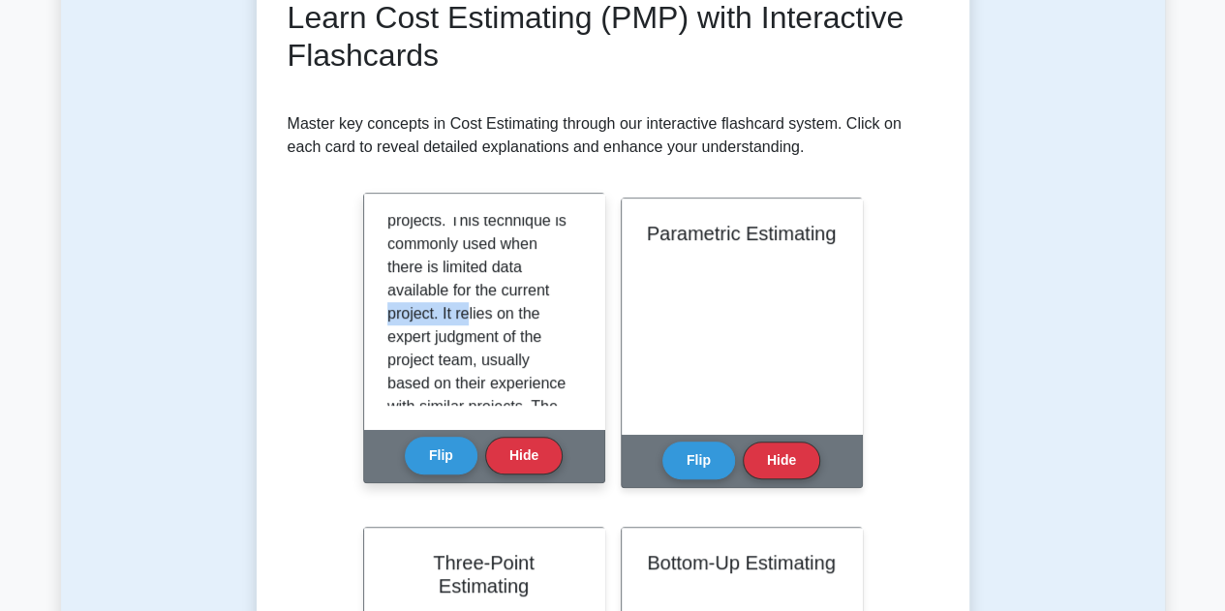
drag, startPoint x: 375, startPoint y: 321, endPoint x: 470, endPoint y: 321, distance: 94.9
click at [470, 321] on div "Analogous estimating is a cost estimation technique in which the cost of a proj…" at bounding box center [484, 311] width 240 height 235
click at [431, 285] on p "Analogous estimating is a cost estimation technique in which the cost of a proj…" at bounding box center [480, 418] width 186 height 790
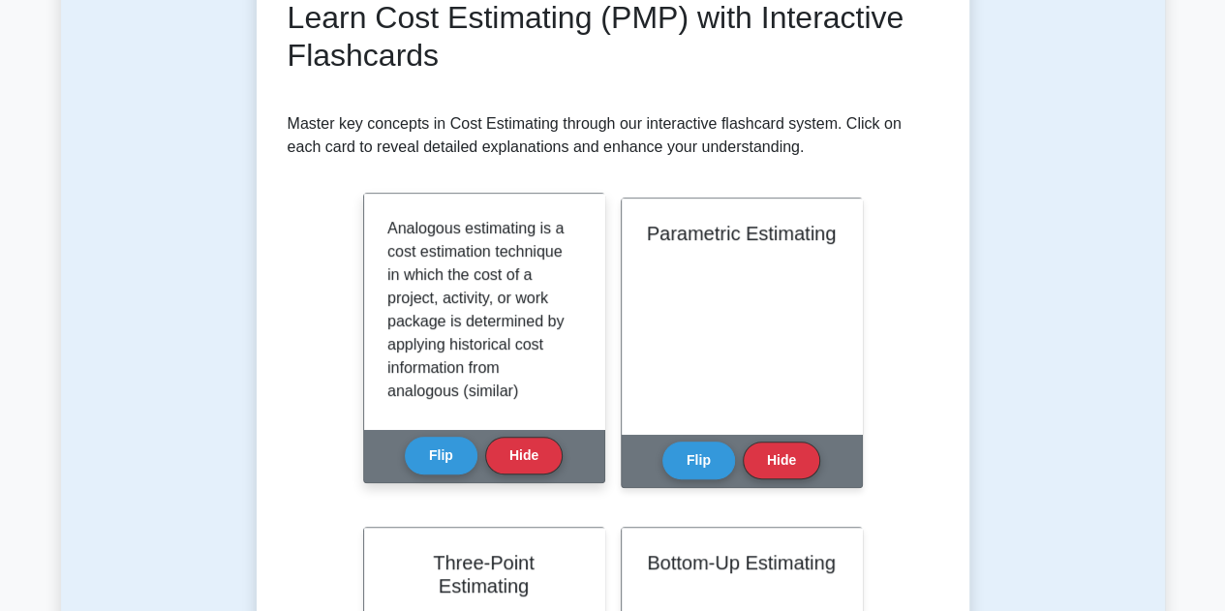
scroll to position [97, 0]
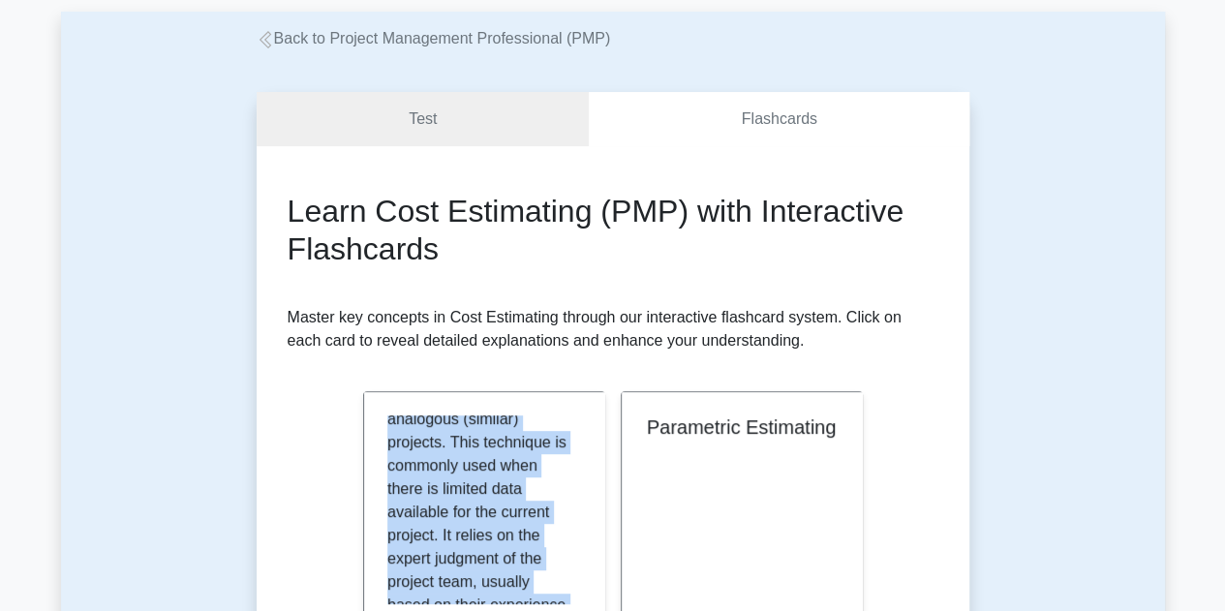
drag, startPoint x: 392, startPoint y: 423, endPoint x: 614, endPoint y: 595, distance: 280.3
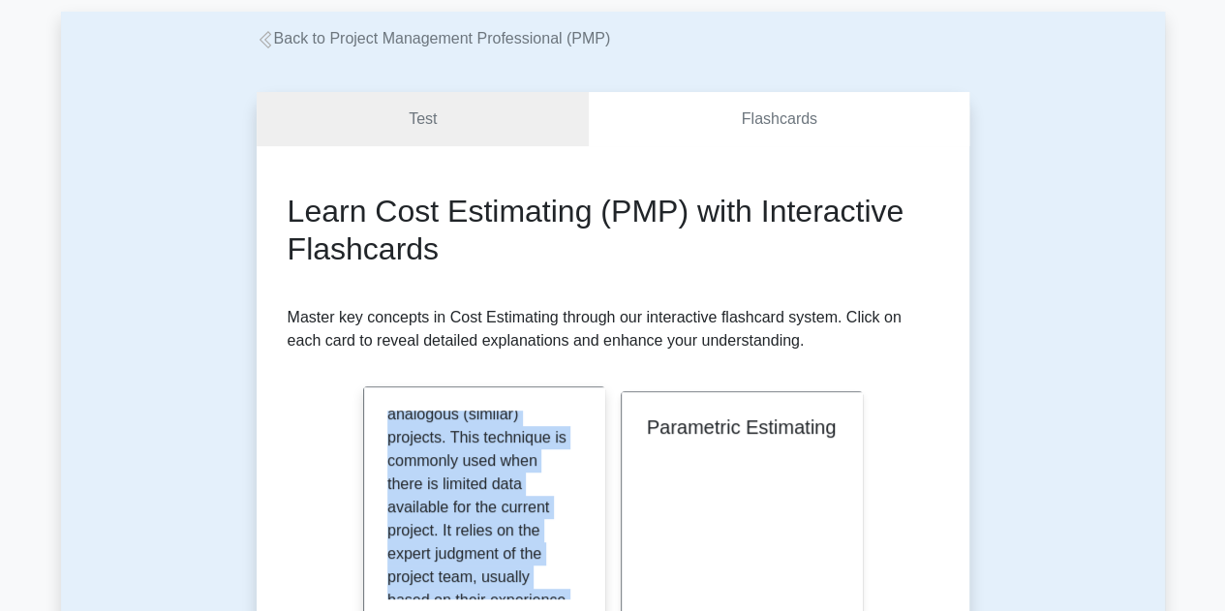
scroll to position [187, 0]
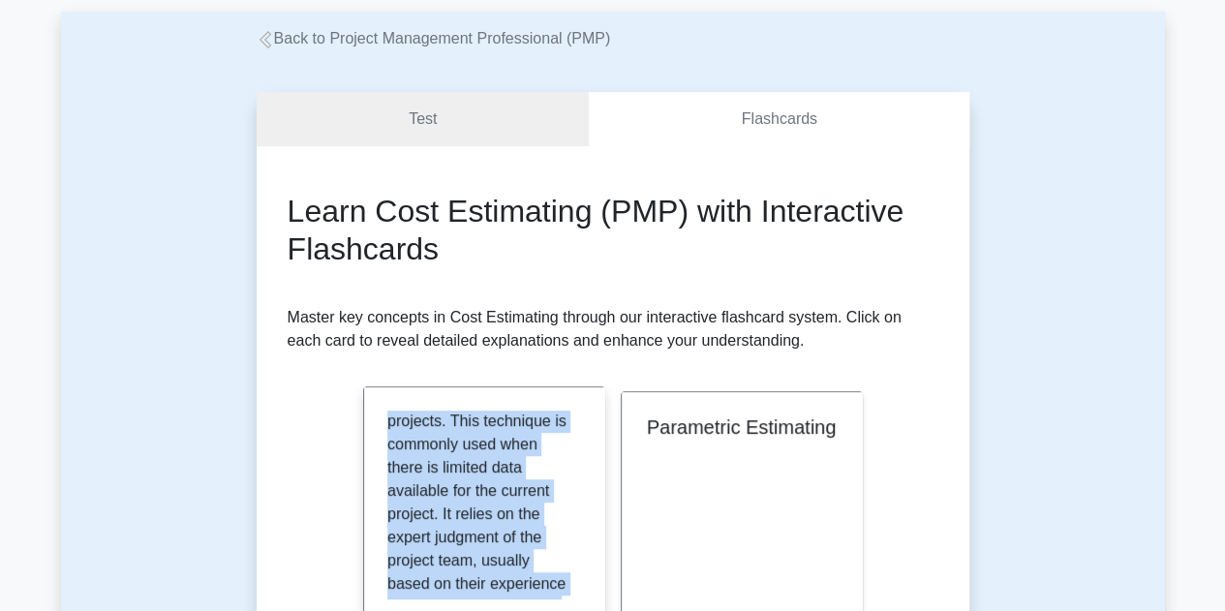
copy div "Analogous estimating is a cost estimation technique in which the cost of a proj…"
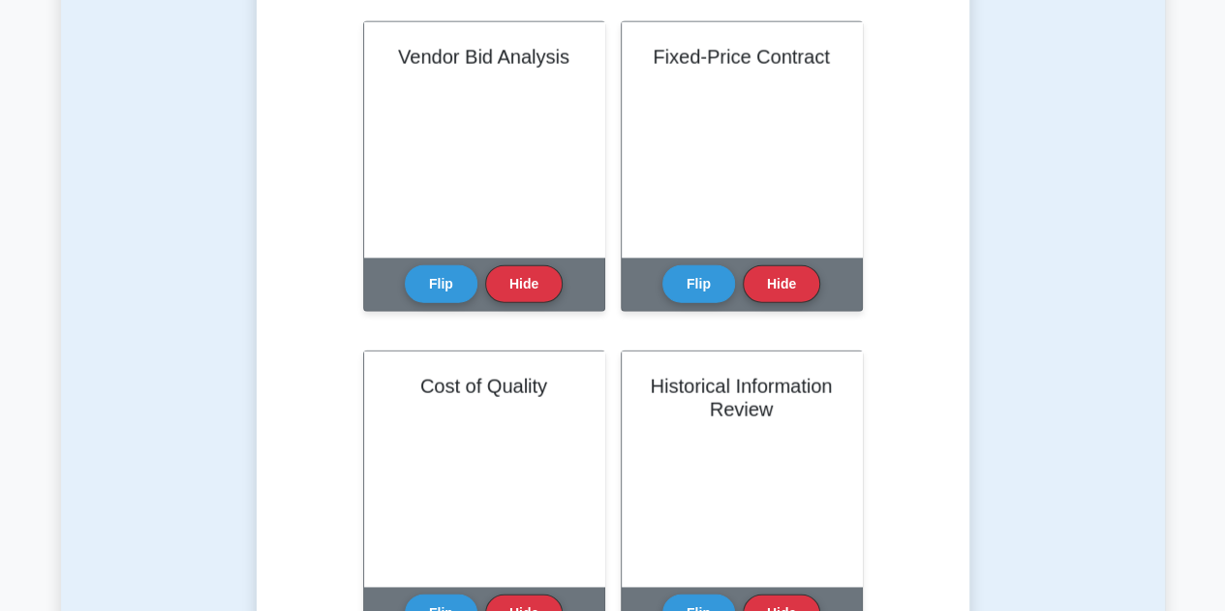
scroll to position [1937, 0]
